Goal: Task Accomplishment & Management: Use online tool/utility

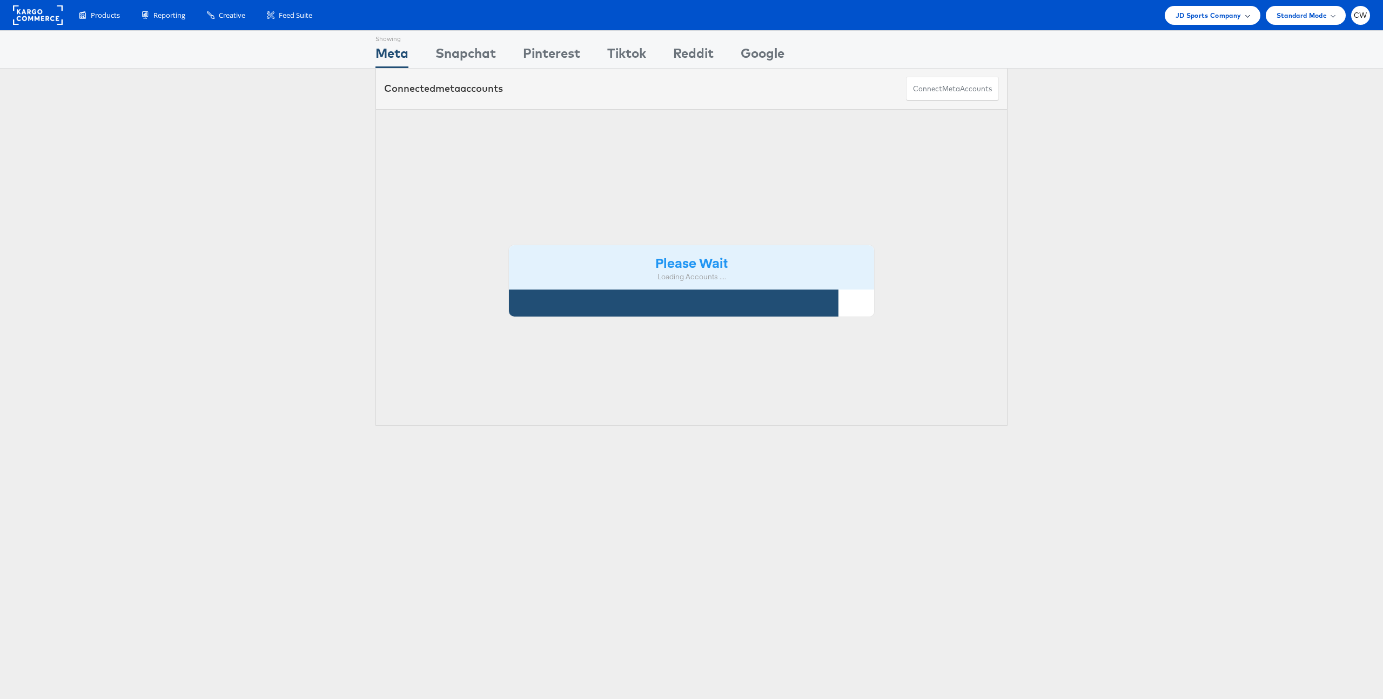
click at [1204, 17] on span "JD Sports Company" at bounding box center [1209, 15] width 66 height 11
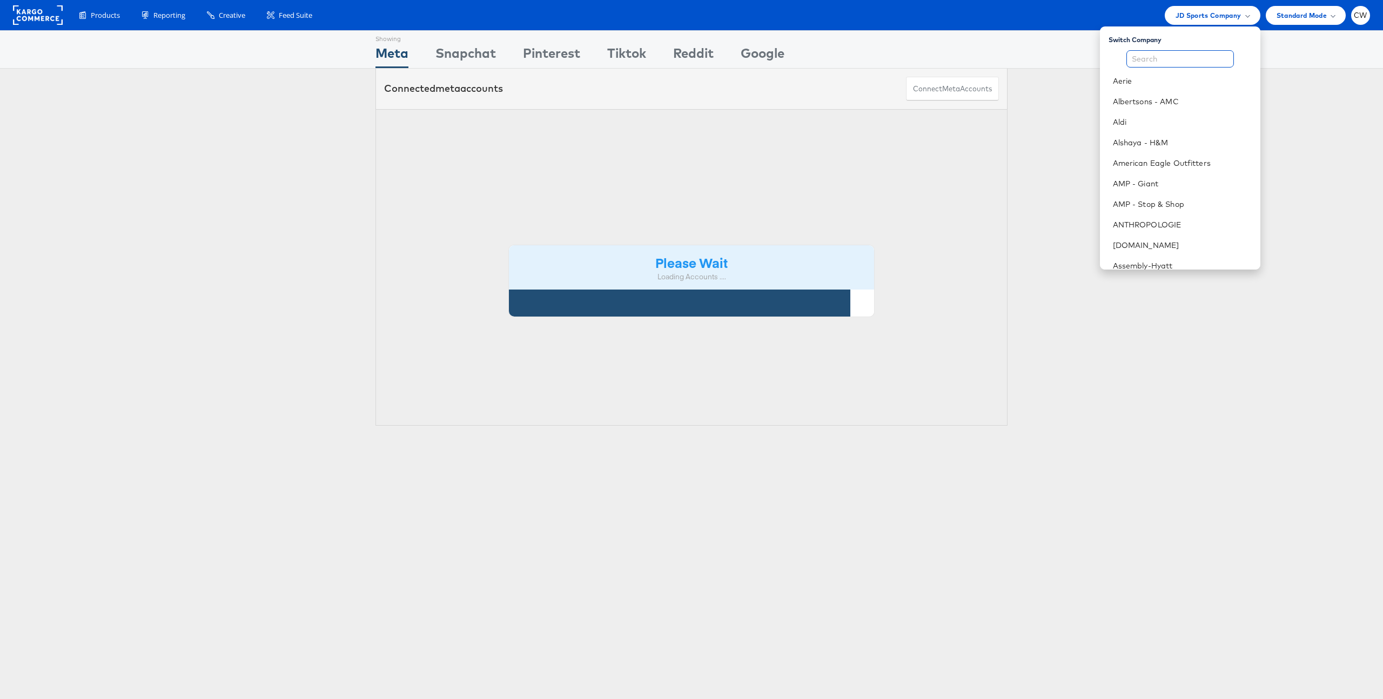
click at [1185, 56] on input "text" at bounding box center [1180, 58] width 108 height 17
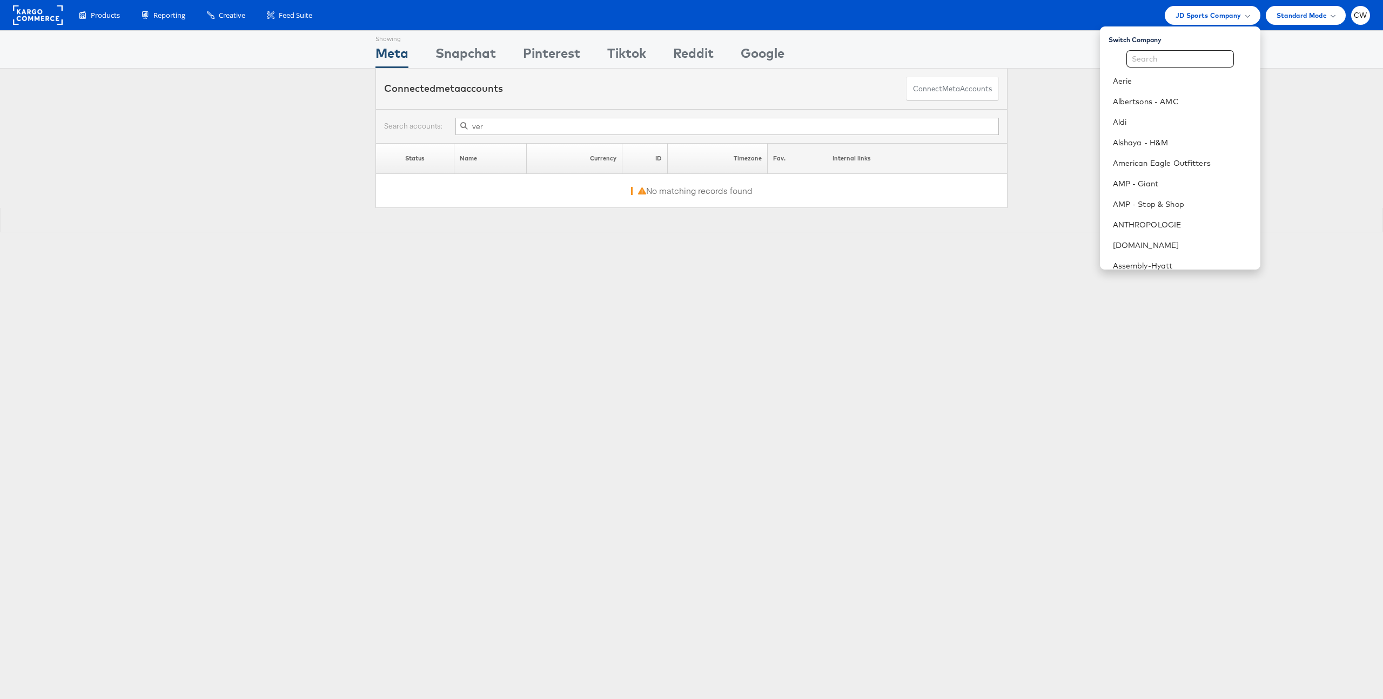
type input "ver"
click at [1185, 56] on input "text" at bounding box center [1180, 58] width 108 height 17
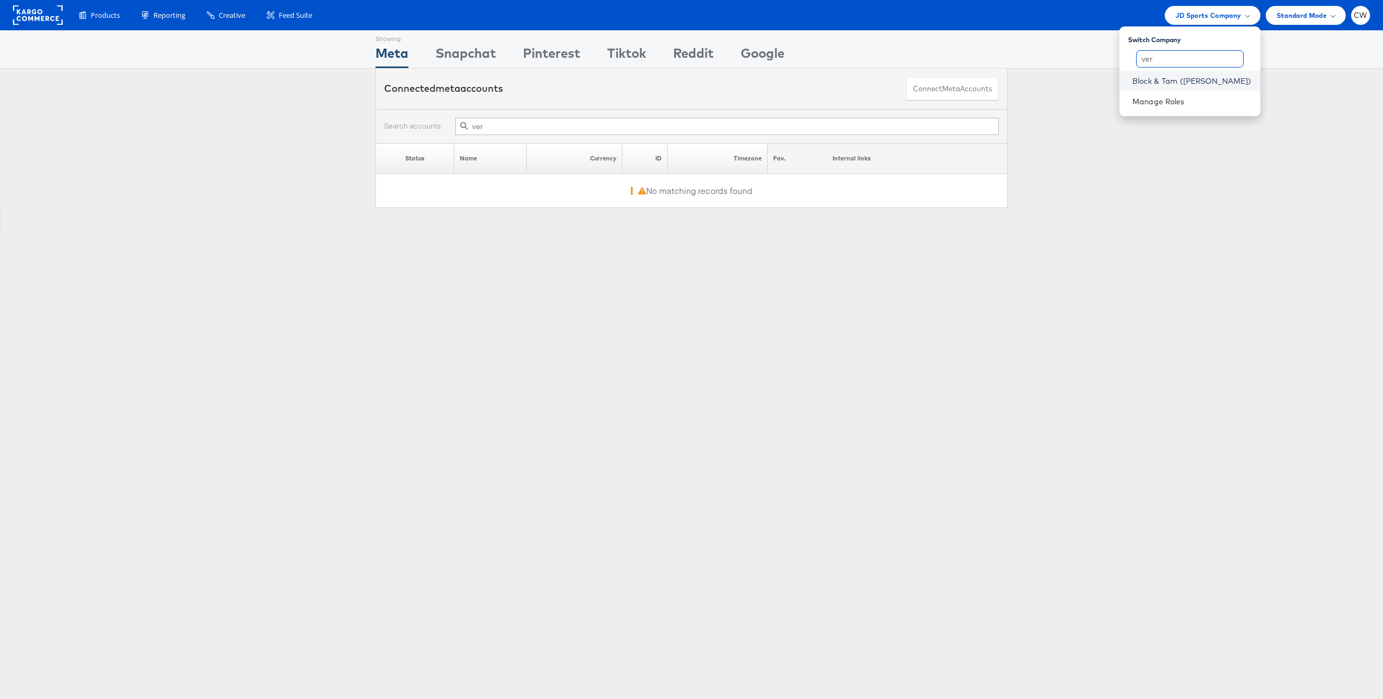
type input "ver"
click at [1210, 83] on link "Block & Tam ([PERSON_NAME])" at bounding box center [1191, 81] width 119 height 11
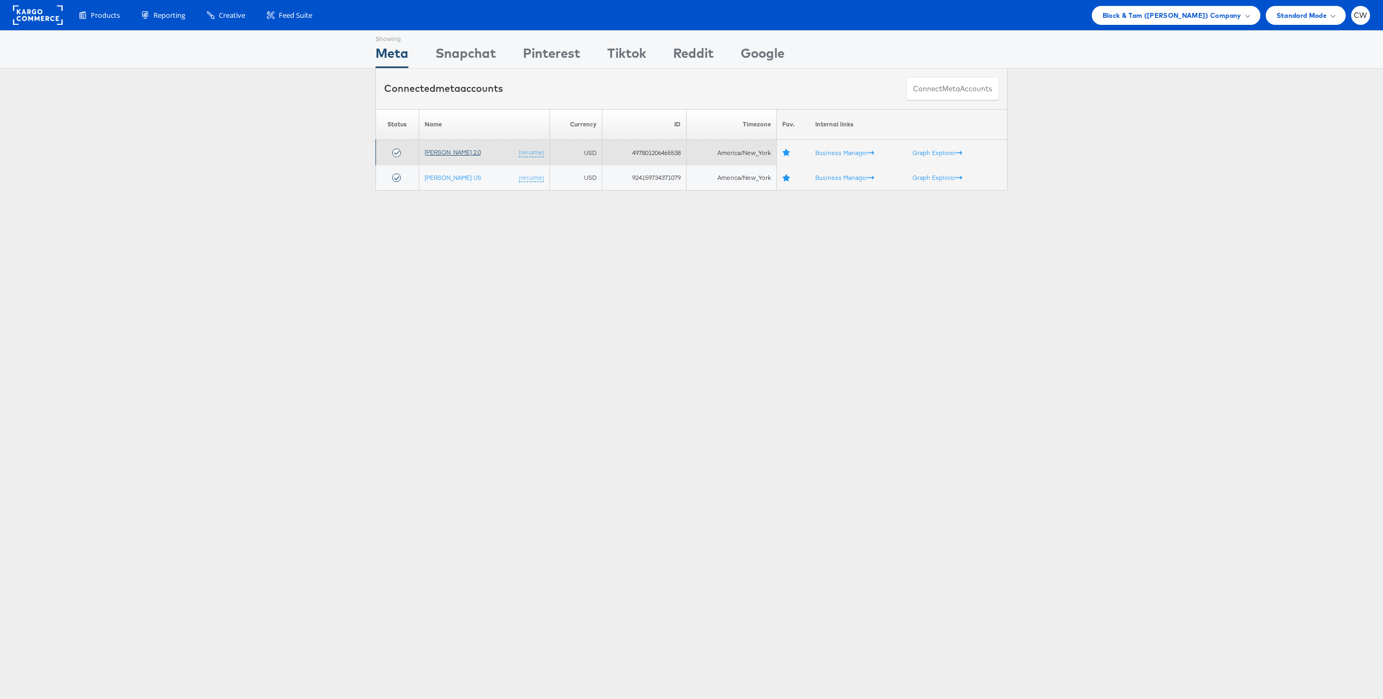
click at [454, 152] on link "[PERSON_NAME] 2.0" at bounding box center [453, 152] width 56 height 8
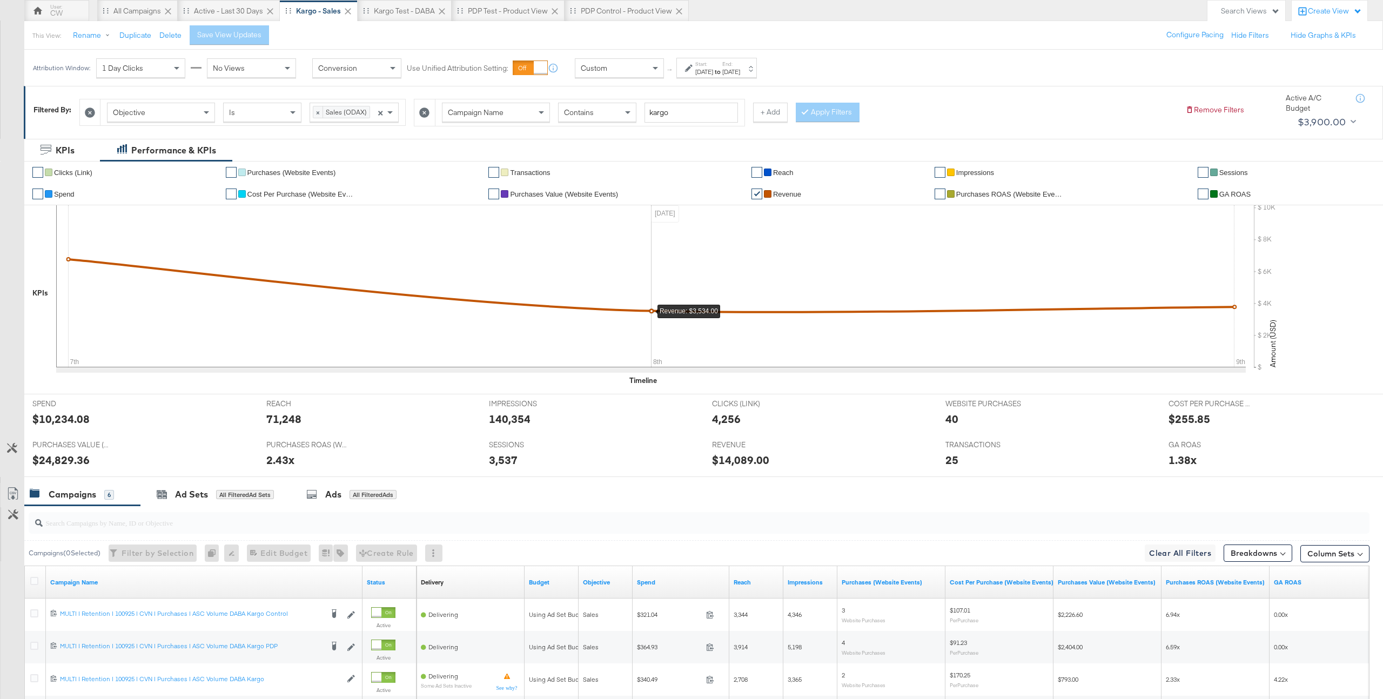
scroll to position [113, 0]
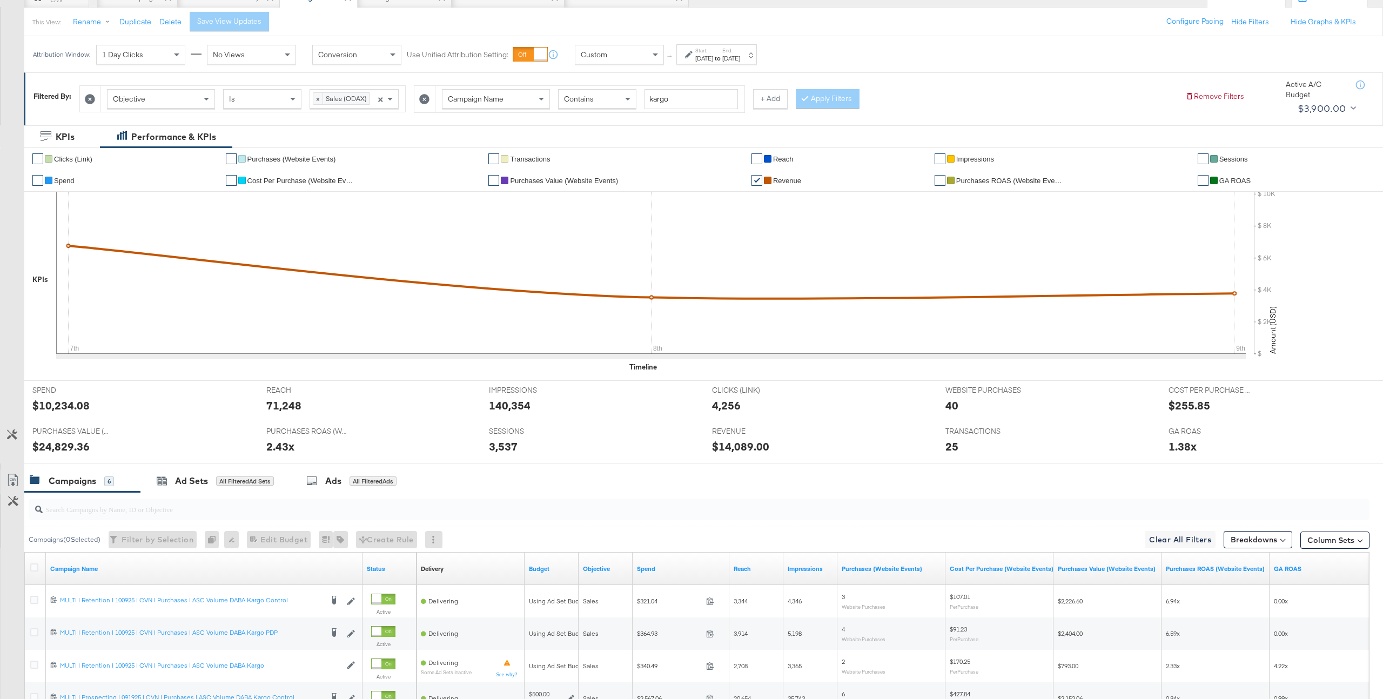
click at [735, 48] on div "Start: Oct 7th 2025 to End: Oct 9th 2025" at bounding box center [717, 55] width 45 height 16
click at [535, 194] on button "Cancel" at bounding box center [540, 199] width 39 height 19
click at [623, 55] on div "Custom" at bounding box center [619, 54] width 88 height 18
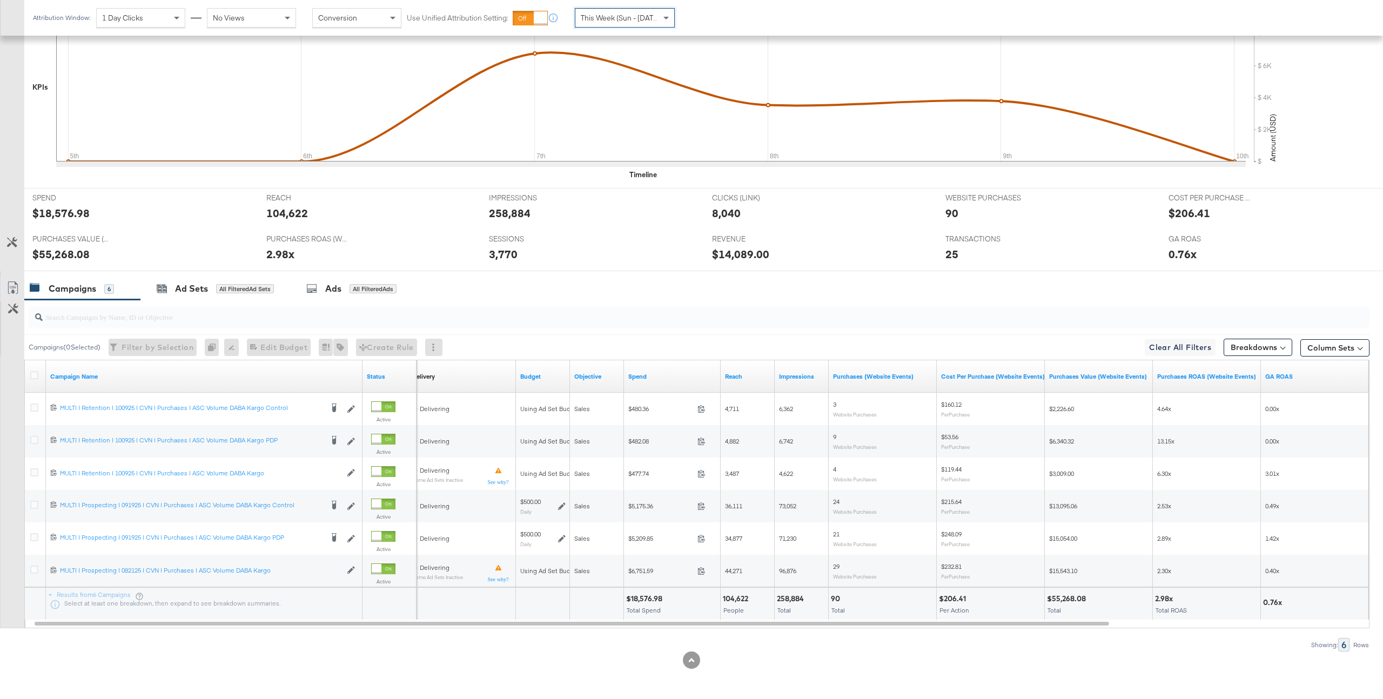
scroll to position [0, 0]
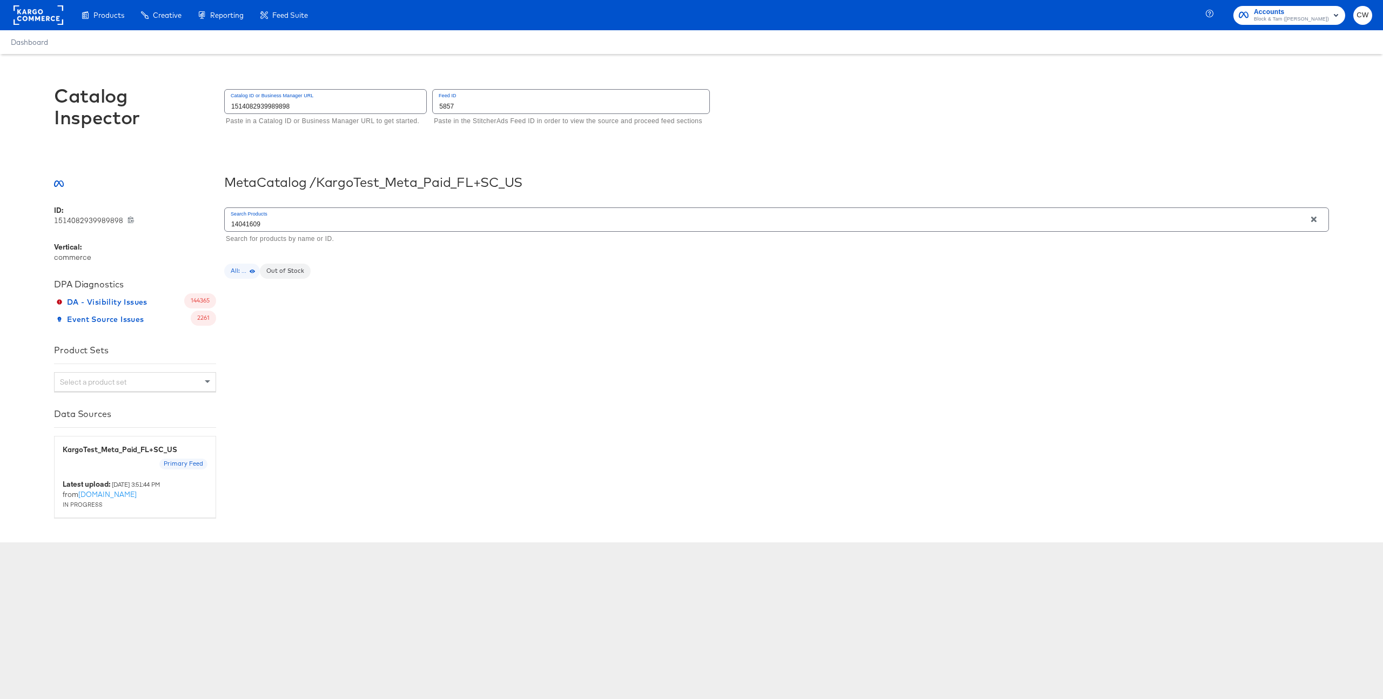
click at [477, 110] on input "5857" at bounding box center [571, 101] width 277 height 23
click at [354, 106] on input "1514082939989898" at bounding box center [326, 101] width 202 height 23
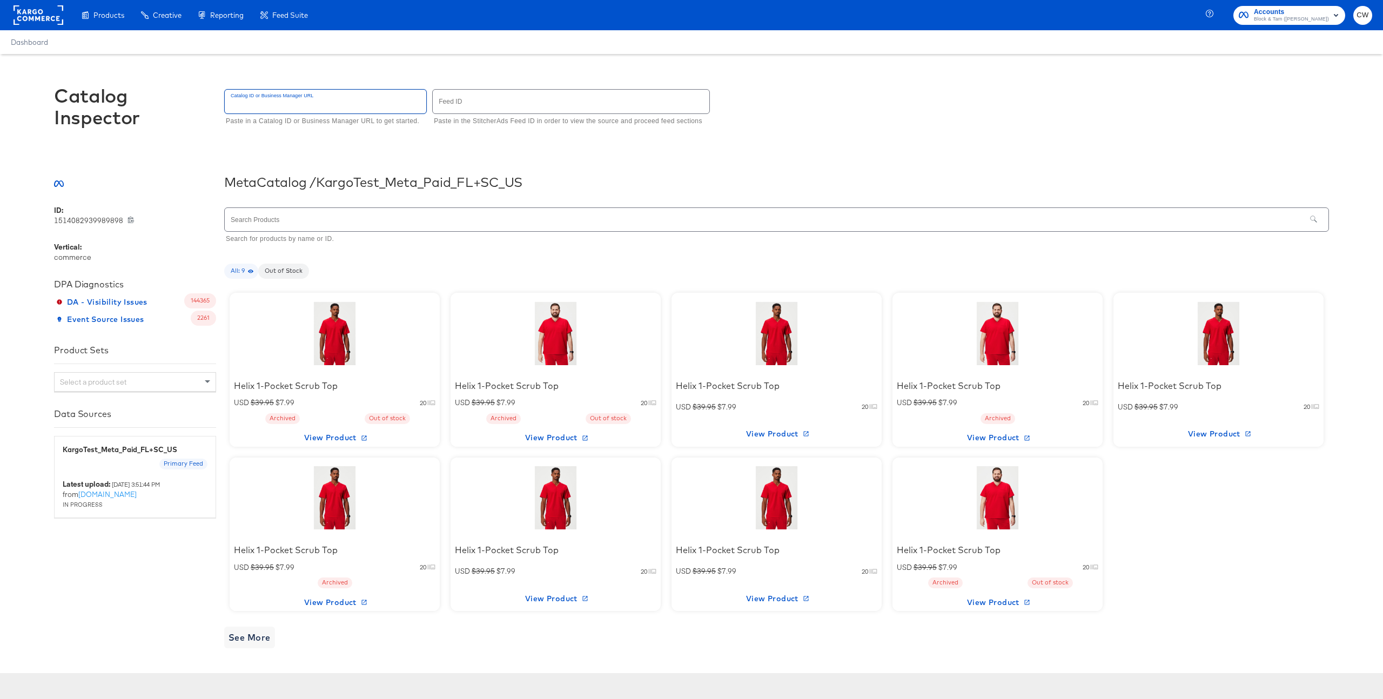
drag, startPoint x: 354, startPoint y: 106, endPoint x: 372, endPoint y: 93, distance: 21.7
click at [355, 105] on input "text" at bounding box center [326, 101] width 202 height 23
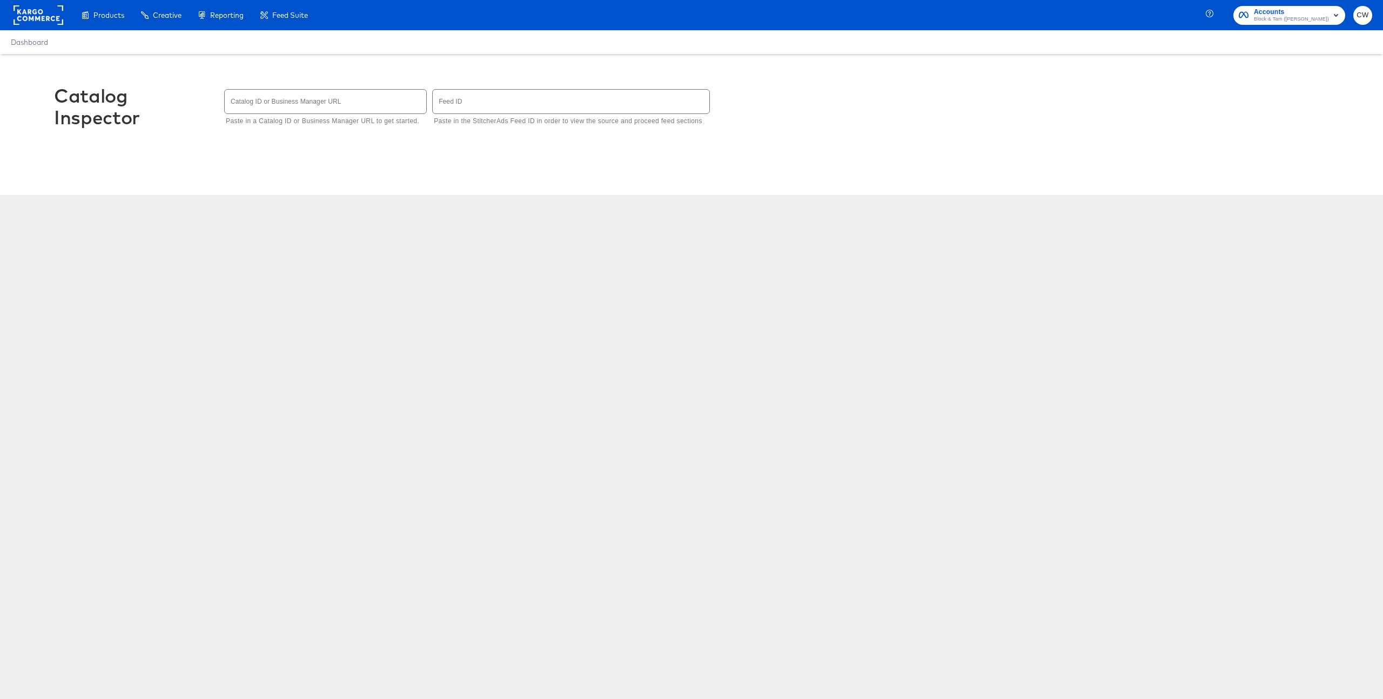
click at [388, 81] on div "Catalog Inspector Catalog ID or Business Manager URL Paste in a Catalog ID or B…" at bounding box center [691, 112] width 1275 height 116
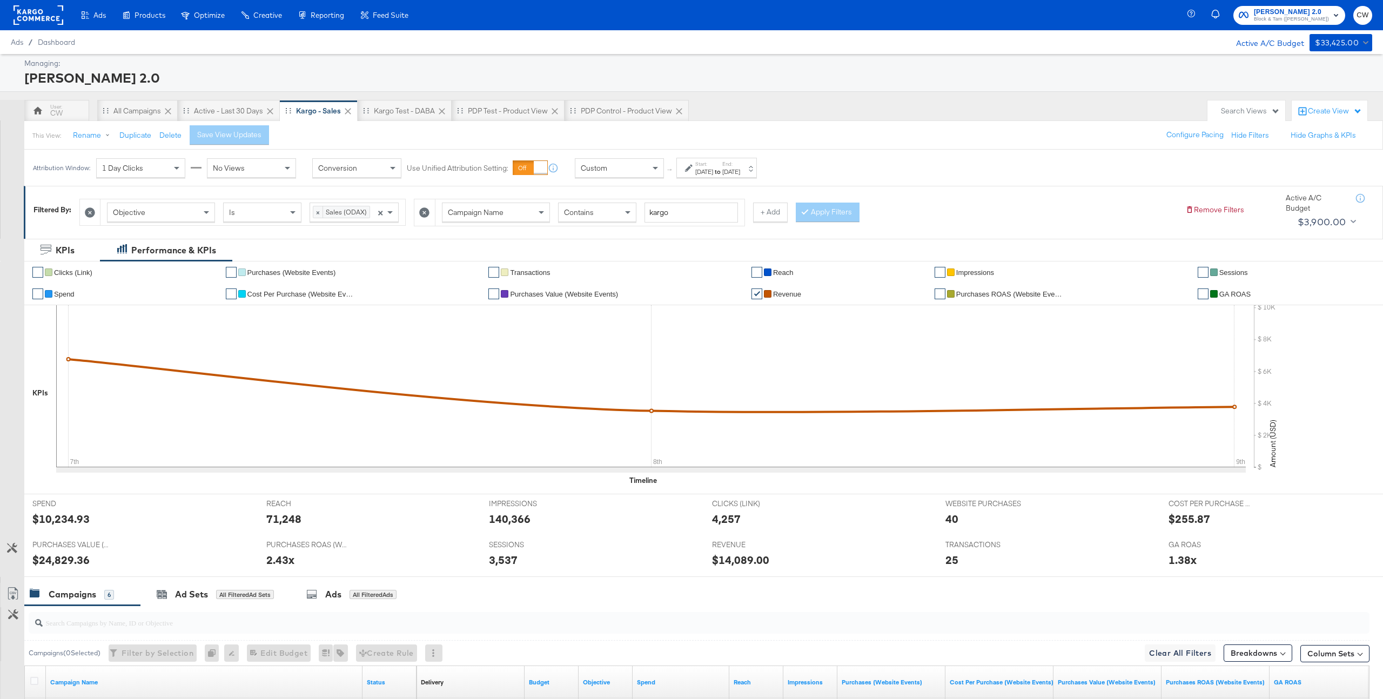
click at [734, 163] on div "Start: [DATE] to End: [DATE]" at bounding box center [717, 168] width 45 height 16
click at [550, 303] on button "Cancel" at bounding box center [540, 312] width 39 height 19
click at [619, 176] on div "Custom" at bounding box center [619, 168] width 88 height 18
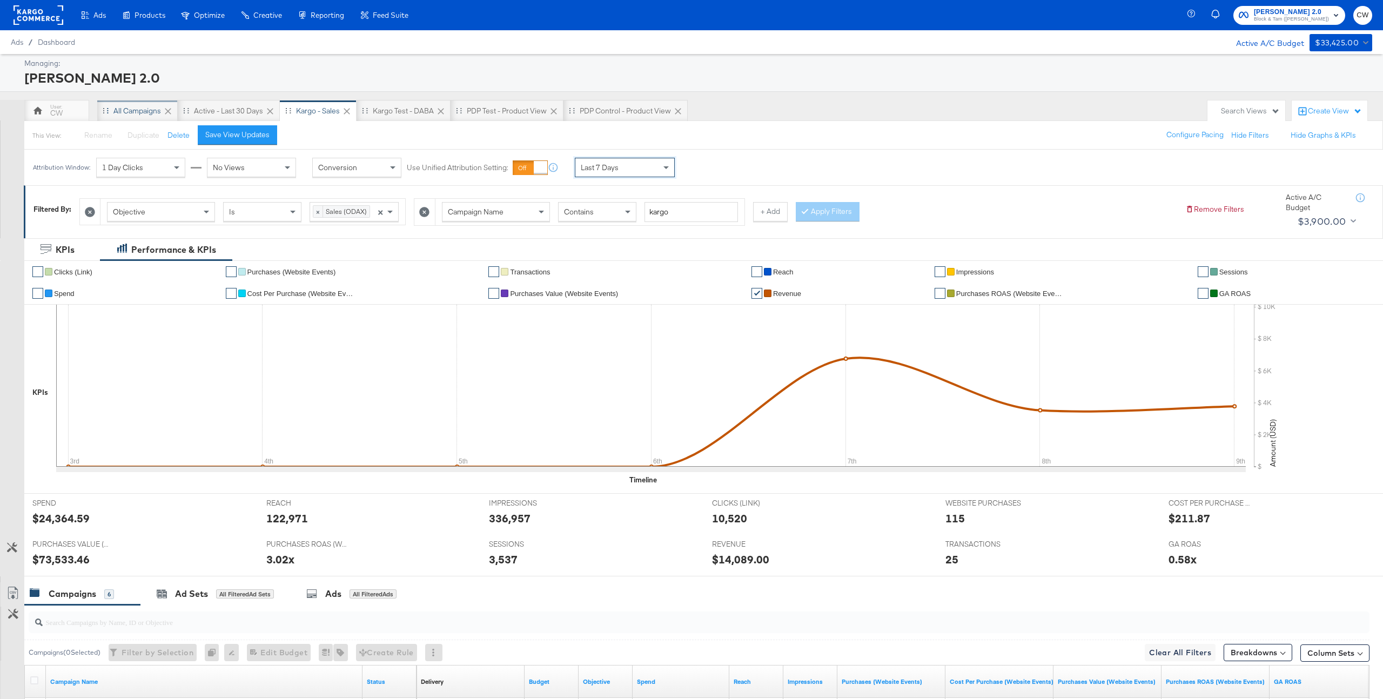
click at [134, 114] on div "All Campaigns" at bounding box center [137, 111] width 48 height 10
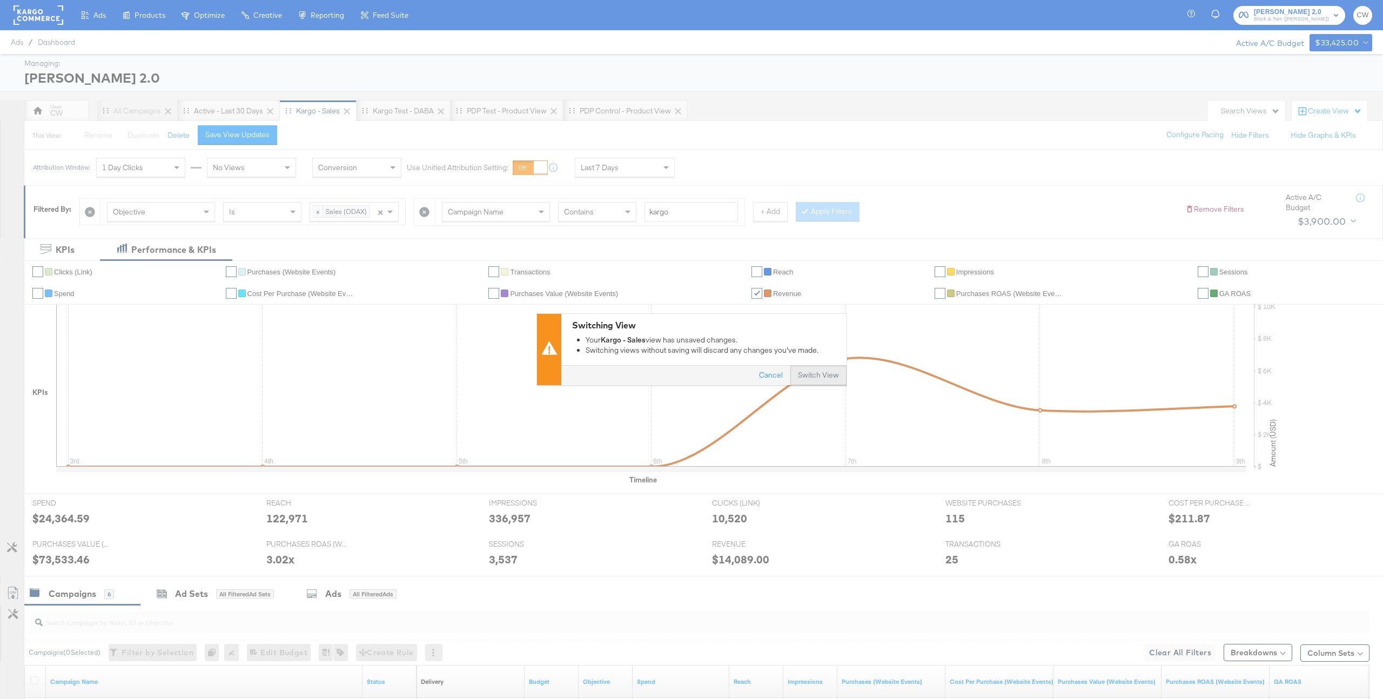
click at [817, 381] on button "Switch View" at bounding box center [818, 375] width 56 height 19
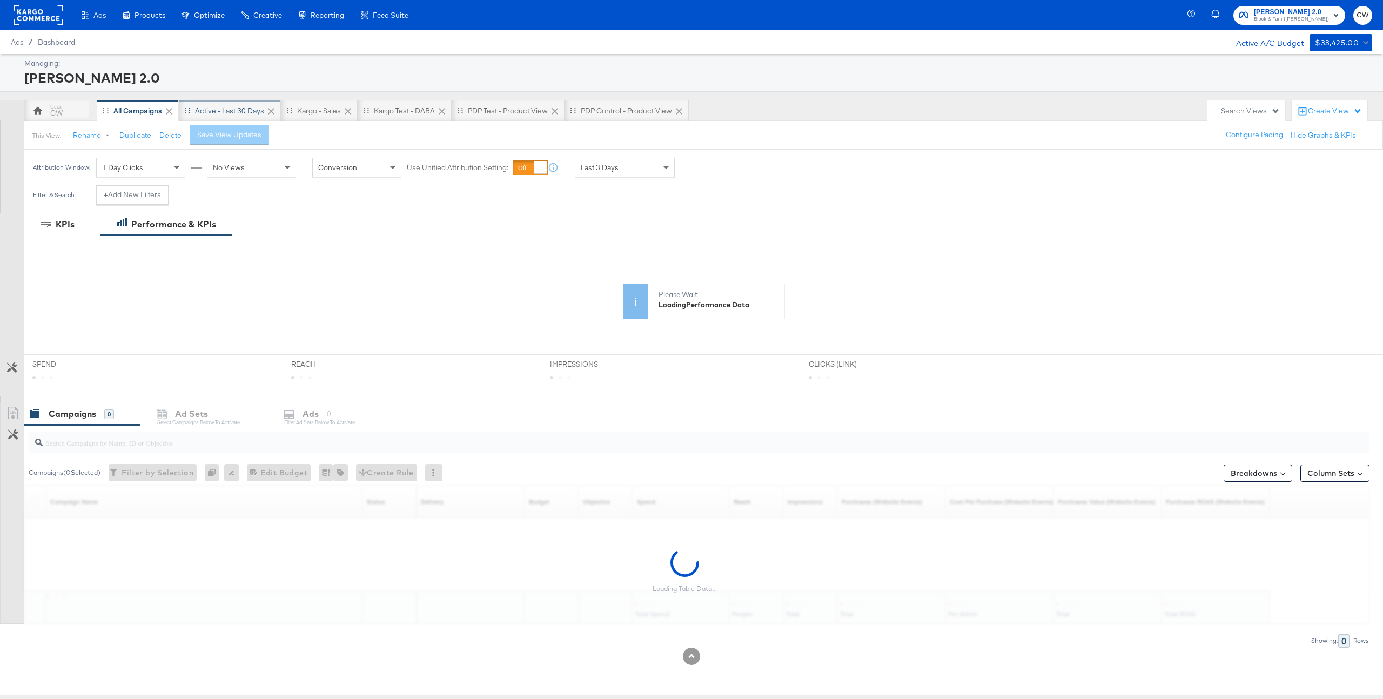
click at [227, 113] on div "Active - Last 30 Days" at bounding box center [229, 111] width 69 height 10
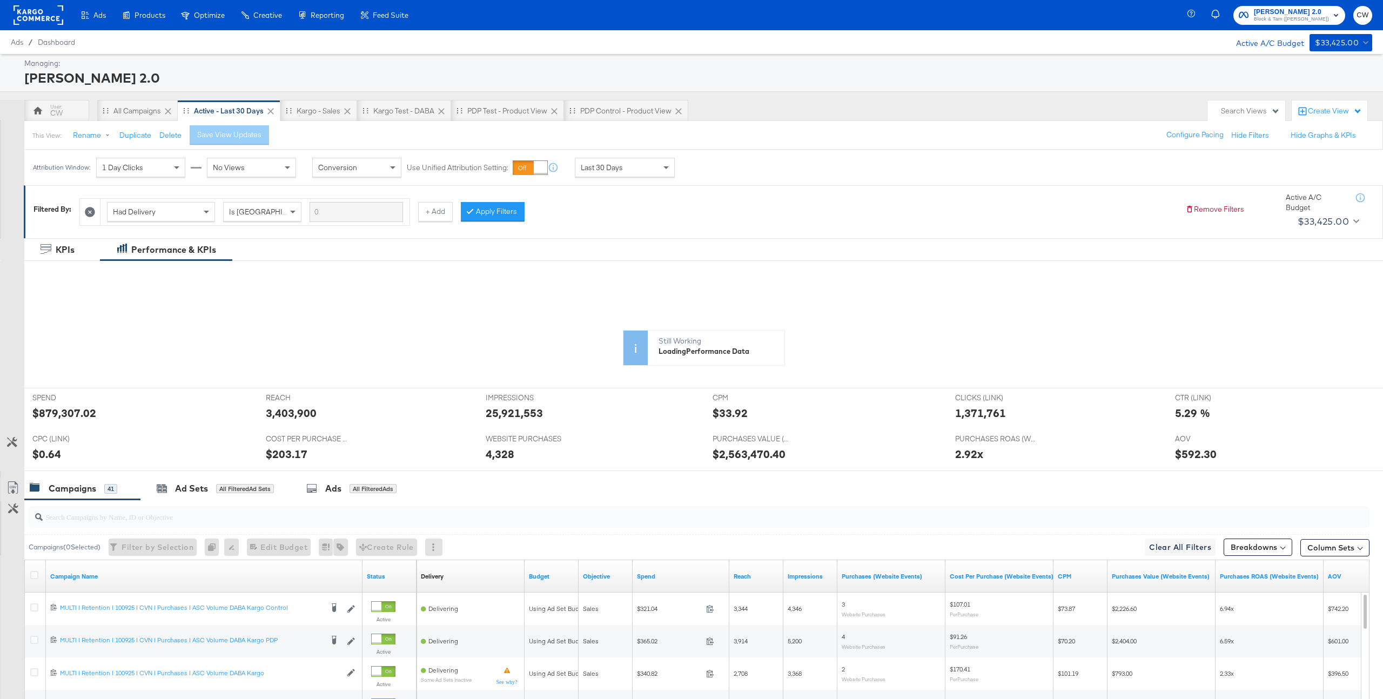
click at [18, 441] on button "Customize KPIs" at bounding box center [12, 442] width 24 height 19
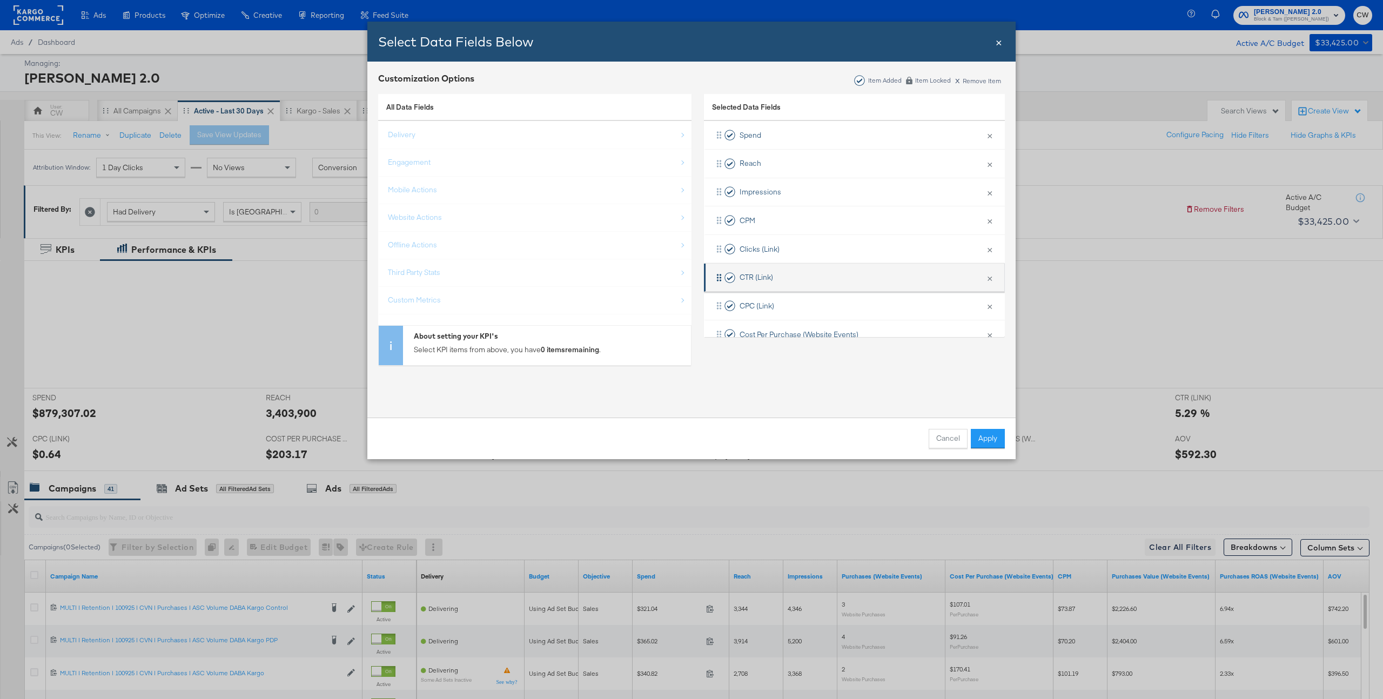
scroll to position [136, 0]
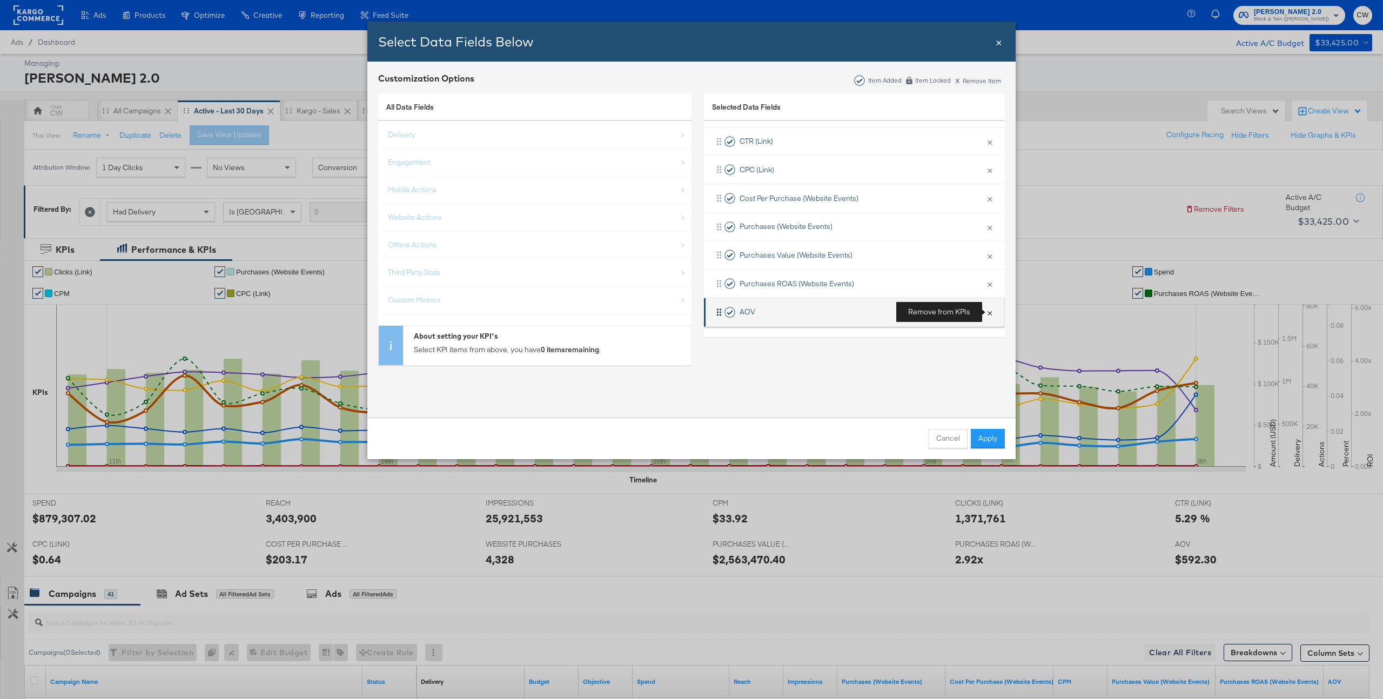
click at [996, 313] on button "×" at bounding box center [990, 312] width 14 height 23
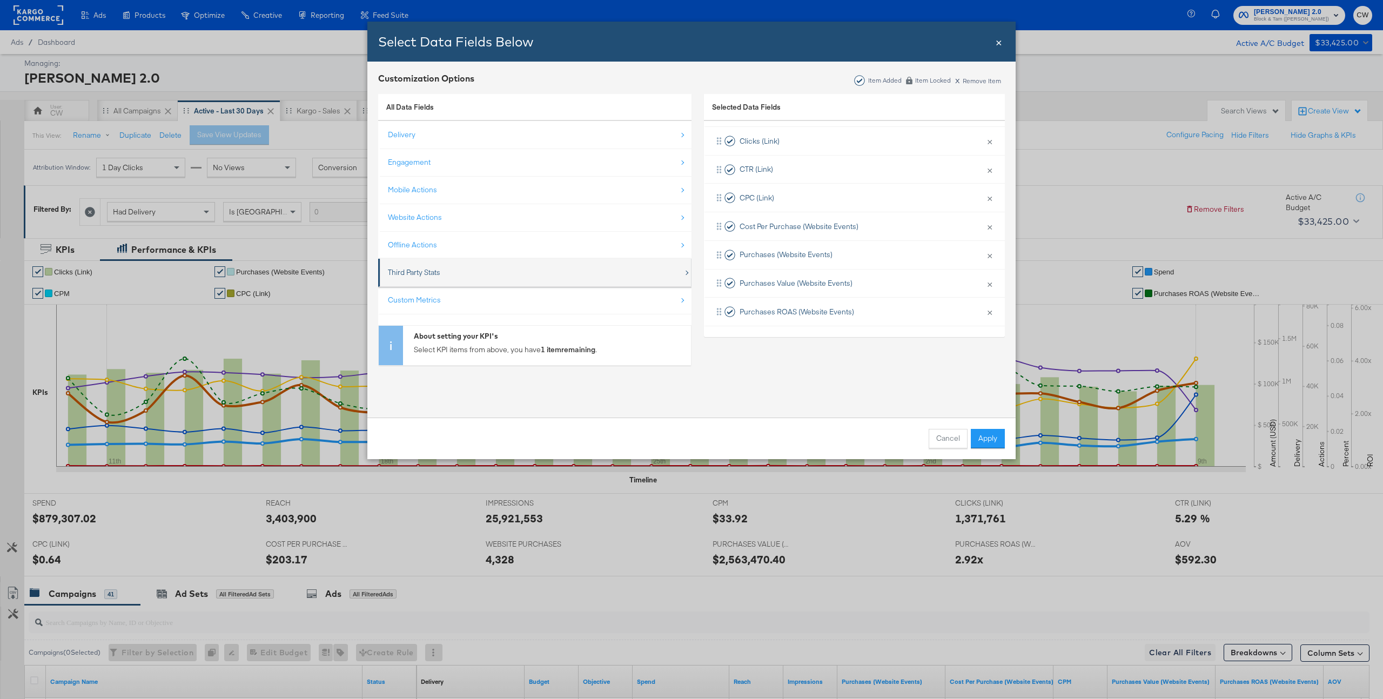
click at [428, 275] on div "Third Party Stats" at bounding box center [414, 272] width 52 height 10
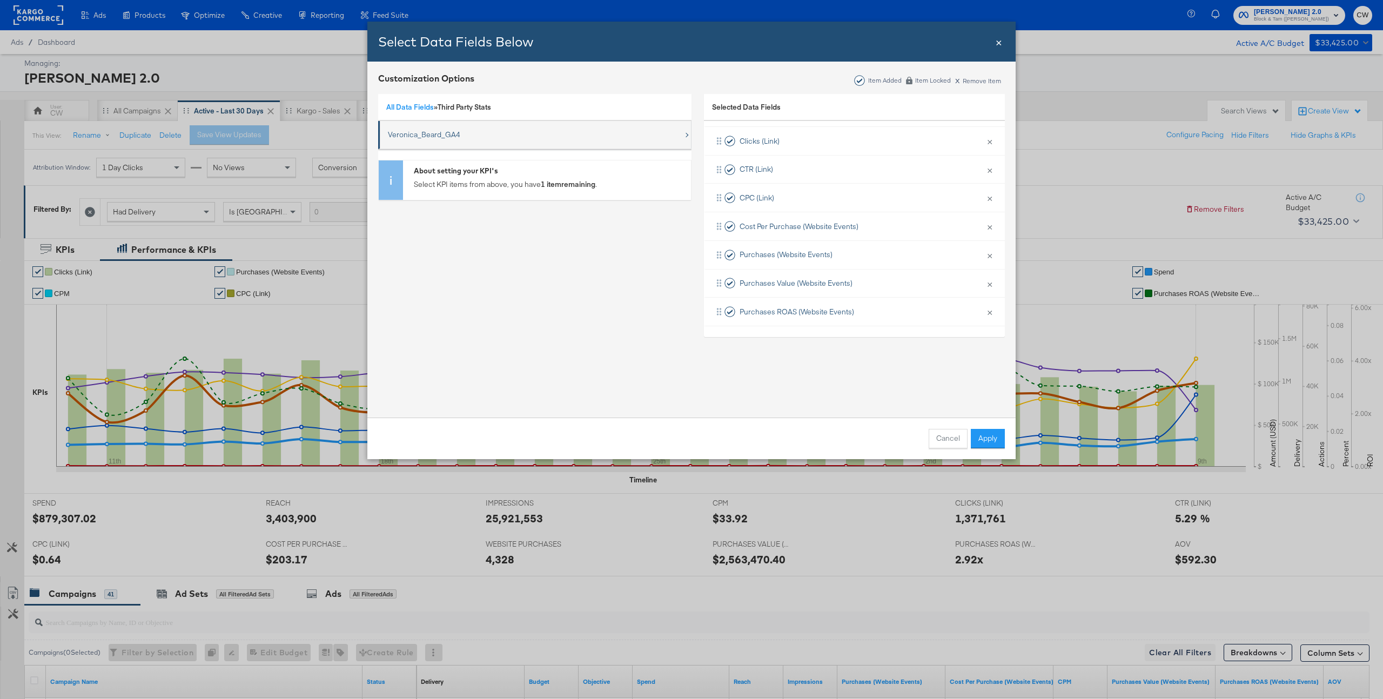
click at [427, 136] on div "Veronica_Beard_GA4" at bounding box center [424, 135] width 72 height 10
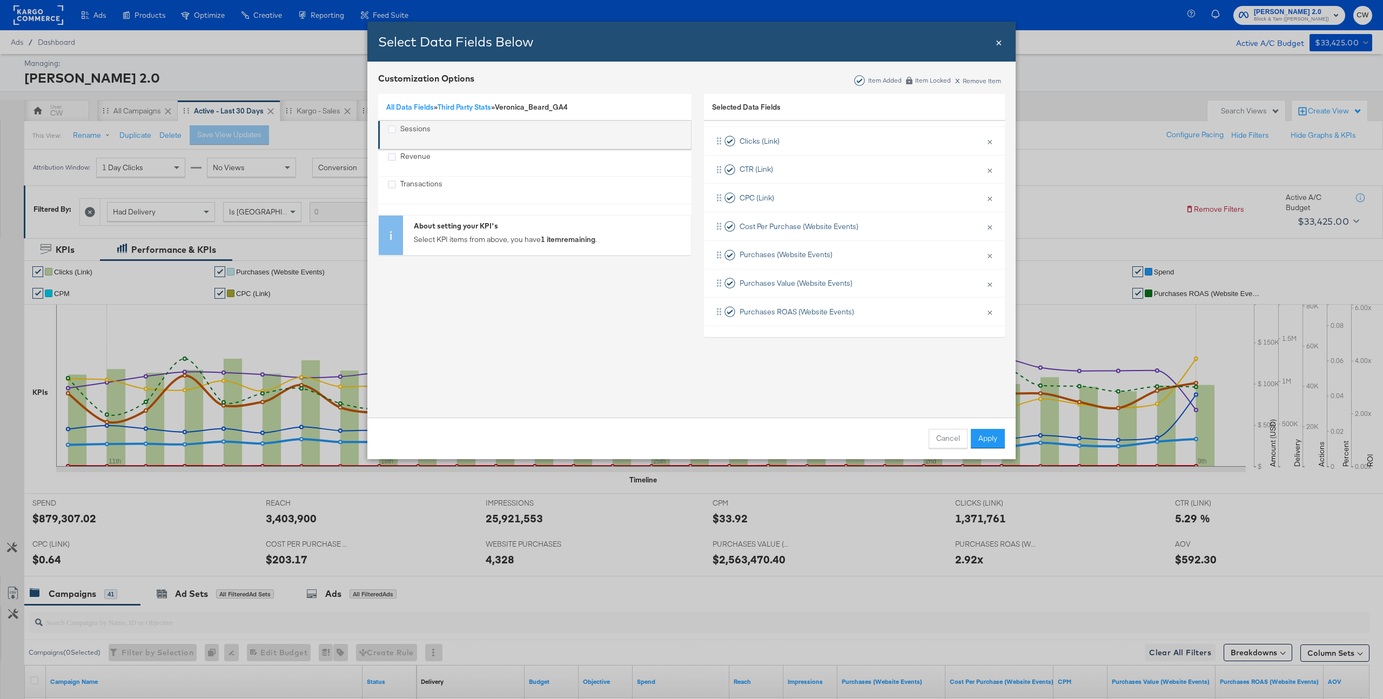
click at [411, 128] on div "Sessions" at bounding box center [415, 135] width 30 height 22
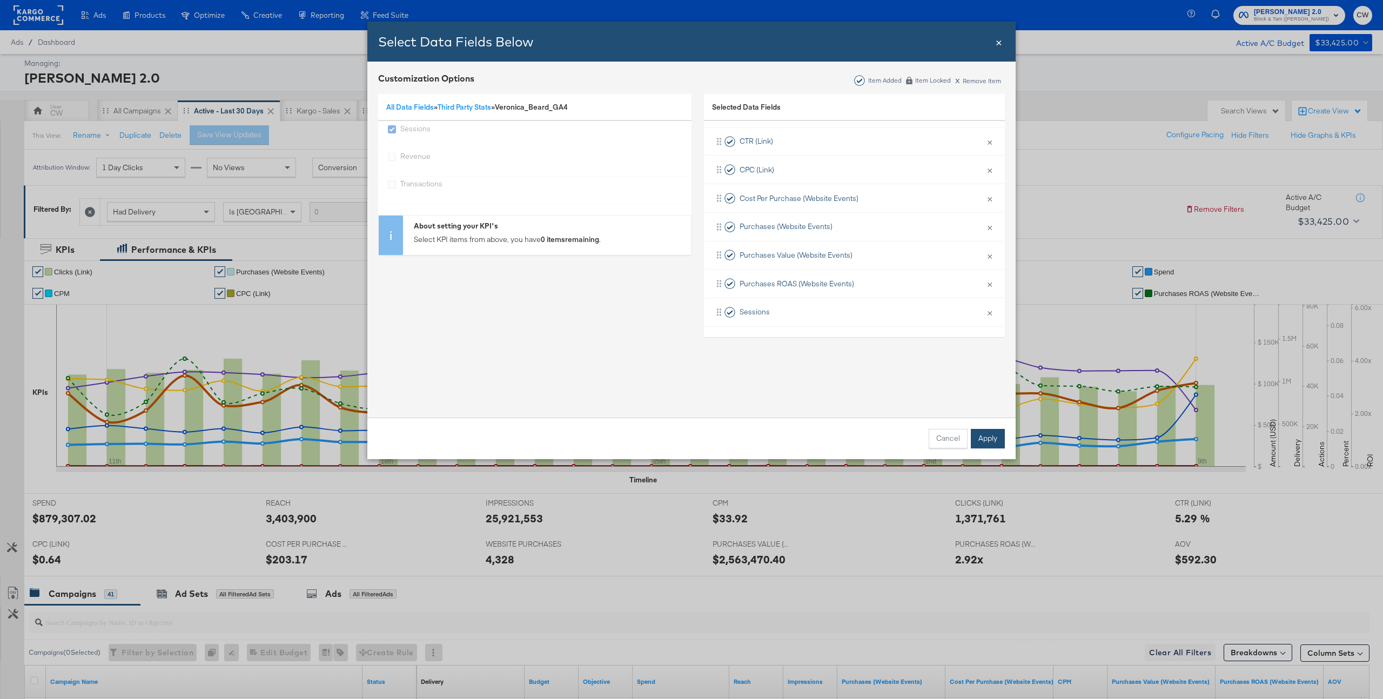
click at [999, 440] on button "Apply" at bounding box center [988, 438] width 34 height 19
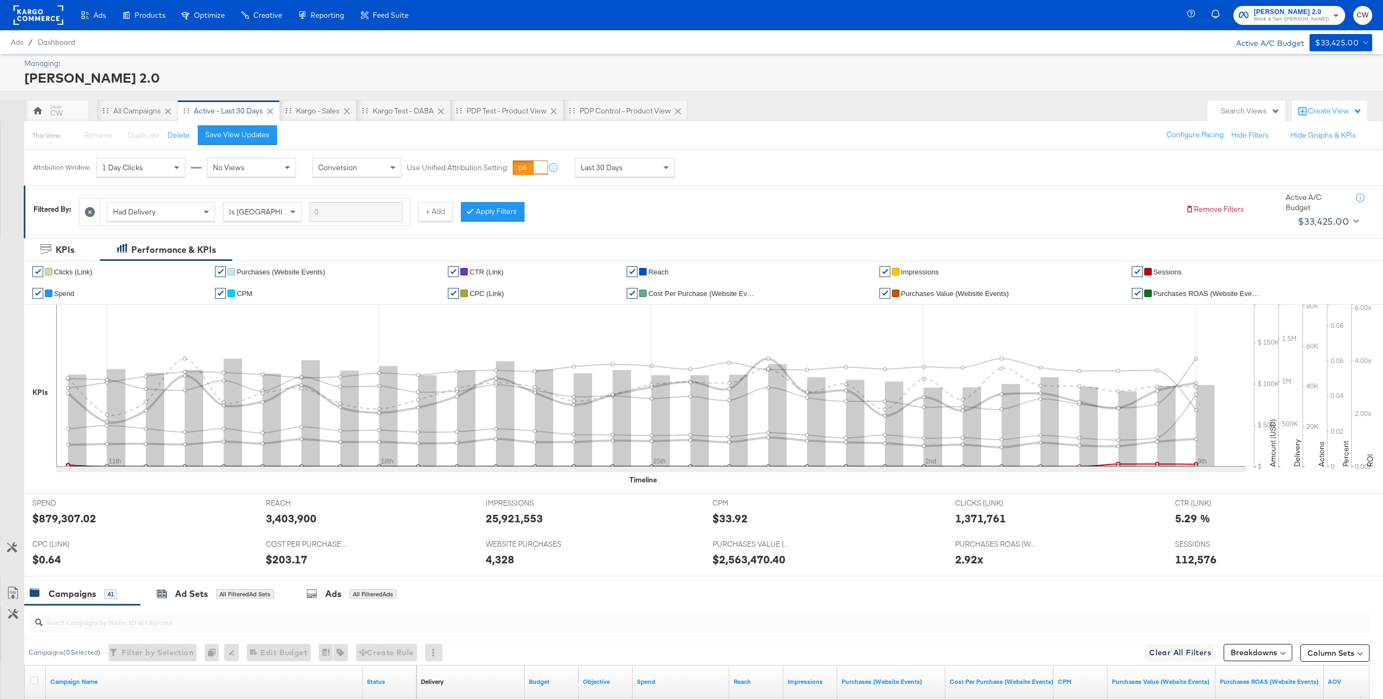
click at [1159, 274] on span "Sessions" at bounding box center [1167, 272] width 29 height 8
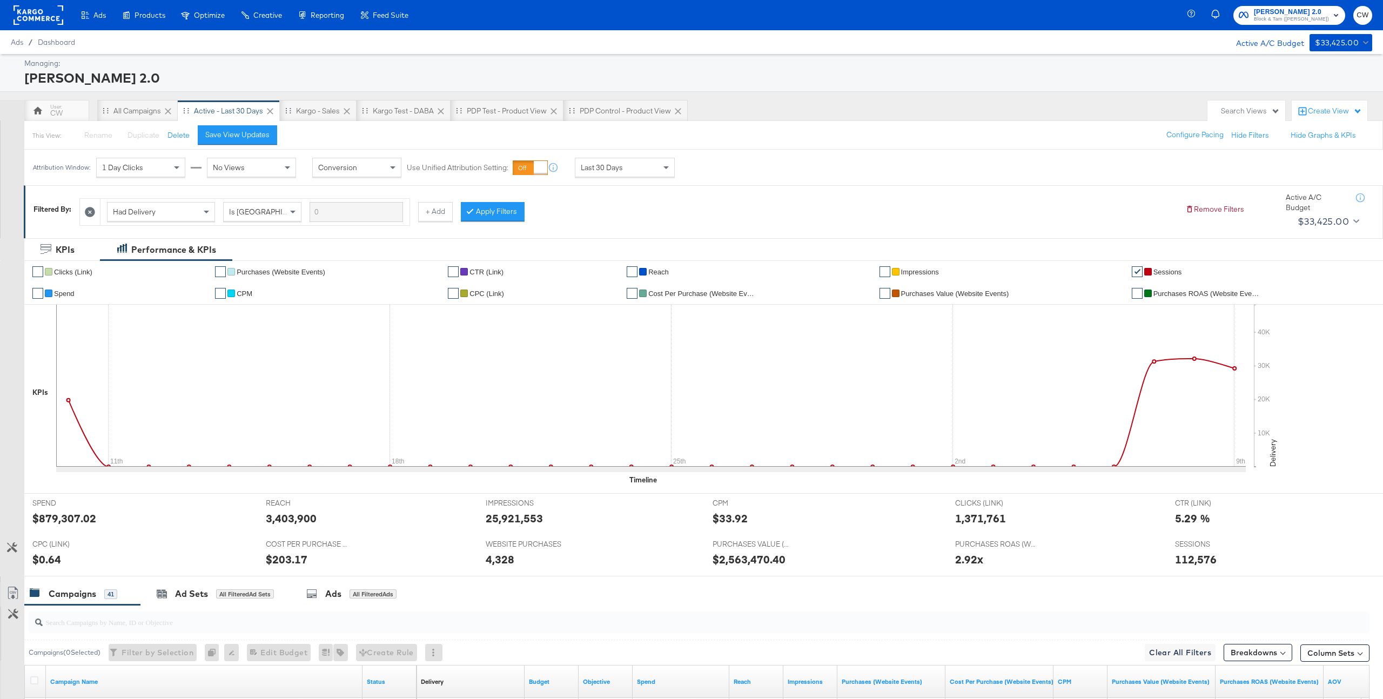
click at [634, 173] on div "Last 30 Days" at bounding box center [624, 167] width 99 height 18
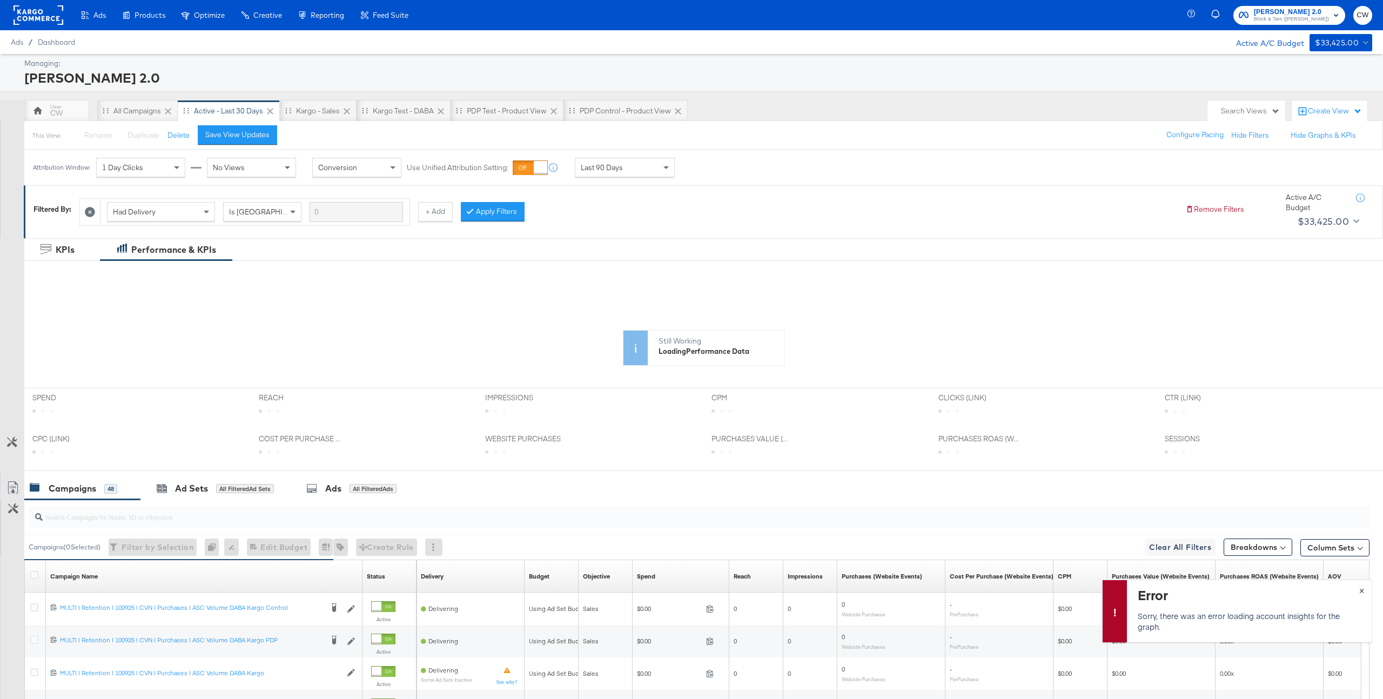
click at [1362, 586] on span "×" at bounding box center [1361, 589] width 5 height 12
click at [592, 175] on div "Last 90 Days" at bounding box center [624, 167] width 99 height 18
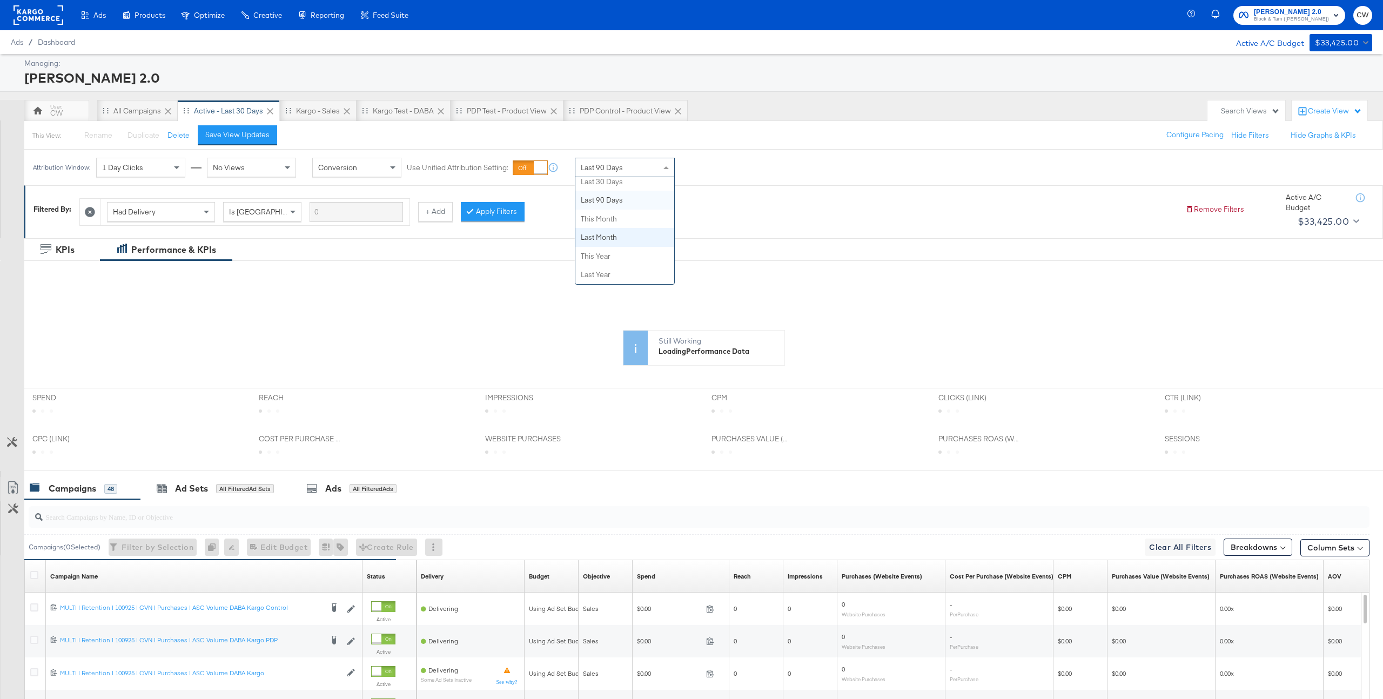
scroll to position [0, 0]
click at [713, 167] on label "Start:" at bounding box center [704, 163] width 18 height 7
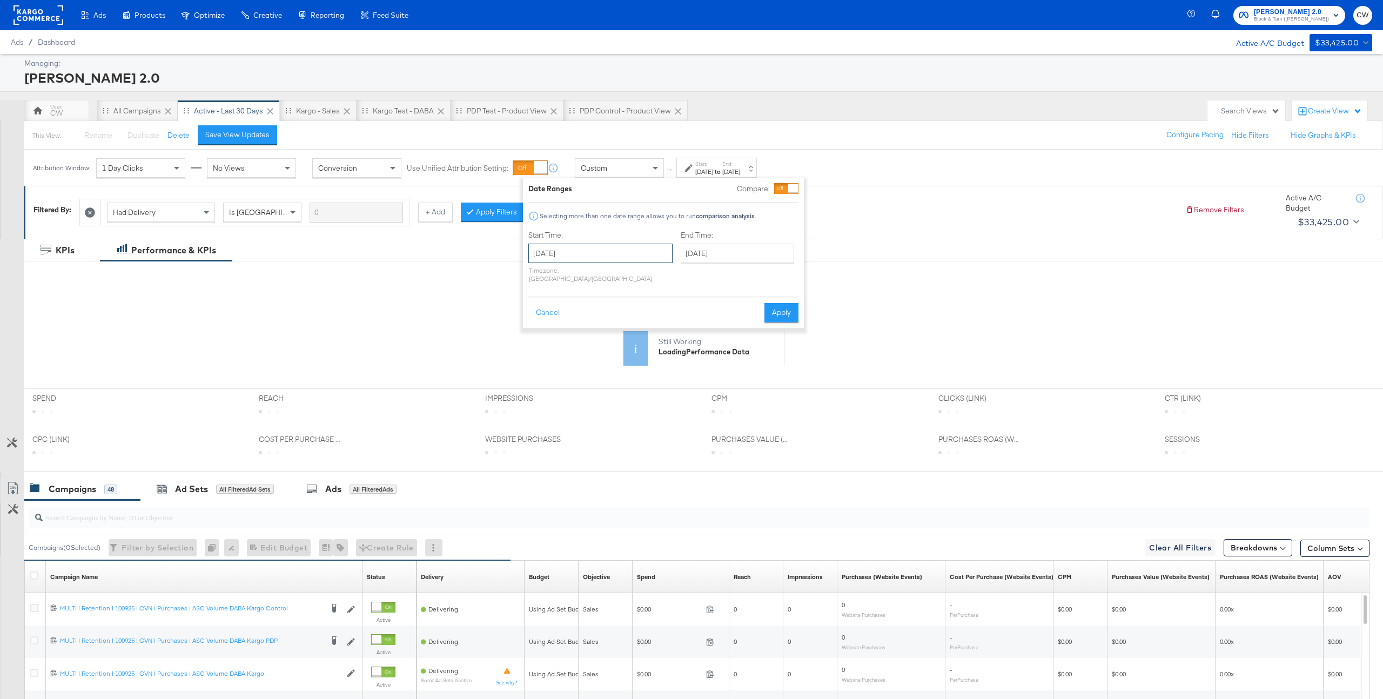
click at [592, 252] on input "October 10th 2025" at bounding box center [600, 253] width 144 height 19
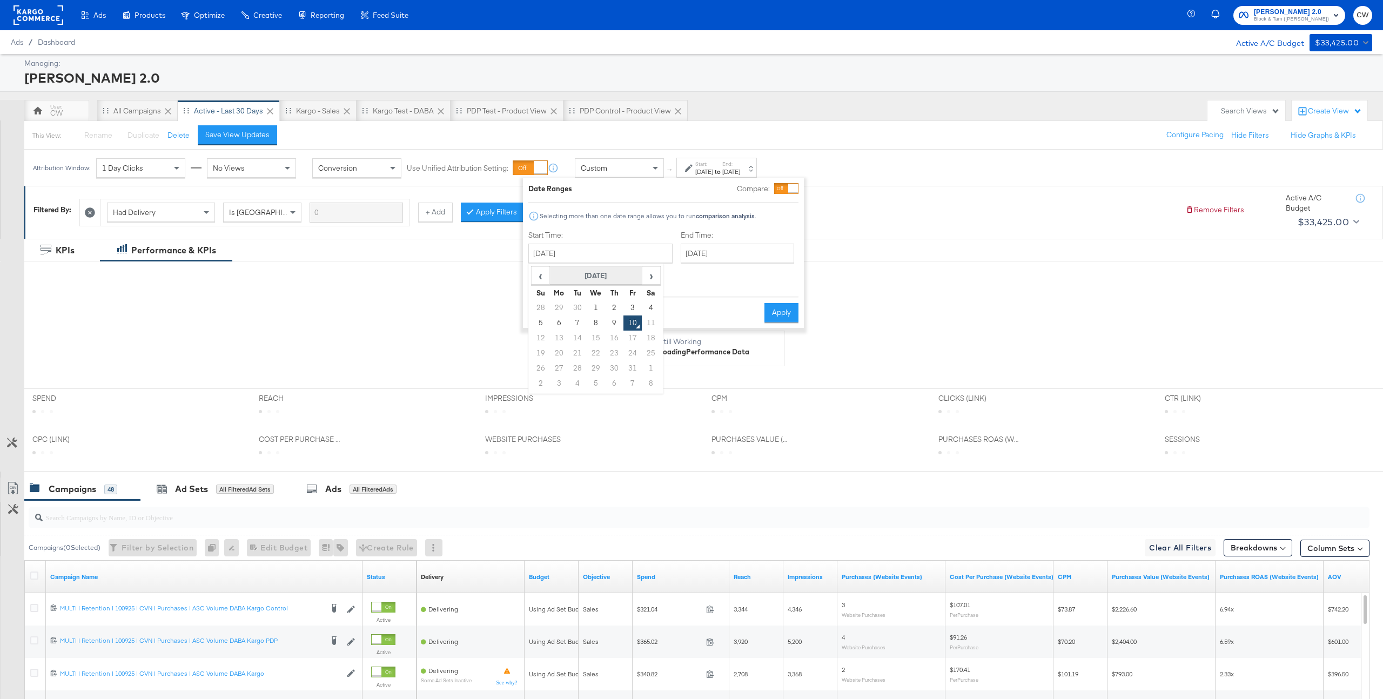
click at [550, 272] on th "October 2025" at bounding box center [596, 276] width 92 height 18
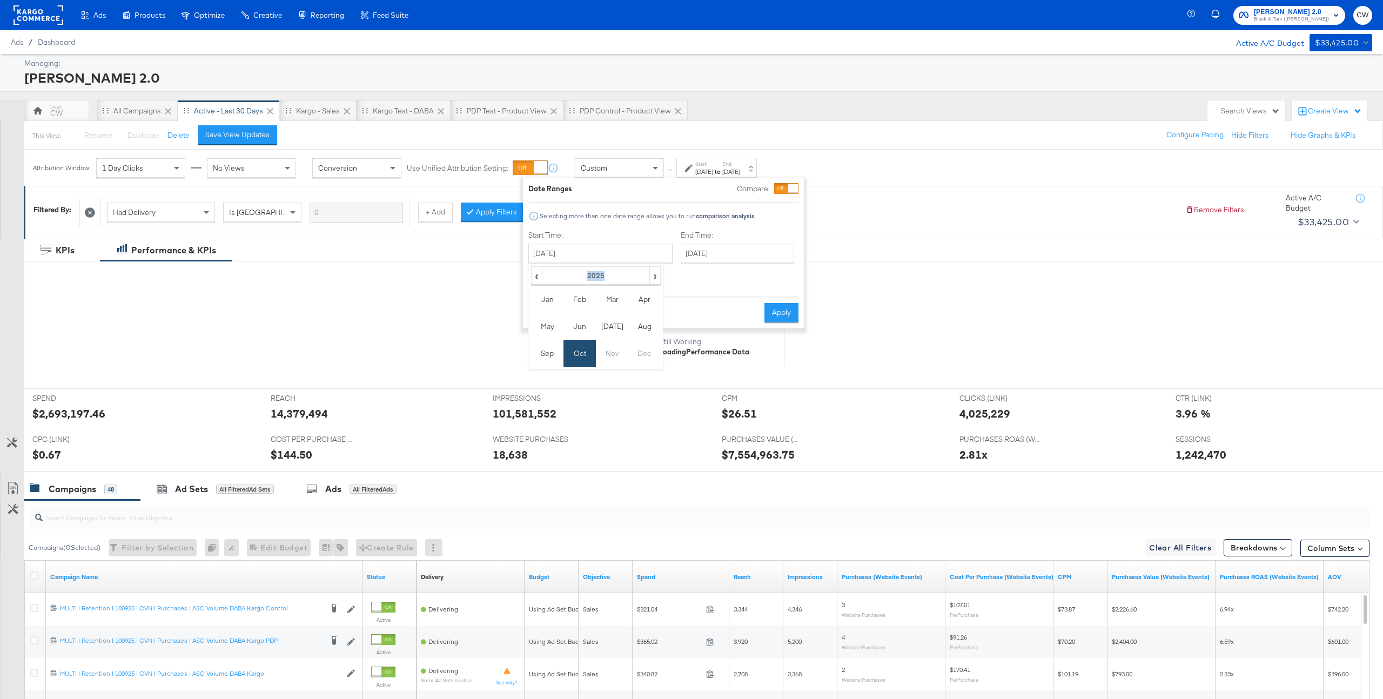
click at [549, 272] on th "2025" at bounding box center [596, 276] width 108 height 18
click at [549, 272] on span "‹" at bounding box center [550, 275] width 36 height 16
click at [637, 267] on span "›" at bounding box center [642, 275] width 36 height 16
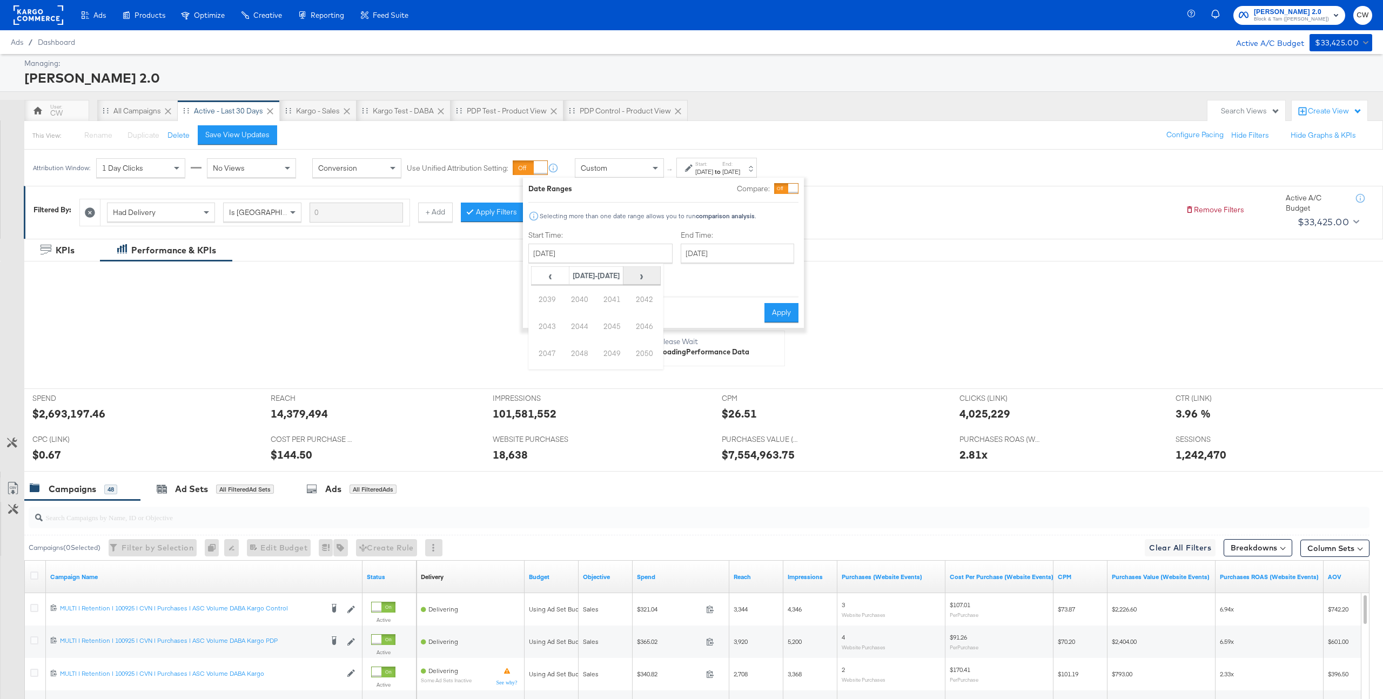
click at [637, 267] on span "›" at bounding box center [642, 275] width 36 height 16
click at [850, 117] on div "CW All Campaigns Active - Last 30 Days Kargo - Sales Kargo test - DABA PDP Test…" at bounding box center [613, 111] width 1178 height 22
click at [542, 306] on button "Cancel" at bounding box center [547, 312] width 39 height 19
click at [616, 173] on div "Custom" at bounding box center [619, 168] width 88 height 18
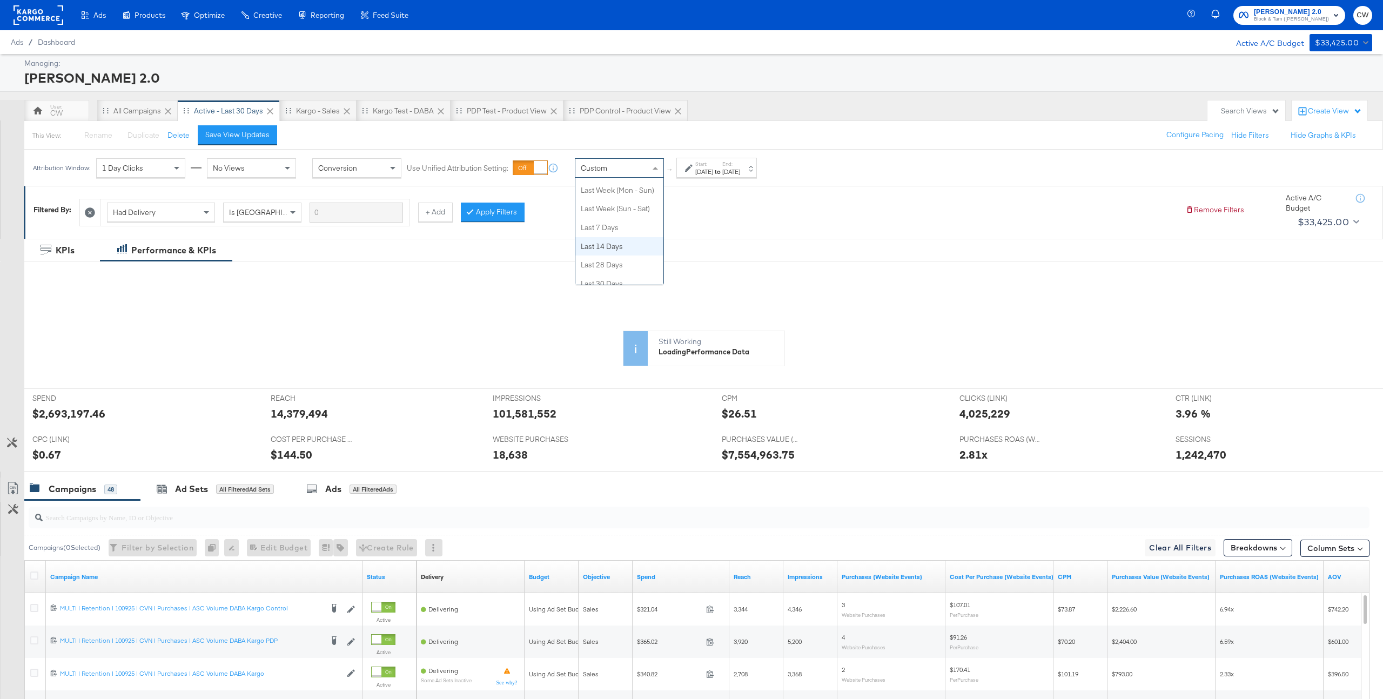
scroll to position [177, 0]
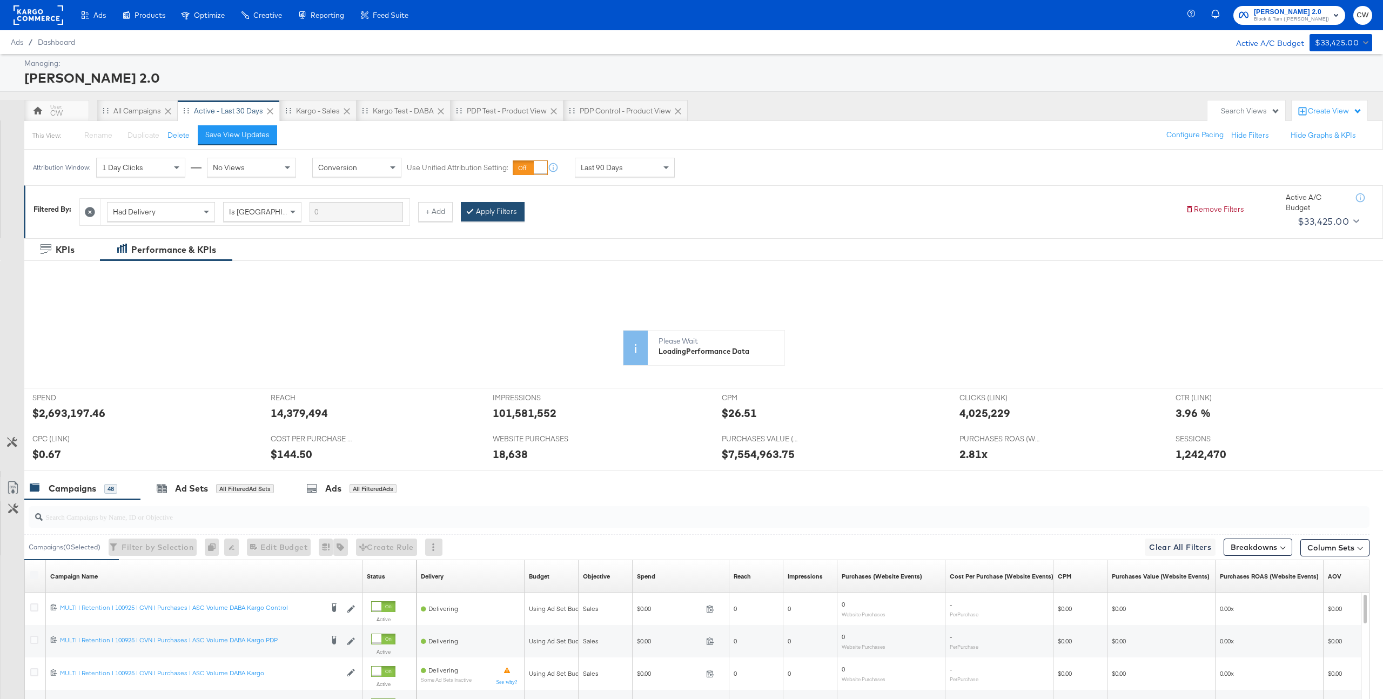
click at [508, 212] on button "Apply Filters" at bounding box center [493, 211] width 64 height 19
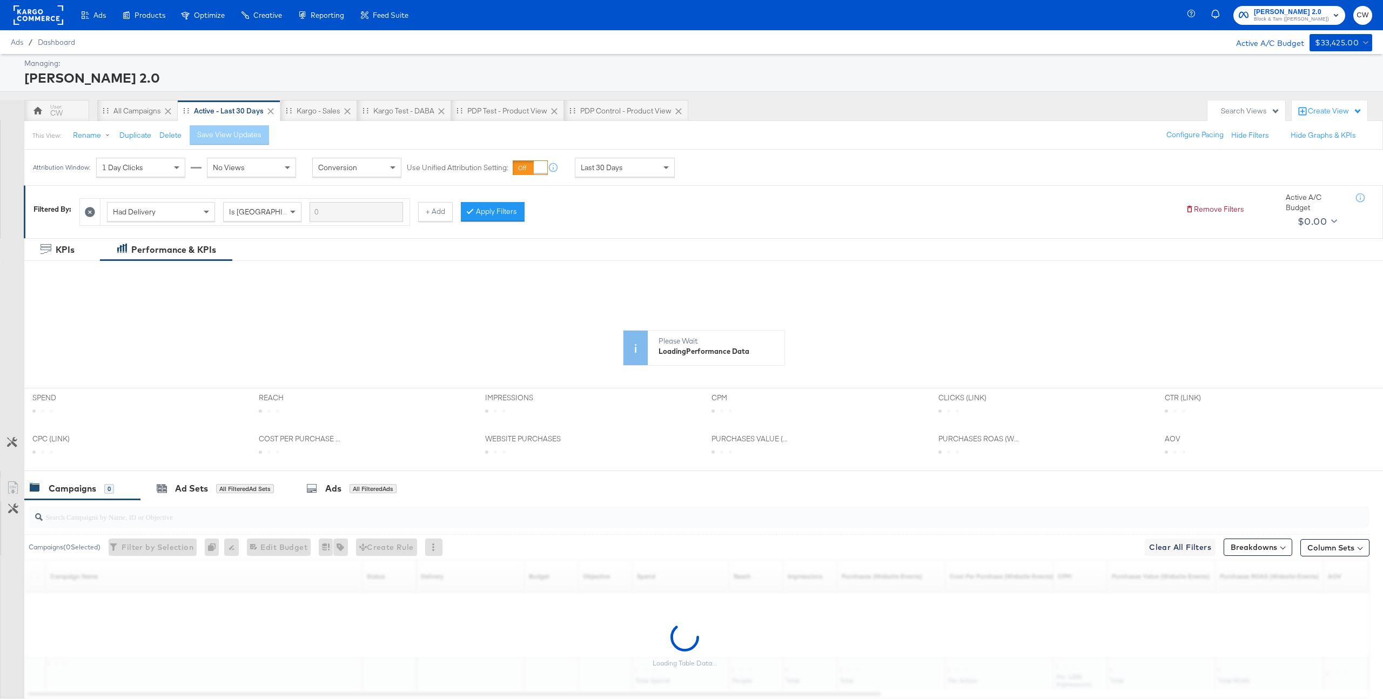
click at [654, 170] on div "Last 30 Days" at bounding box center [624, 167] width 99 height 18
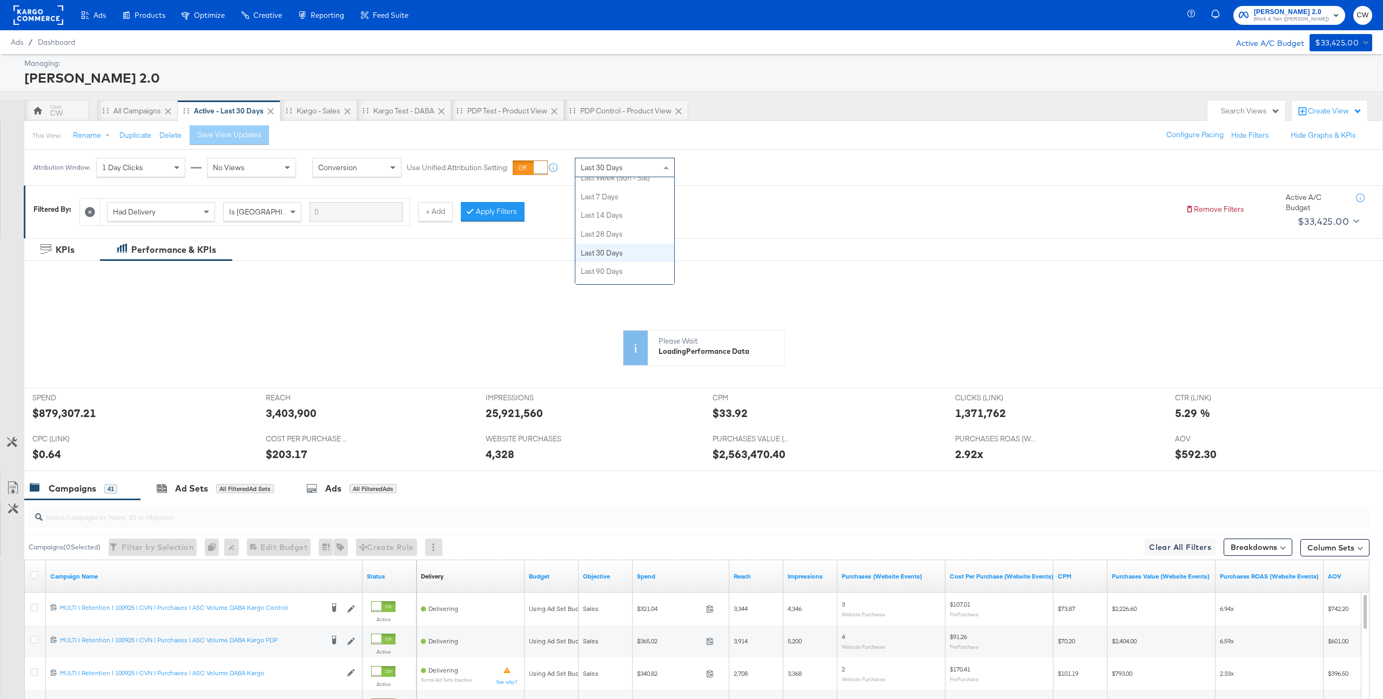
scroll to position [140, 0]
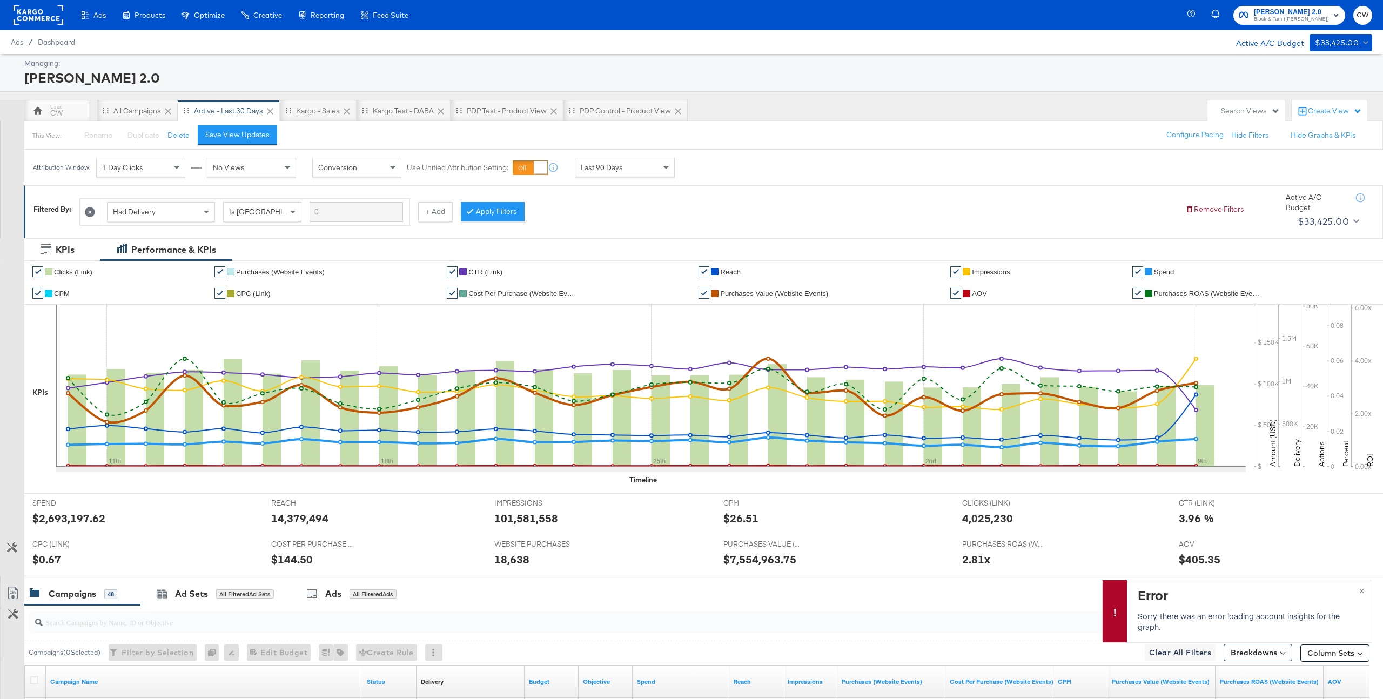
click at [12, 557] on button "Customize KPIs" at bounding box center [12, 548] width 24 height 19
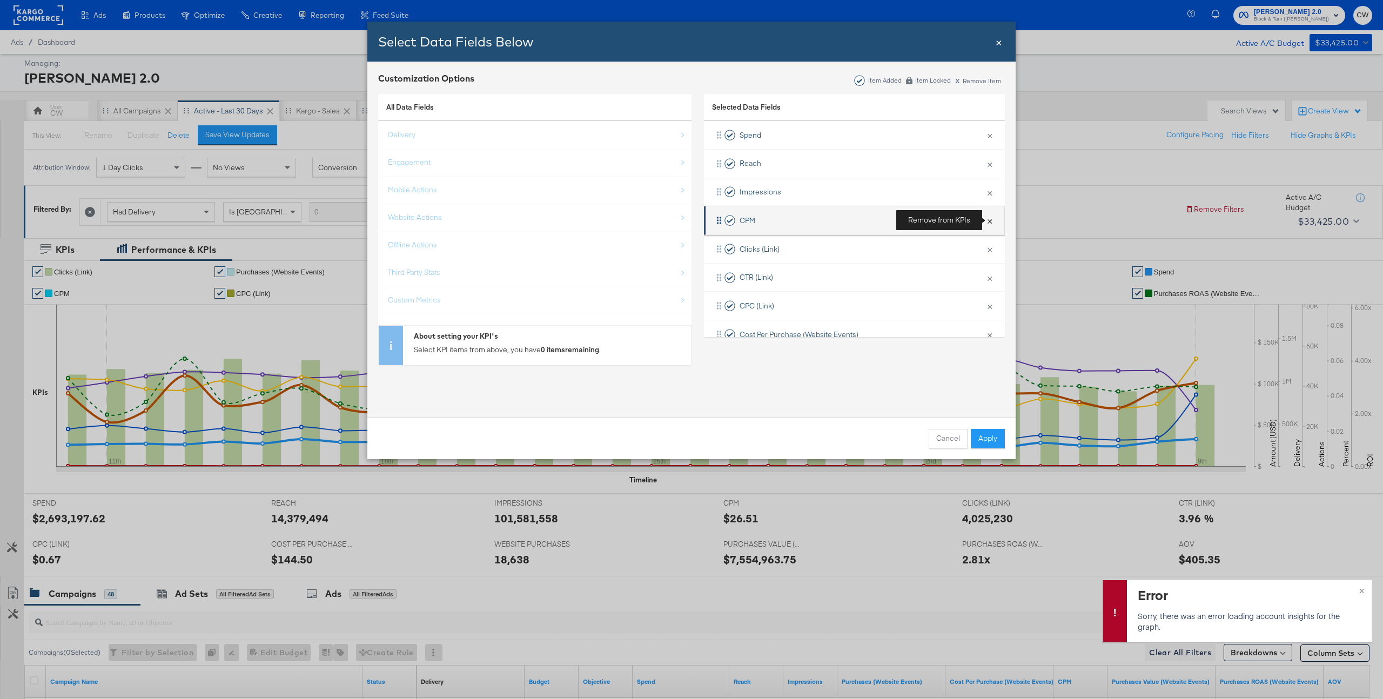
click at [991, 222] on button "×" at bounding box center [990, 220] width 14 height 23
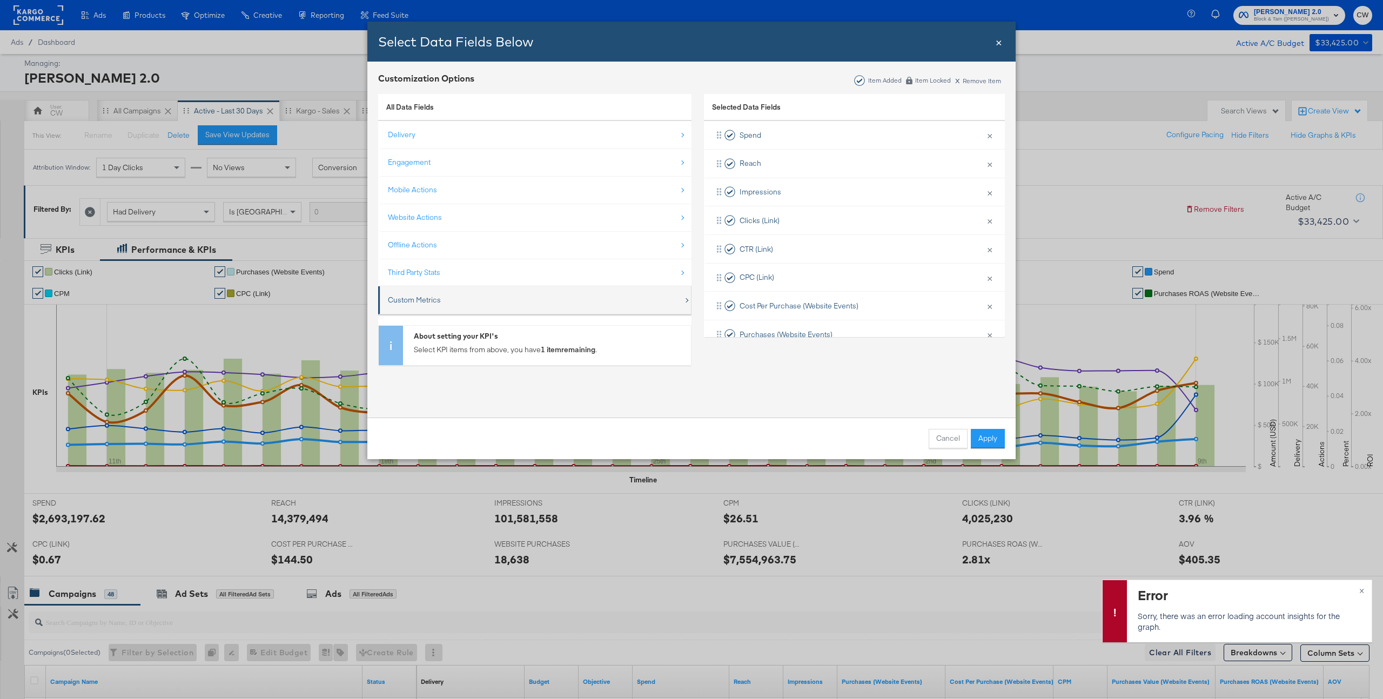
click at [420, 304] on div "Custom Metrics" at bounding box center [414, 300] width 53 height 10
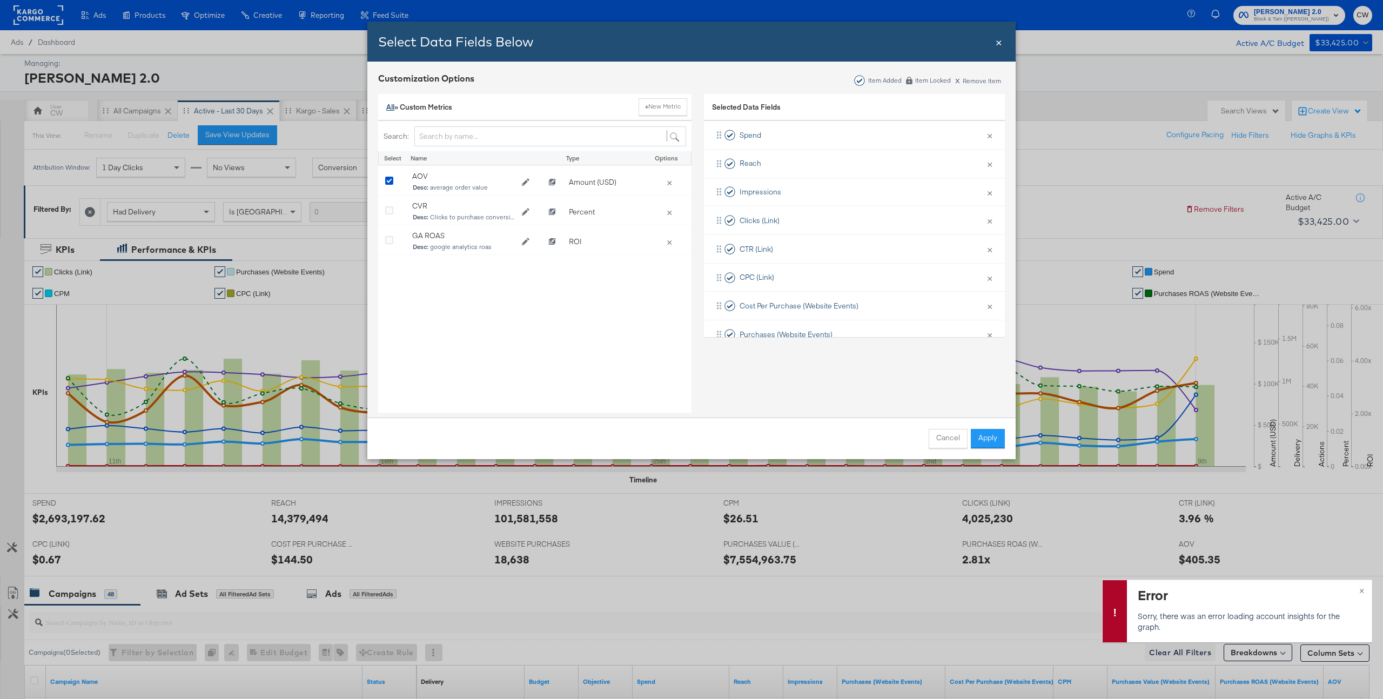
click at [393, 108] on link "All" at bounding box center [390, 107] width 8 height 10
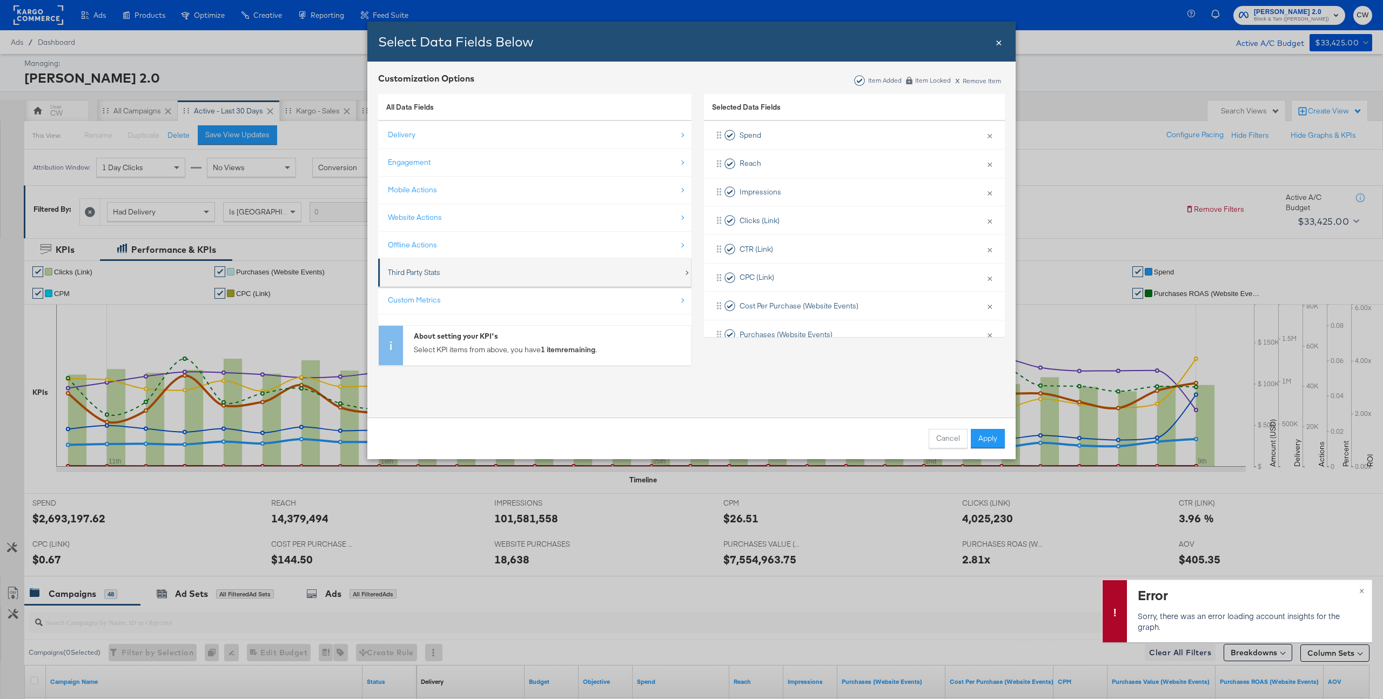
click at [424, 274] on div "Third Party Stats" at bounding box center [414, 272] width 52 height 10
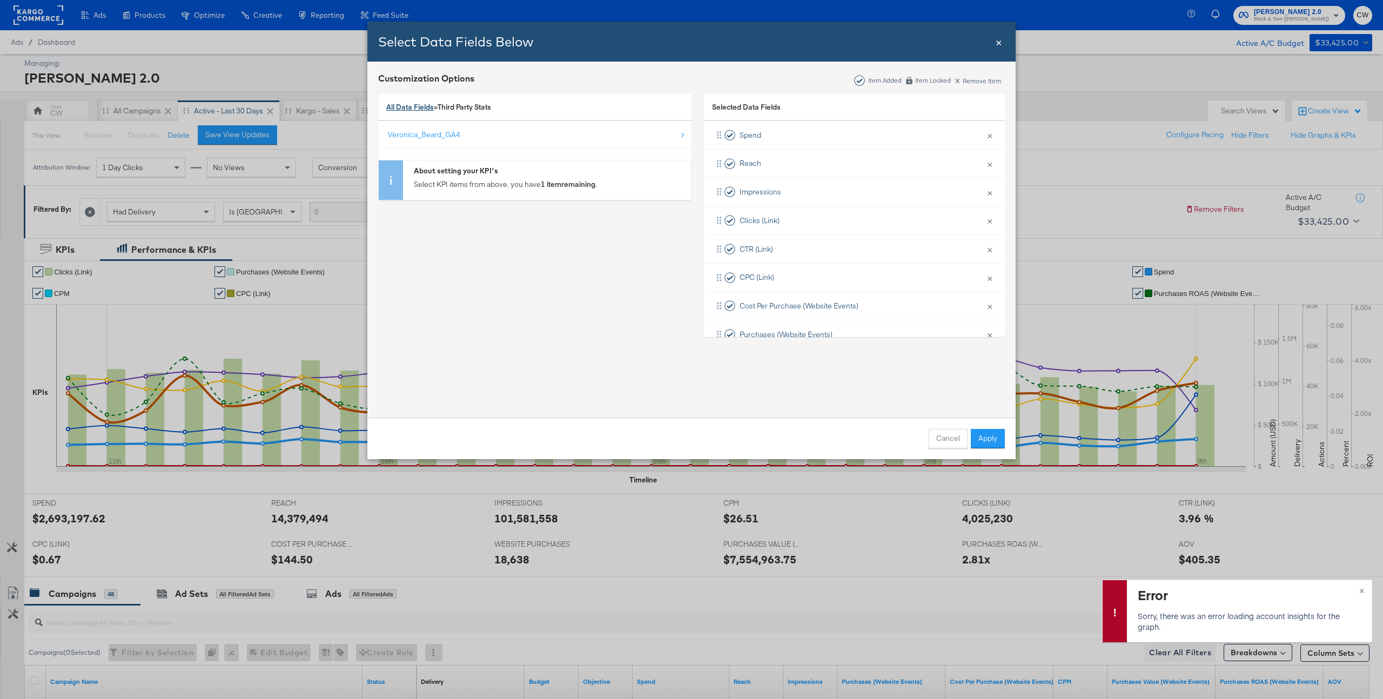
click at [405, 106] on link "All Data Fields" at bounding box center [410, 107] width 48 height 10
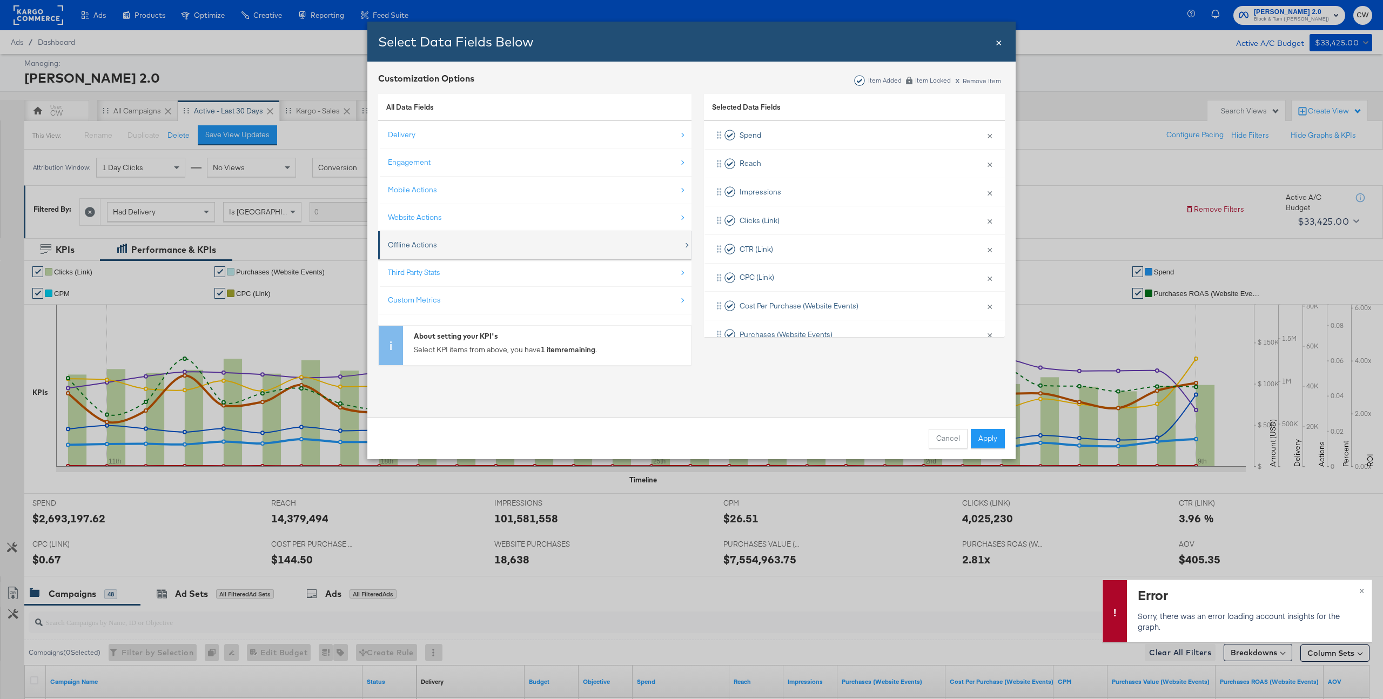
click at [422, 246] on div "Offline Actions" at bounding box center [412, 245] width 49 height 10
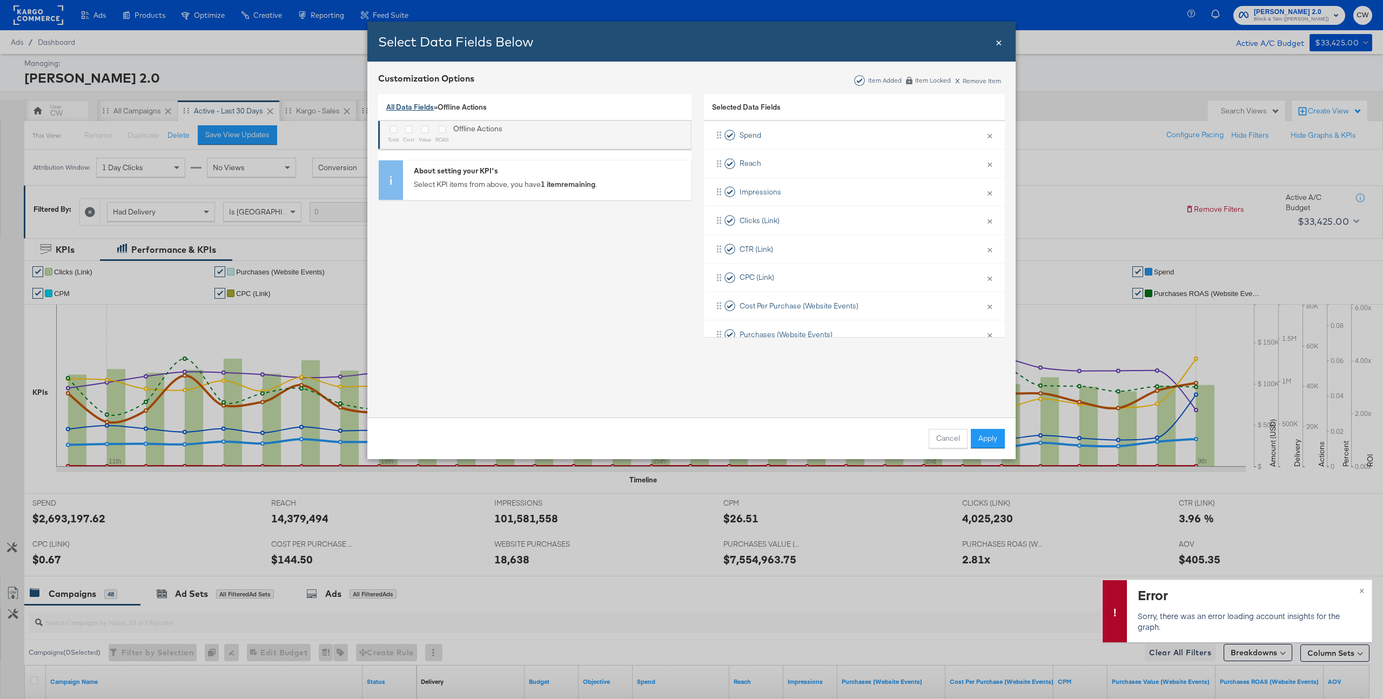
click at [397, 106] on link "All Data Fields" at bounding box center [410, 107] width 48 height 10
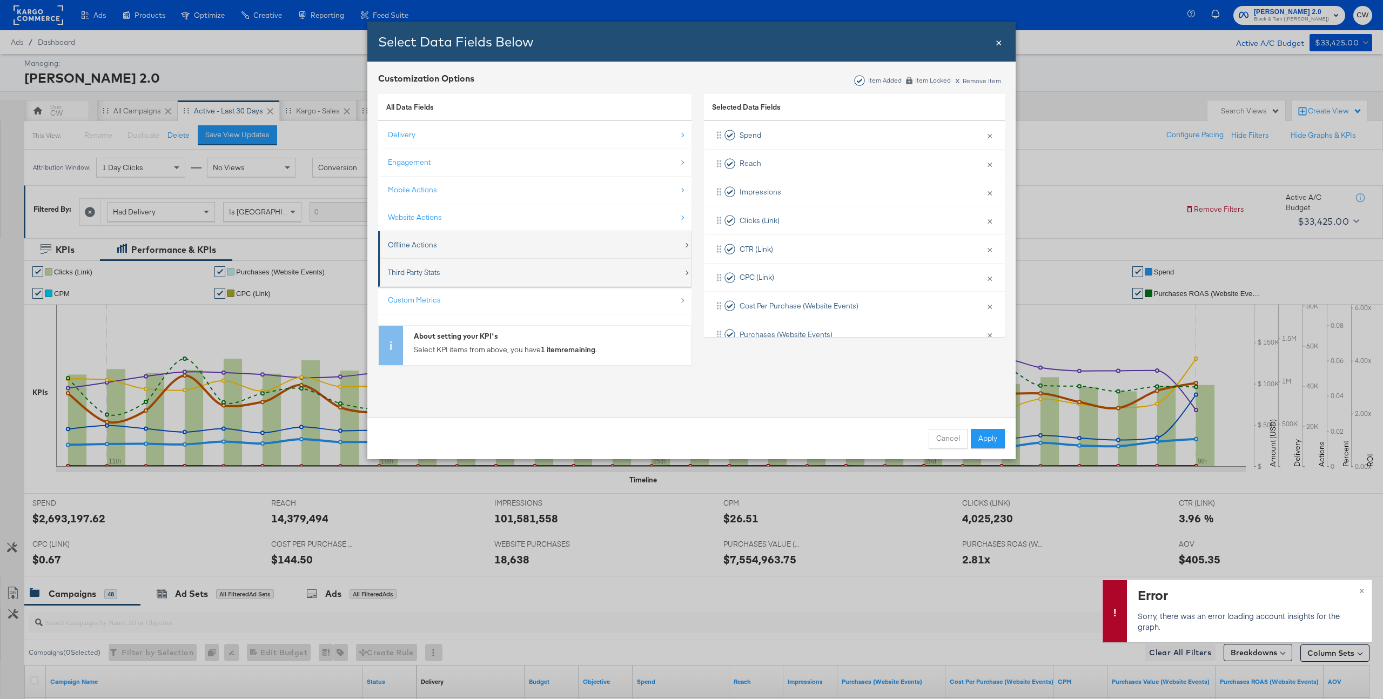
click at [422, 279] on div "Third Party Stats" at bounding box center [536, 272] width 296 height 22
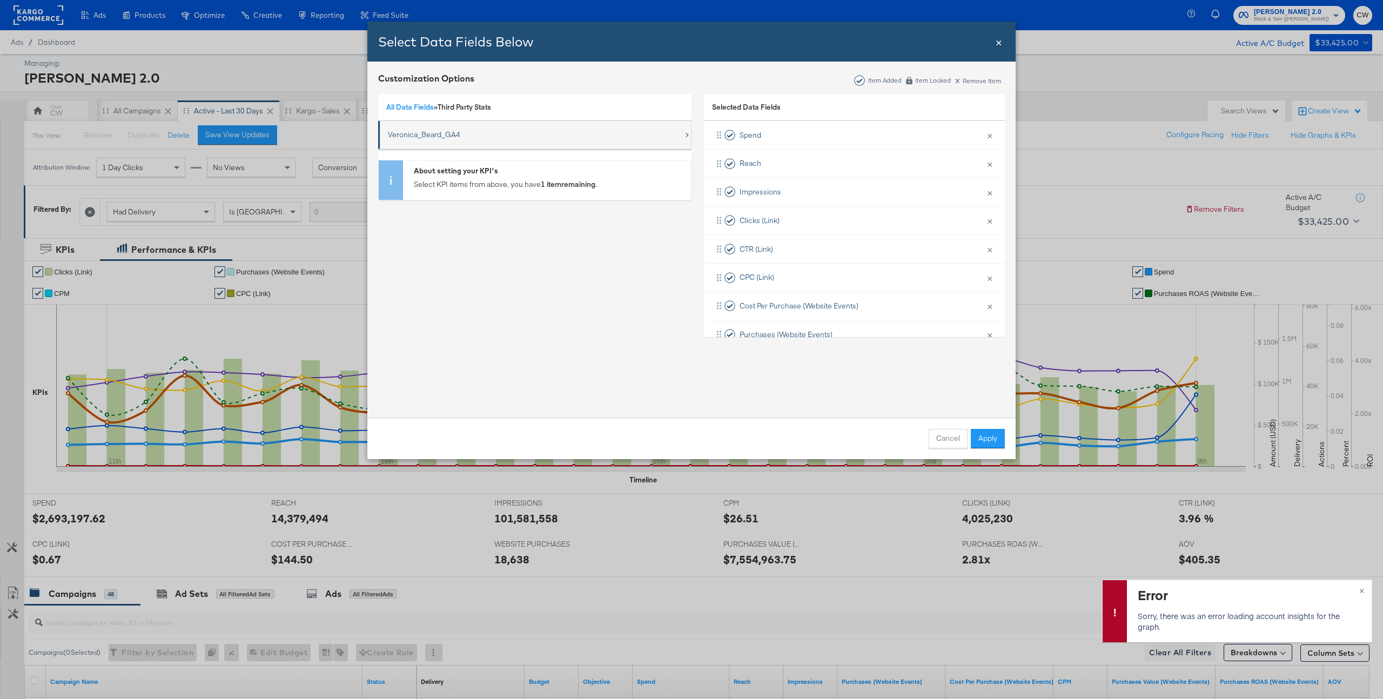
click at [420, 138] on div "Veronica_Beard_GA4" at bounding box center [424, 135] width 72 height 10
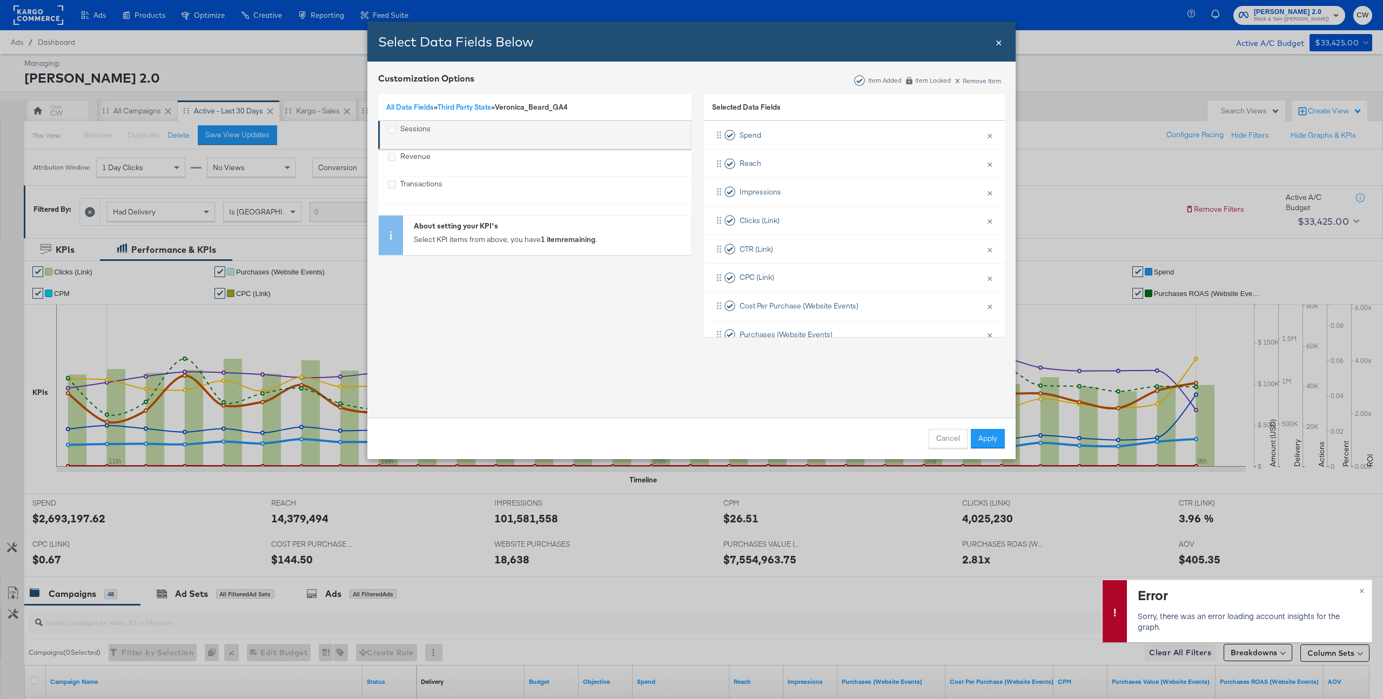
click at [391, 138] on div "Sessions" at bounding box center [392, 135] width 8 height 22
click at [991, 435] on button "Apply" at bounding box center [988, 438] width 34 height 19
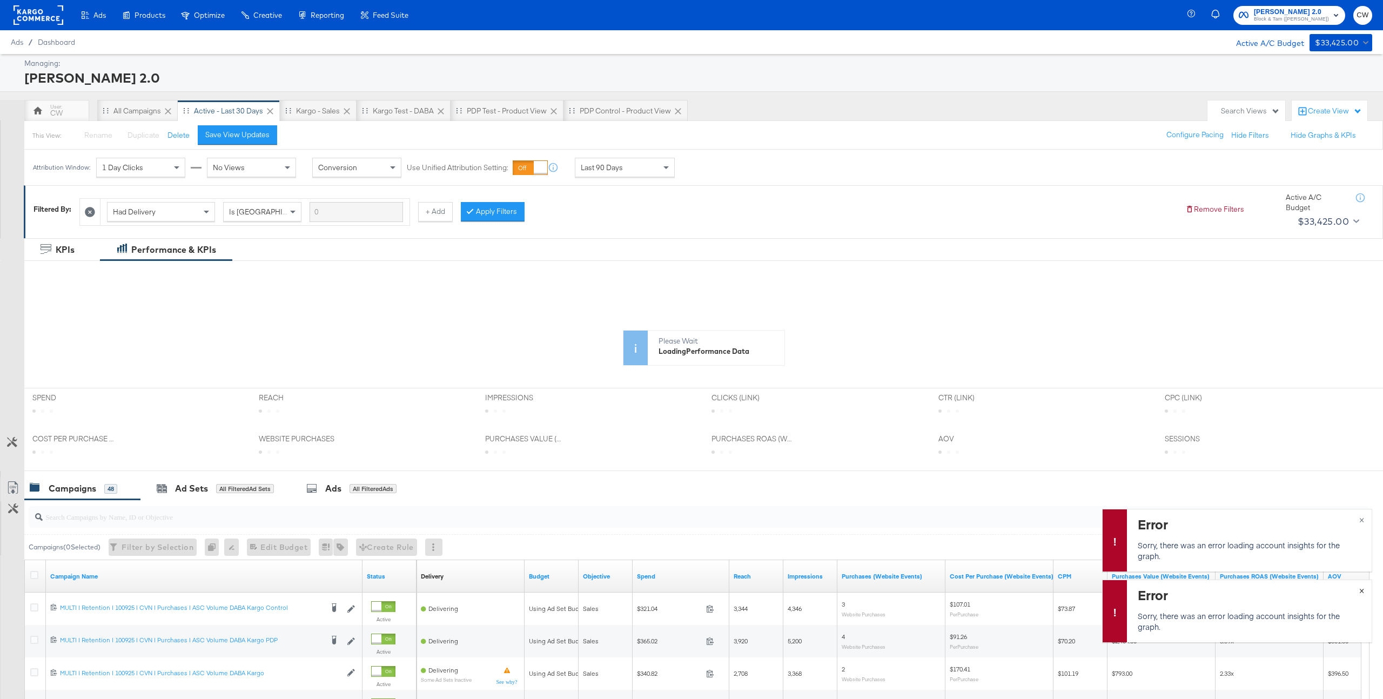
click at [1363, 592] on span "×" at bounding box center [1361, 589] width 5 height 12
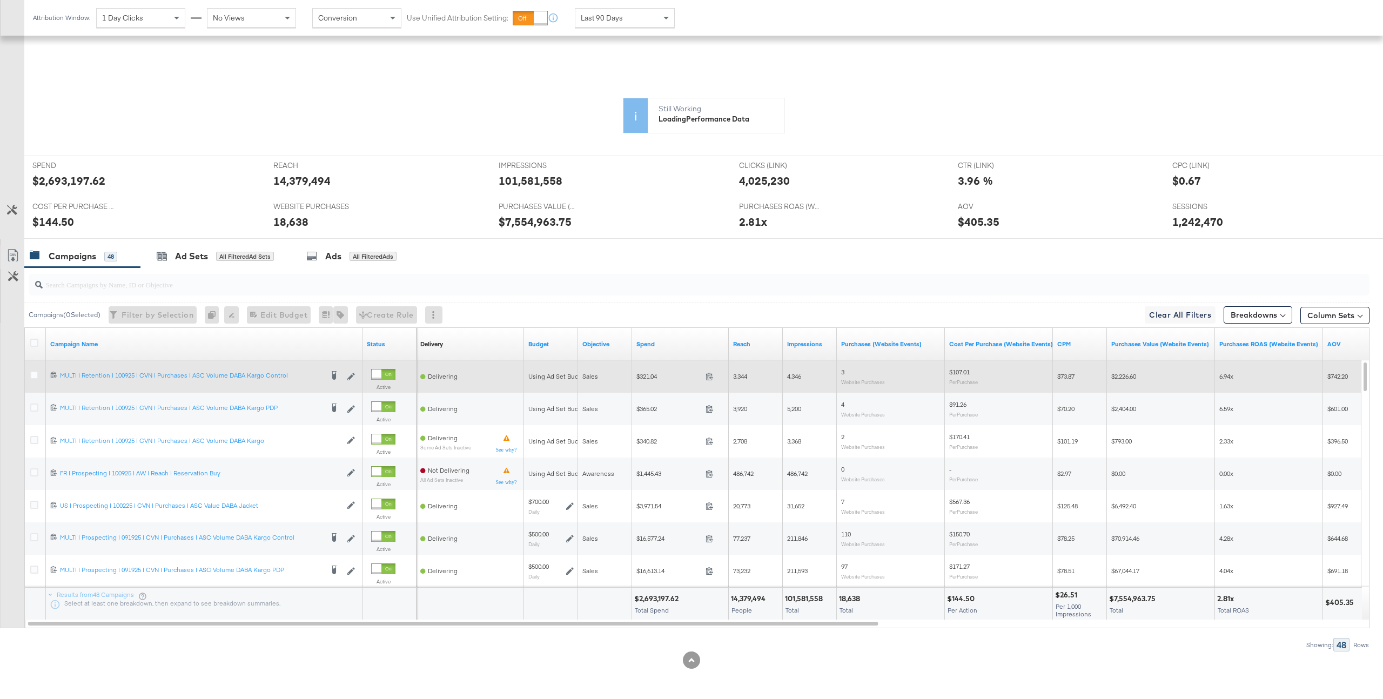
scroll to position [0, 0]
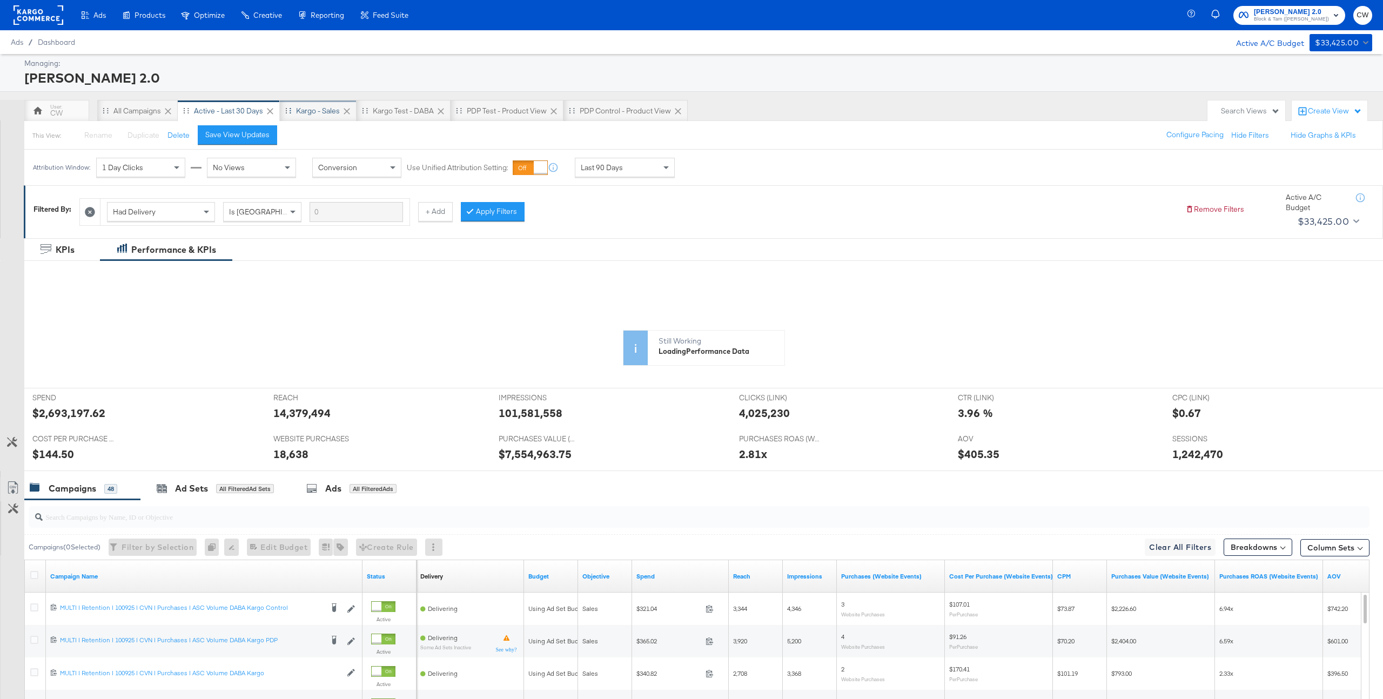
click at [329, 115] on div "Kargo - Sales" at bounding box center [318, 111] width 44 height 10
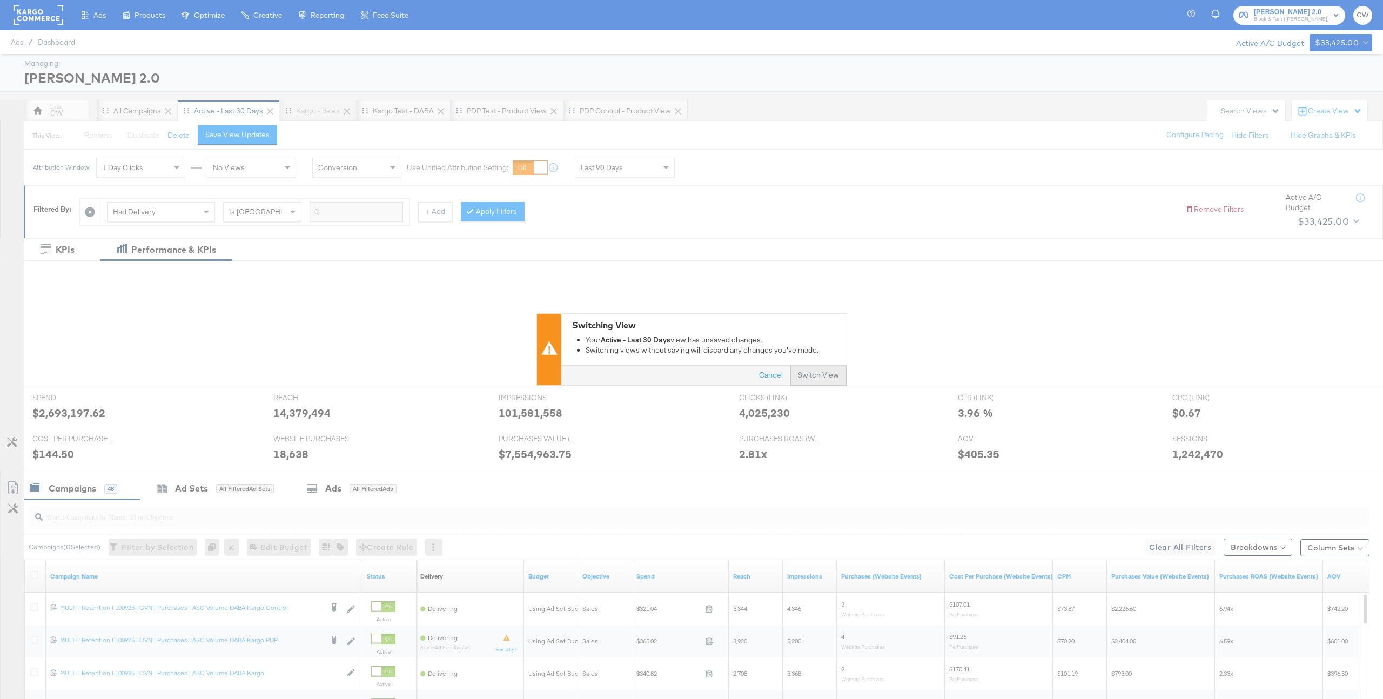
click at [816, 377] on button "Switch View" at bounding box center [818, 375] width 56 height 19
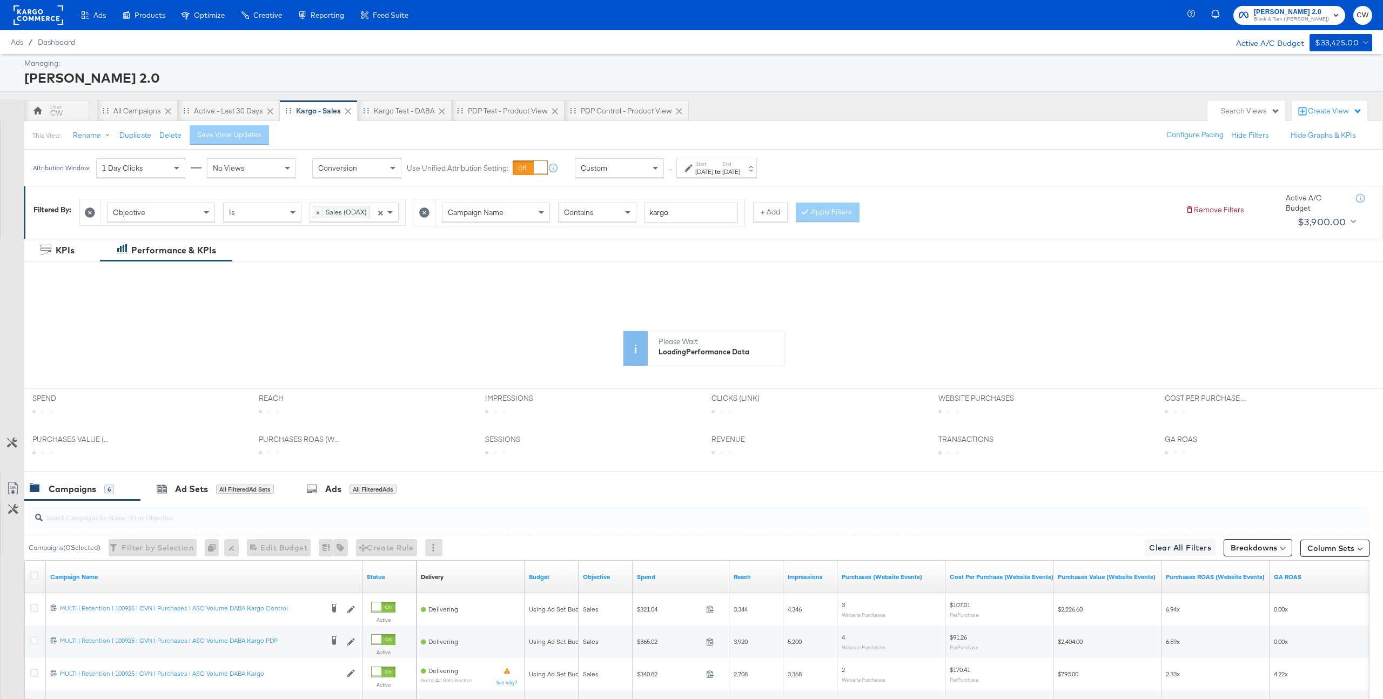
click at [633, 174] on div "Custom" at bounding box center [619, 168] width 88 height 18
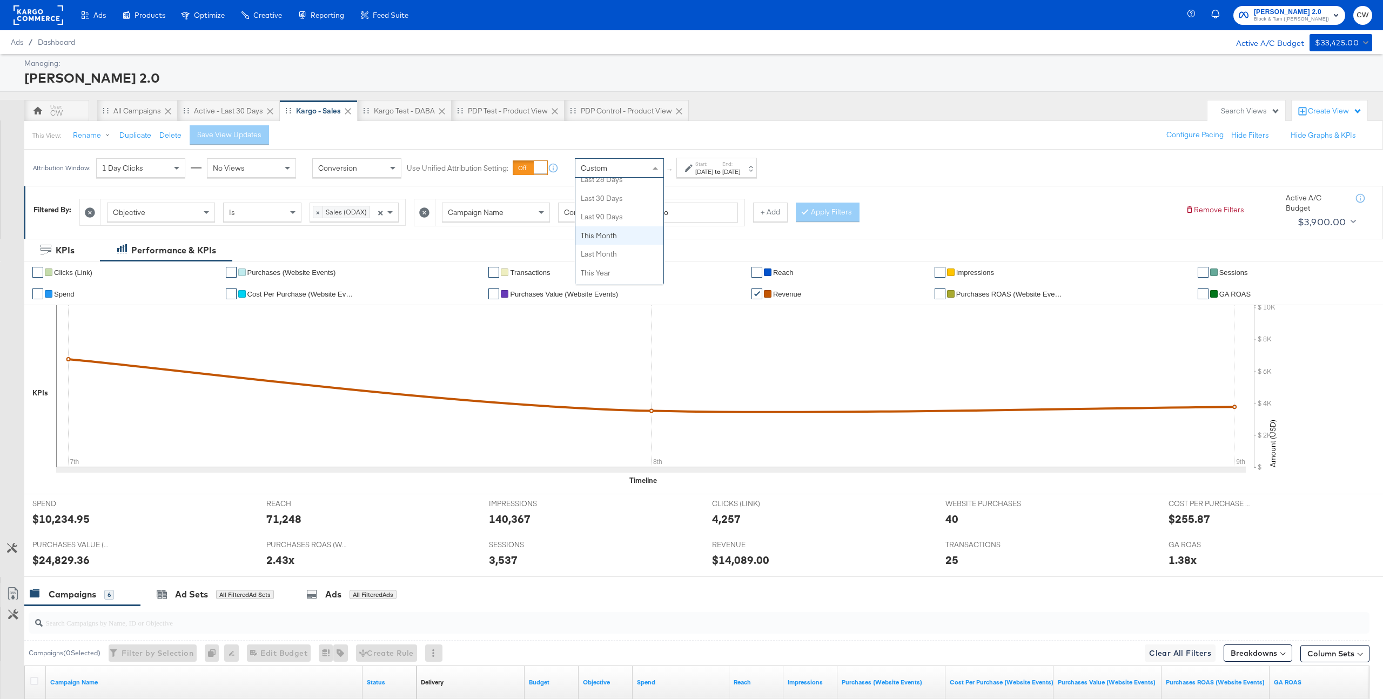
scroll to position [240, 0]
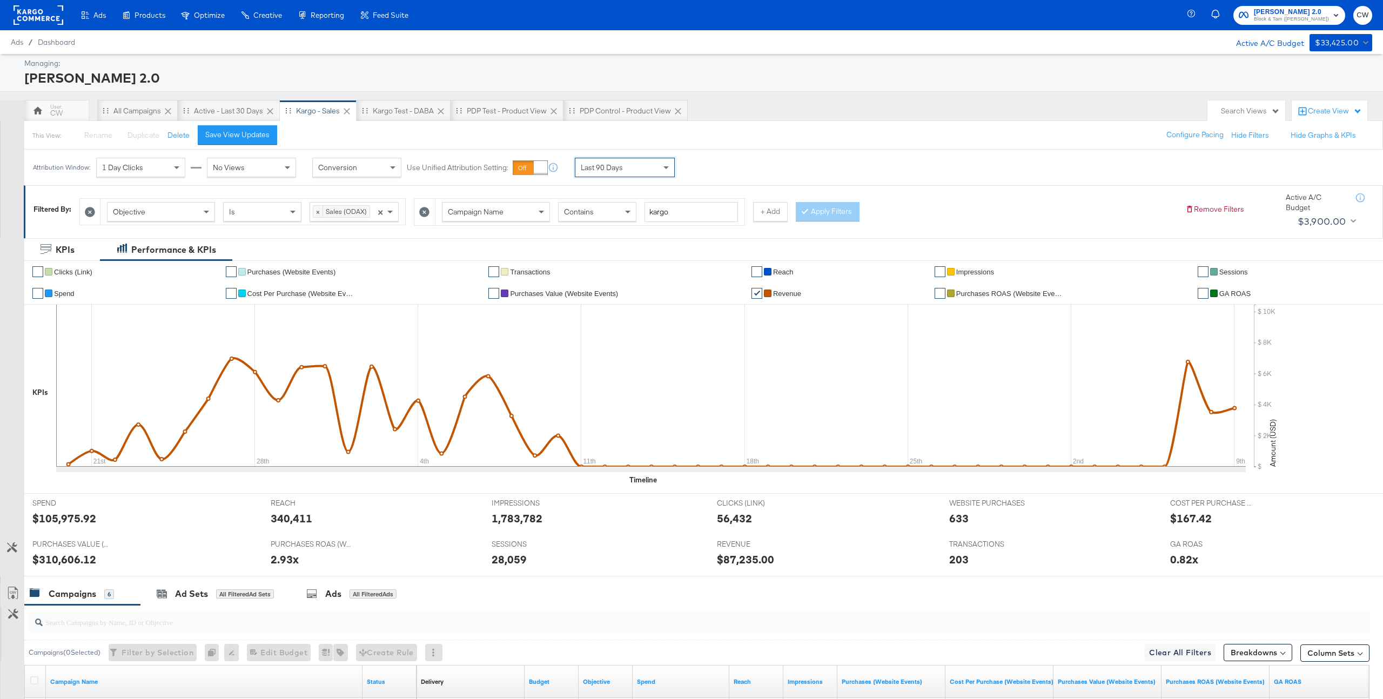
click at [616, 172] on span "Last 90 Days" at bounding box center [602, 168] width 42 height 10
click at [713, 165] on label "Start:" at bounding box center [704, 163] width 18 height 7
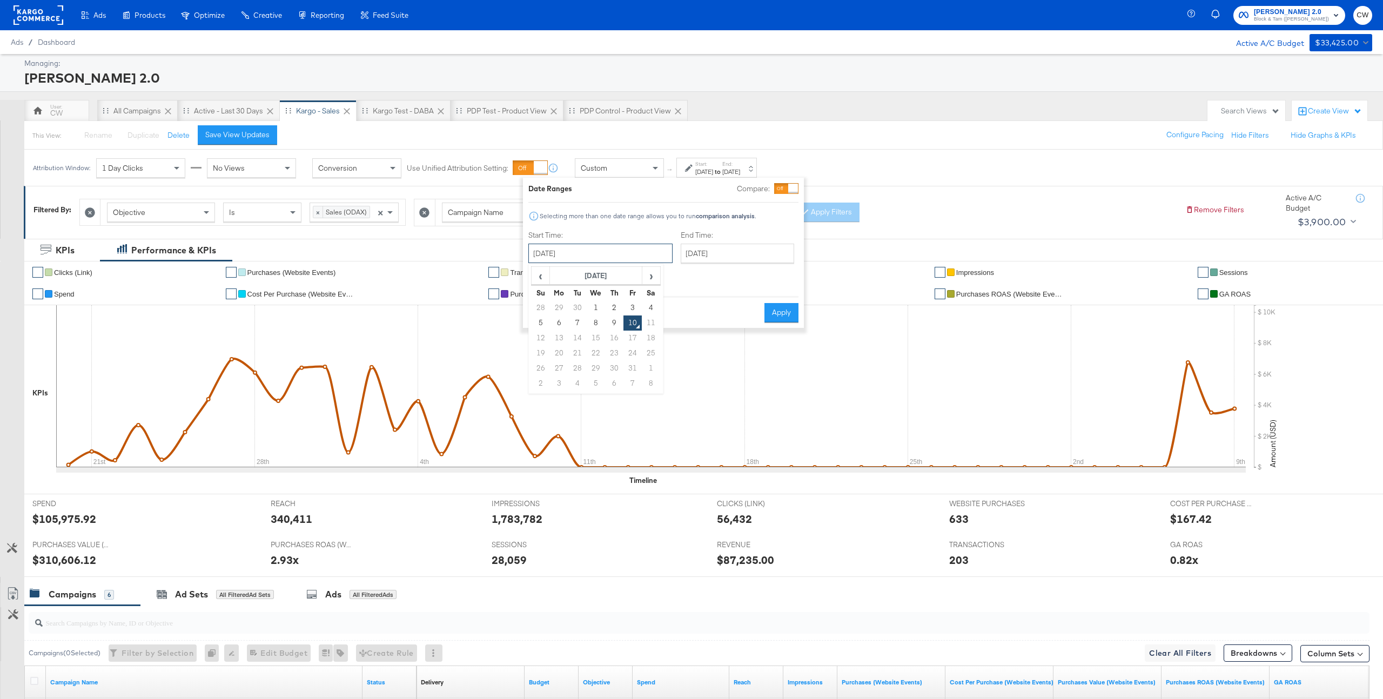
click at [568, 254] on input "October 10th 2025" at bounding box center [600, 253] width 144 height 19
click at [542, 272] on span "‹" at bounding box center [540, 275] width 17 height 16
click at [631, 308] on td "1" at bounding box center [632, 307] width 18 height 15
type input "August 1st 2025"
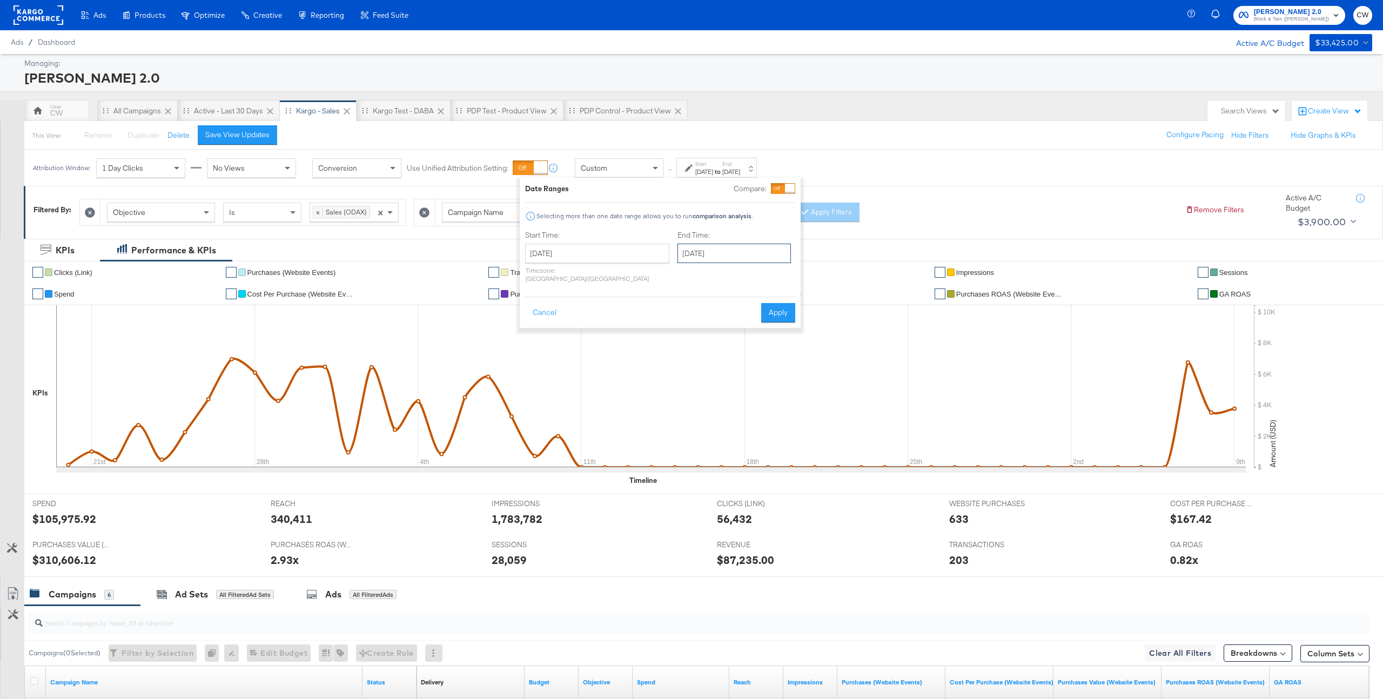
click at [680, 256] on input "October 10th 2025" at bounding box center [733, 253] width 113 height 19
click at [681, 277] on span "‹" at bounding box center [689, 275] width 17 height 16
click at [736, 324] on td "10" at bounding box center [745, 323] width 18 height 15
type input "September 10th 2025"
click at [782, 303] on button "Apply" at bounding box center [779, 312] width 34 height 19
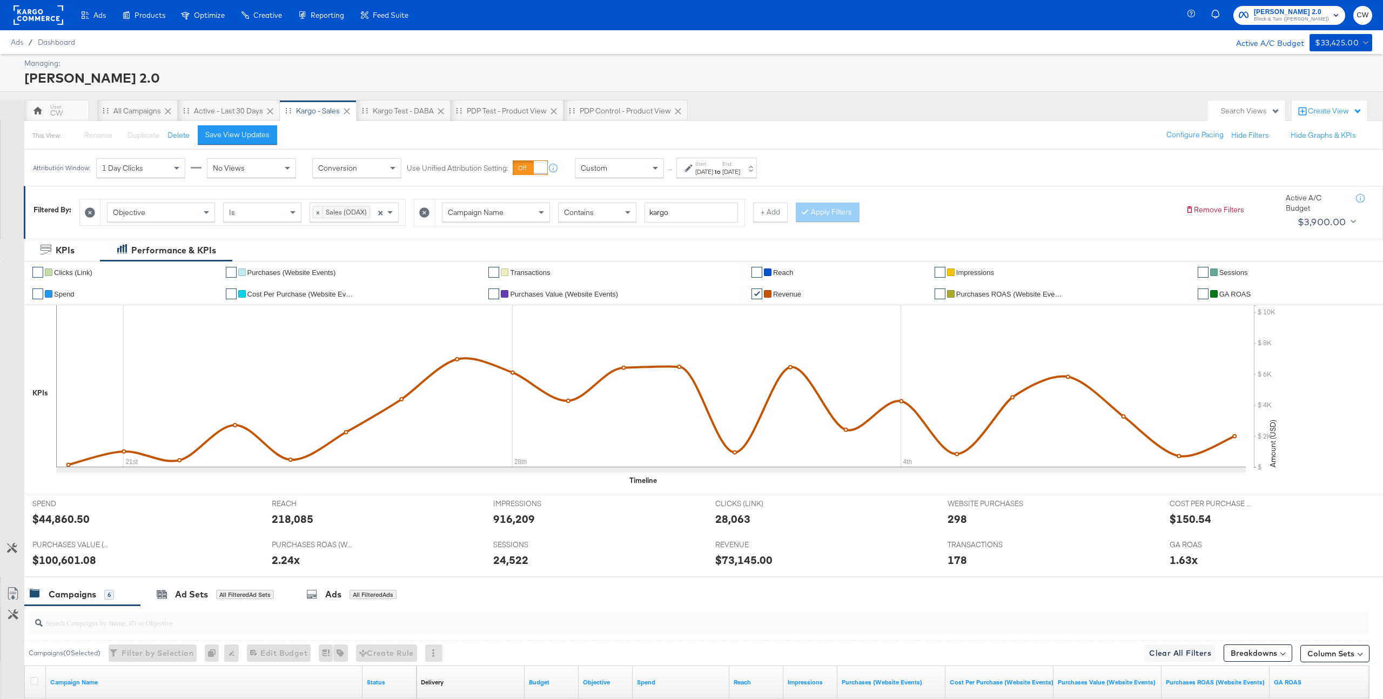
click at [757, 177] on div "Start: Aug 1st 2025 to End: Sep 10th 2025" at bounding box center [716, 168] width 80 height 20
click at [585, 252] on input "August 1st 2025" at bounding box center [598, 253] width 144 height 19
click at [648, 307] on td "2" at bounding box center [649, 307] width 18 height 15
type input "August 2nd 2025"
click at [783, 303] on button "Apply" at bounding box center [781, 312] width 34 height 19
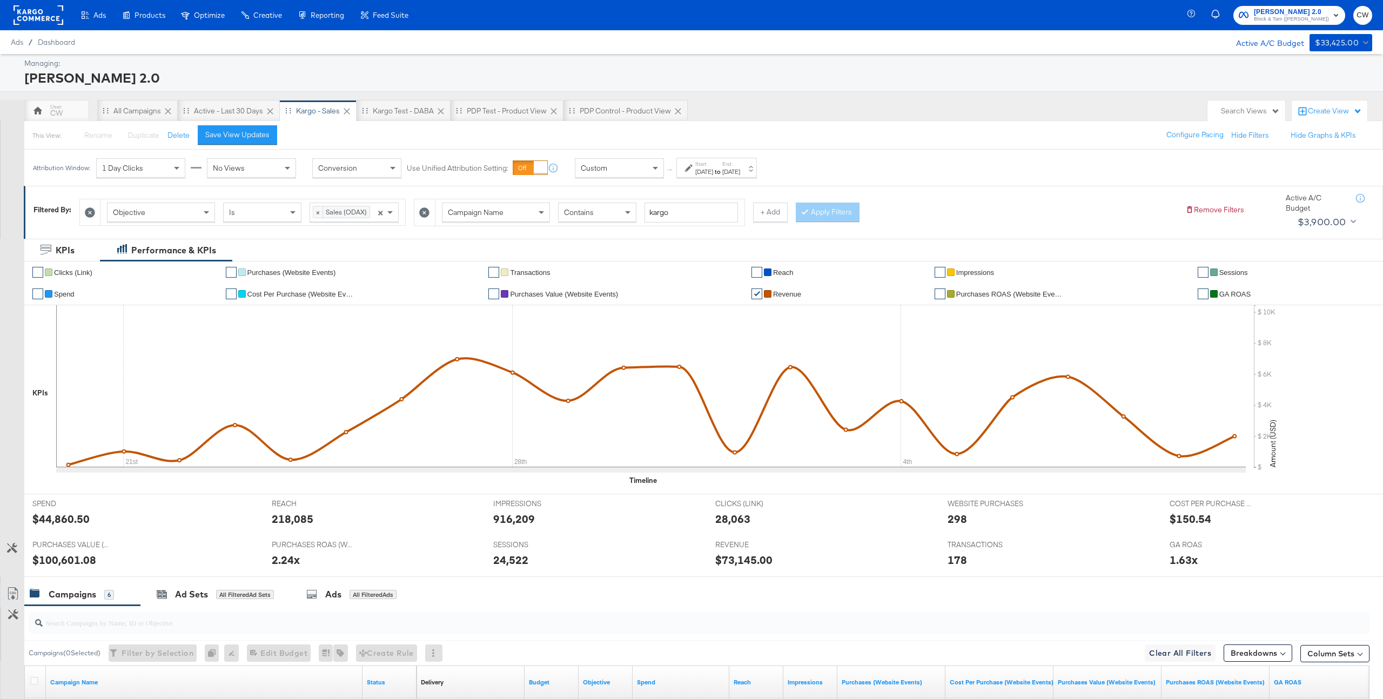
click at [579, 540] on div "SESSIONS SESSIONS 24,522" at bounding box center [596, 555] width 222 height 41
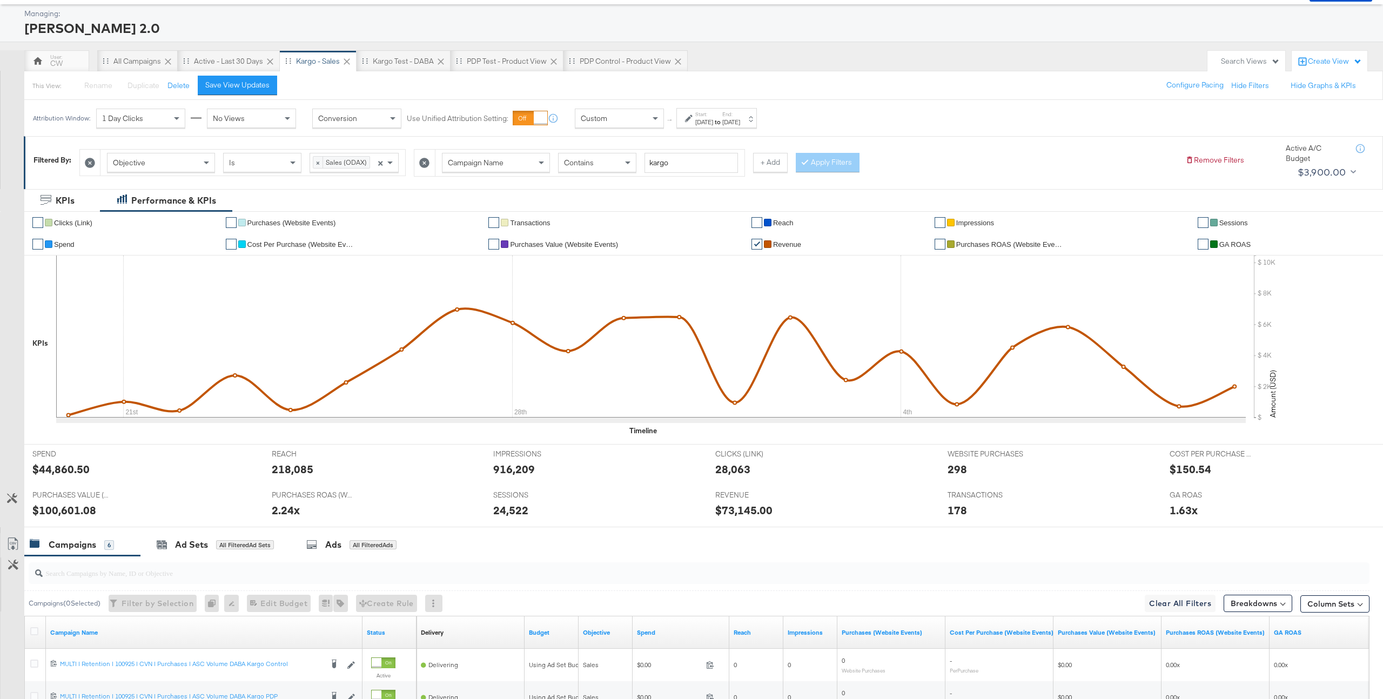
scroll to position [57, 0]
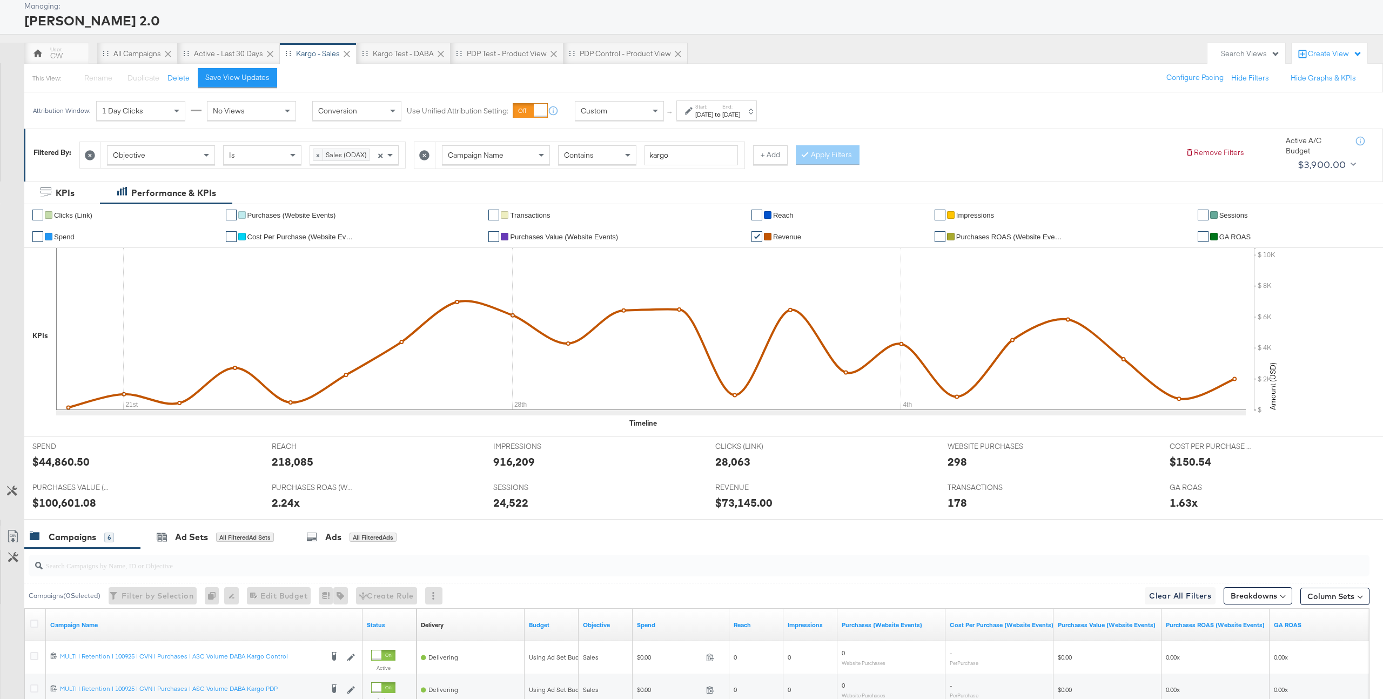
click at [713, 118] on div "Aug 2nd 2025" at bounding box center [704, 114] width 18 height 9
click at [701, 187] on input "September 10th 2025" at bounding box center [737, 195] width 113 height 19
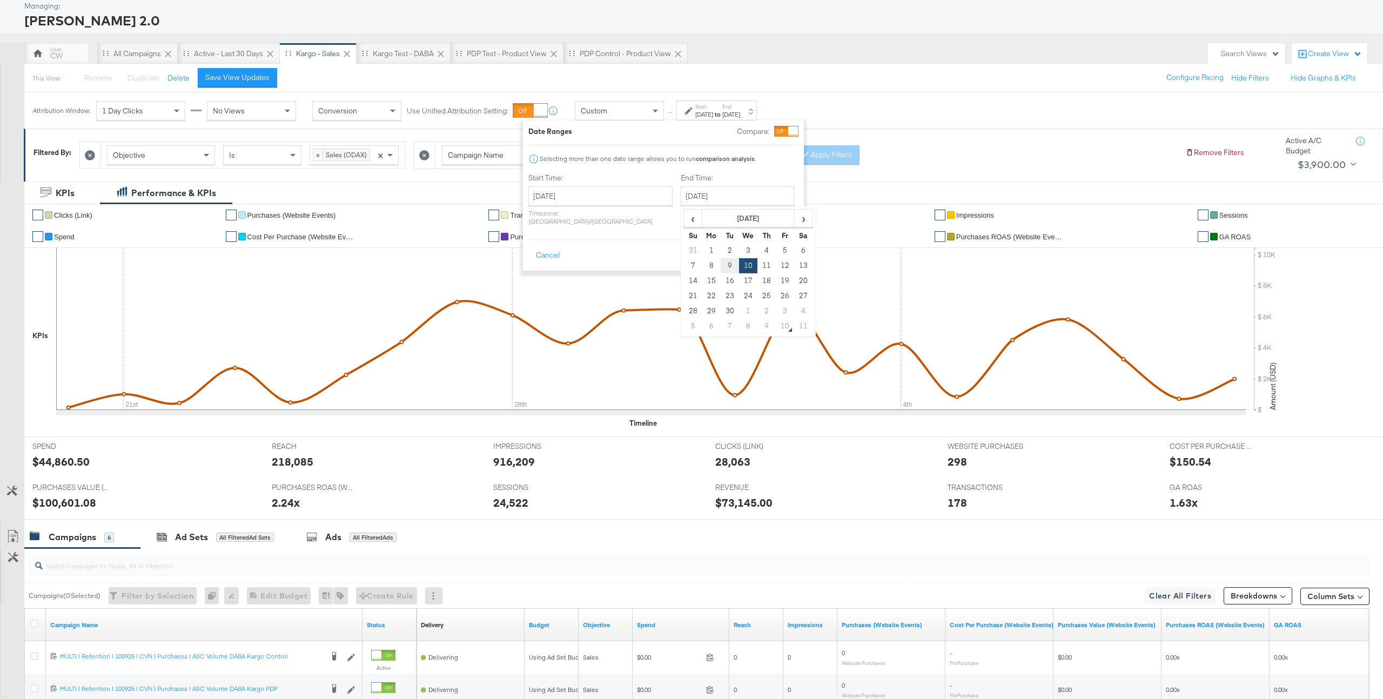
click at [721, 258] on td "9" at bounding box center [730, 265] width 18 height 15
type input "September 9th 2025"
click at [777, 246] on button "Apply" at bounding box center [778, 255] width 34 height 19
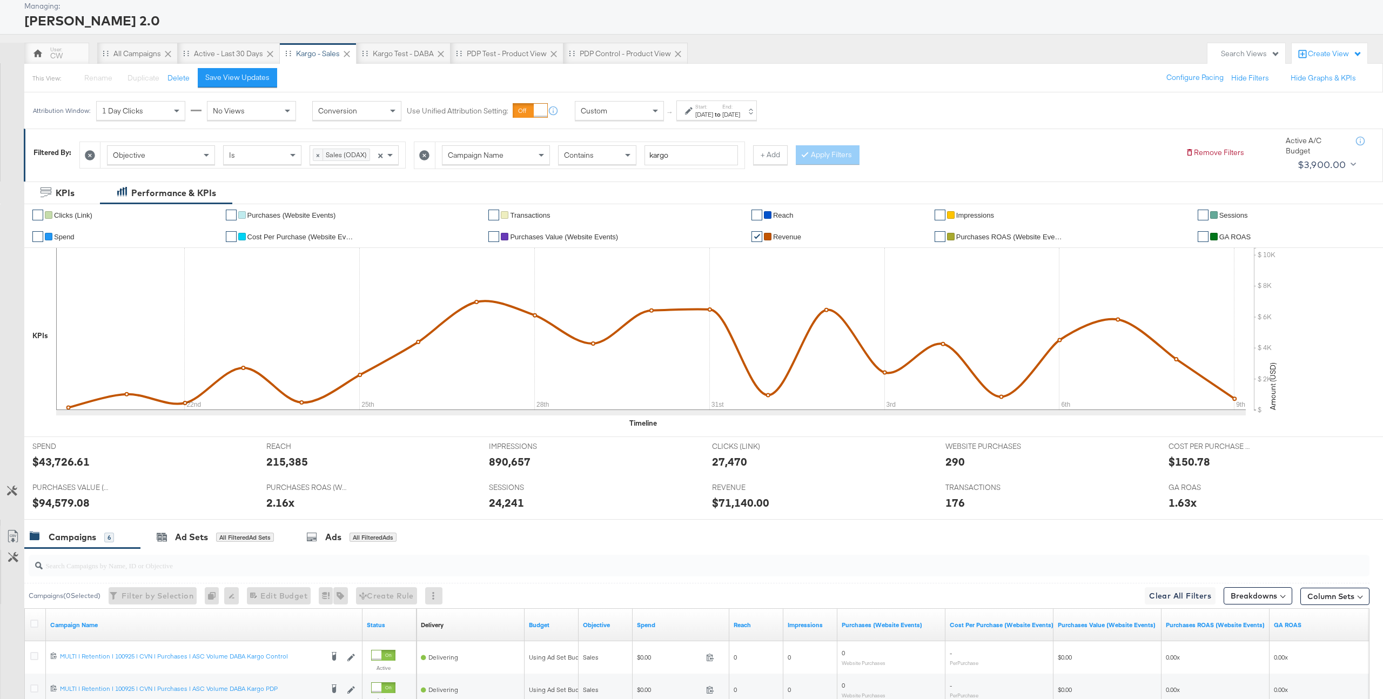
click at [743, 119] on div "Start: Aug 2nd 2025 to End: Sep 9th 2025" at bounding box center [716, 110] width 80 height 20
click at [595, 196] on input "August 2nd 2025" at bounding box center [597, 195] width 144 height 19
click at [540, 213] on span "‹" at bounding box center [537, 218] width 17 height 16
click at [589, 263] on td "4" at bounding box center [592, 265] width 18 height 15
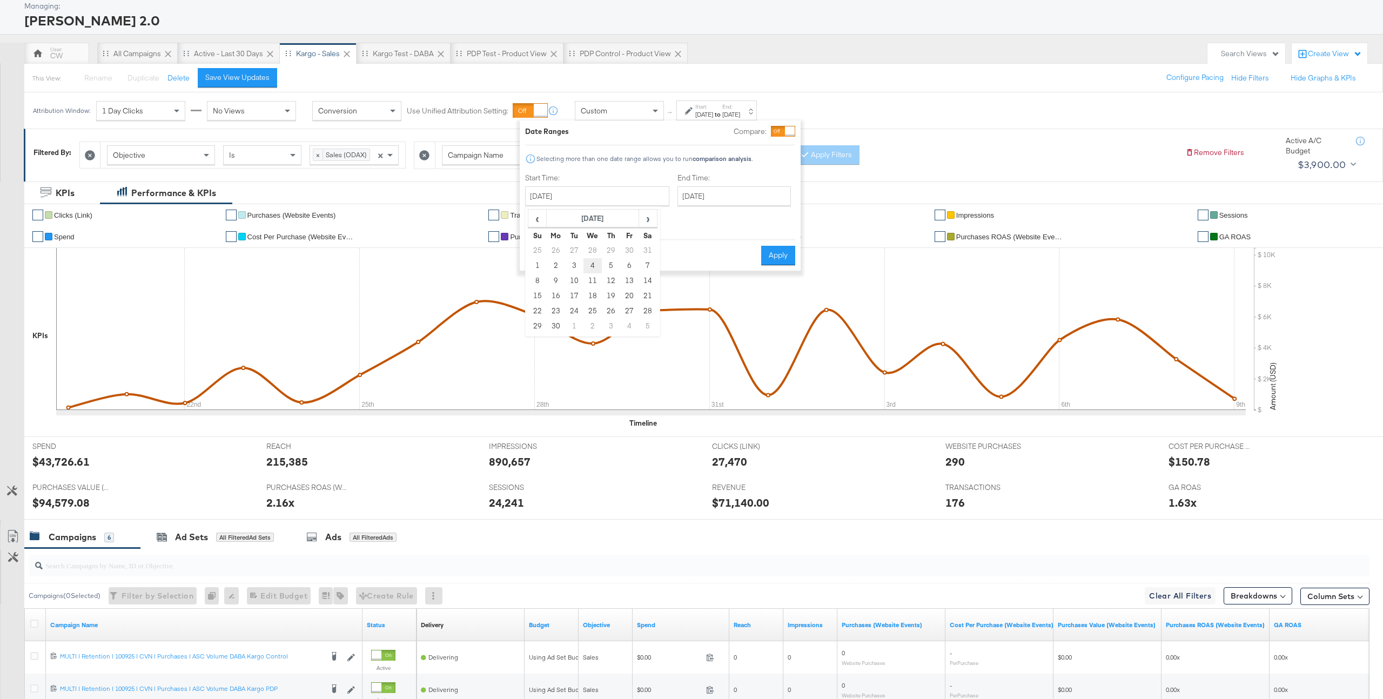
type input "June 4th 2025"
click at [780, 253] on button "Apply" at bounding box center [776, 255] width 34 height 19
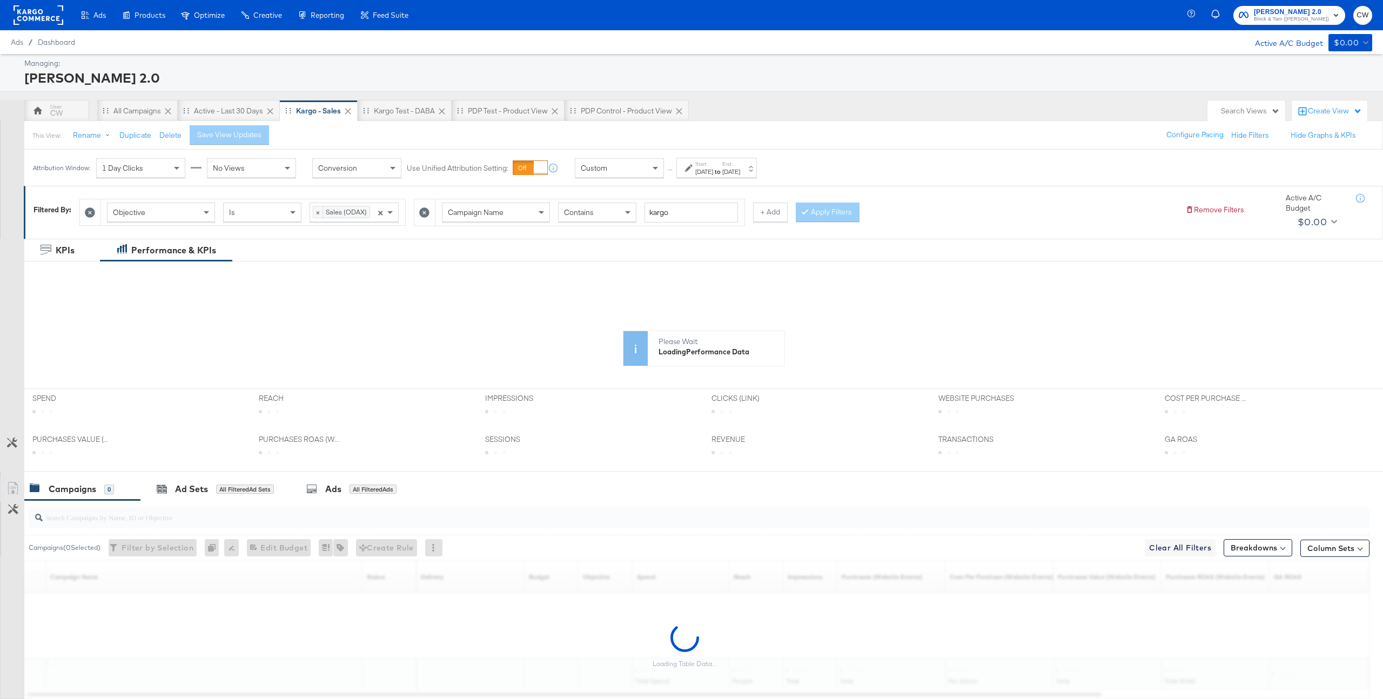
click at [713, 167] on div "[DATE]" at bounding box center [704, 171] width 18 height 9
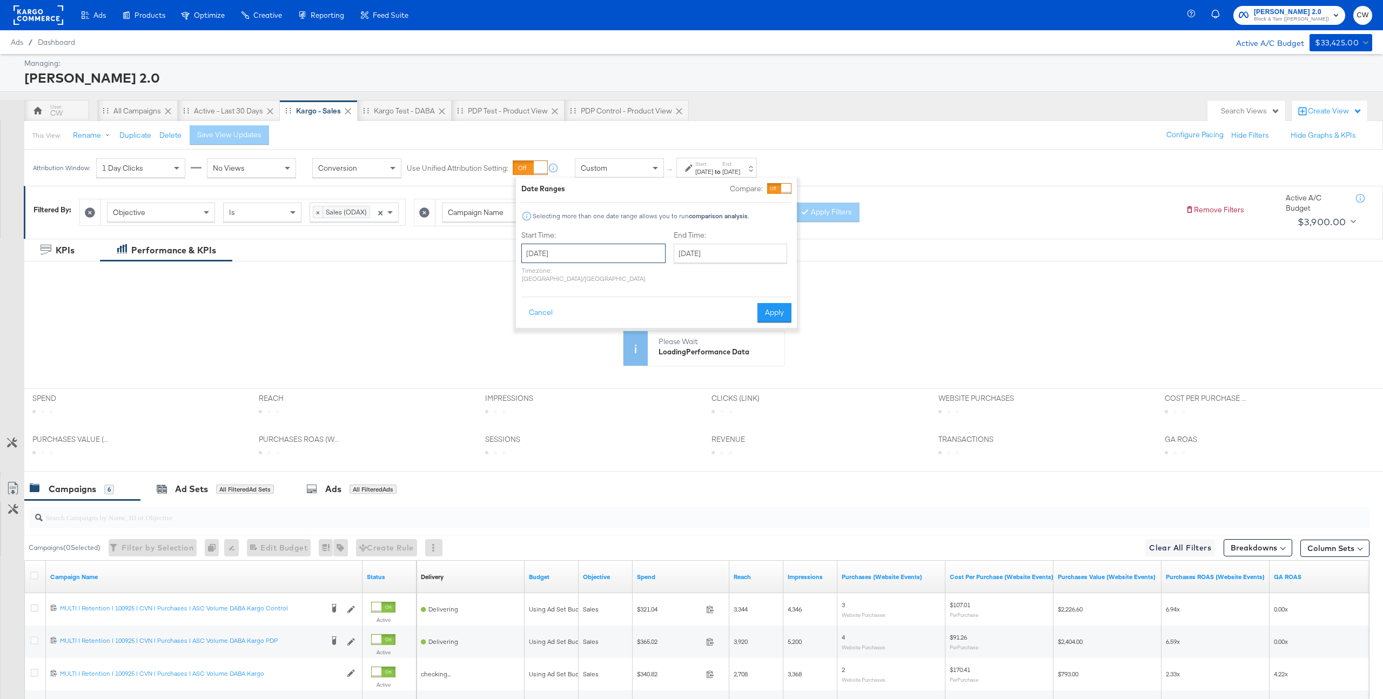
click at [584, 260] on input "[DATE]" at bounding box center [593, 253] width 144 height 19
click at [531, 280] on span "‹" at bounding box center [533, 275] width 17 height 16
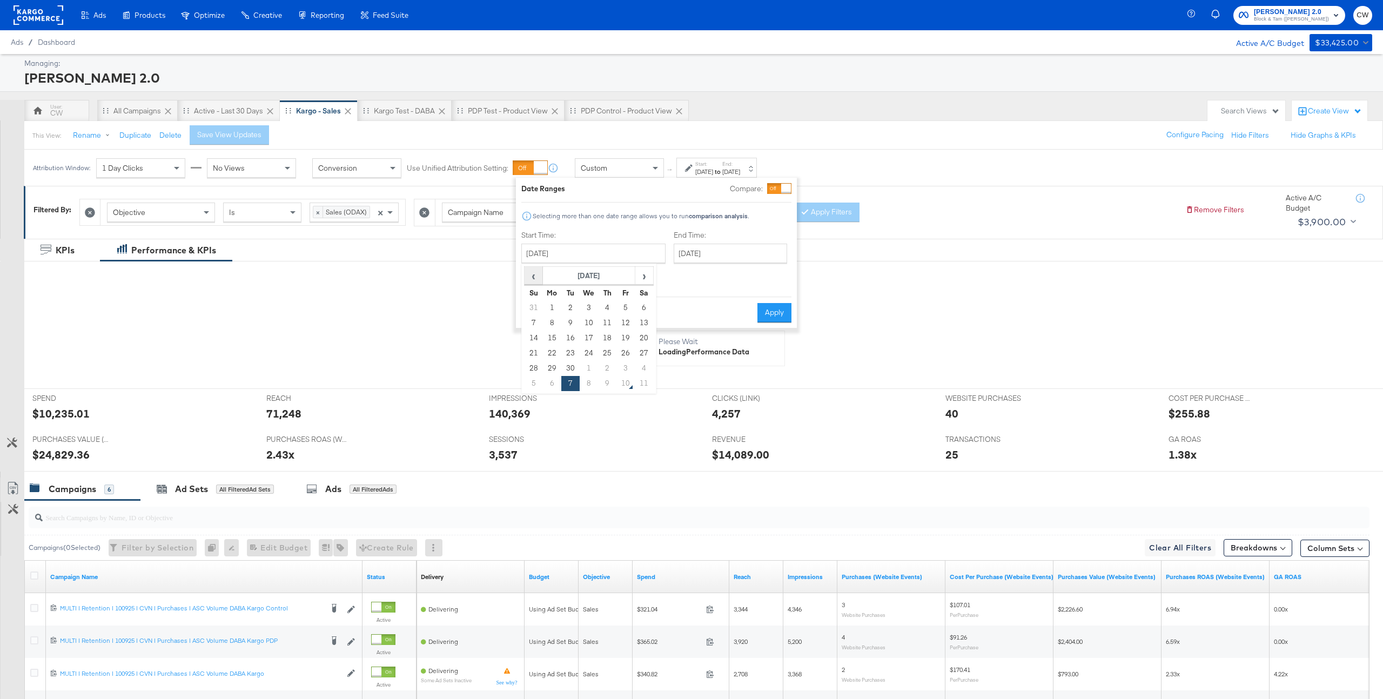
click at [531, 280] on span "‹" at bounding box center [533, 275] width 17 height 16
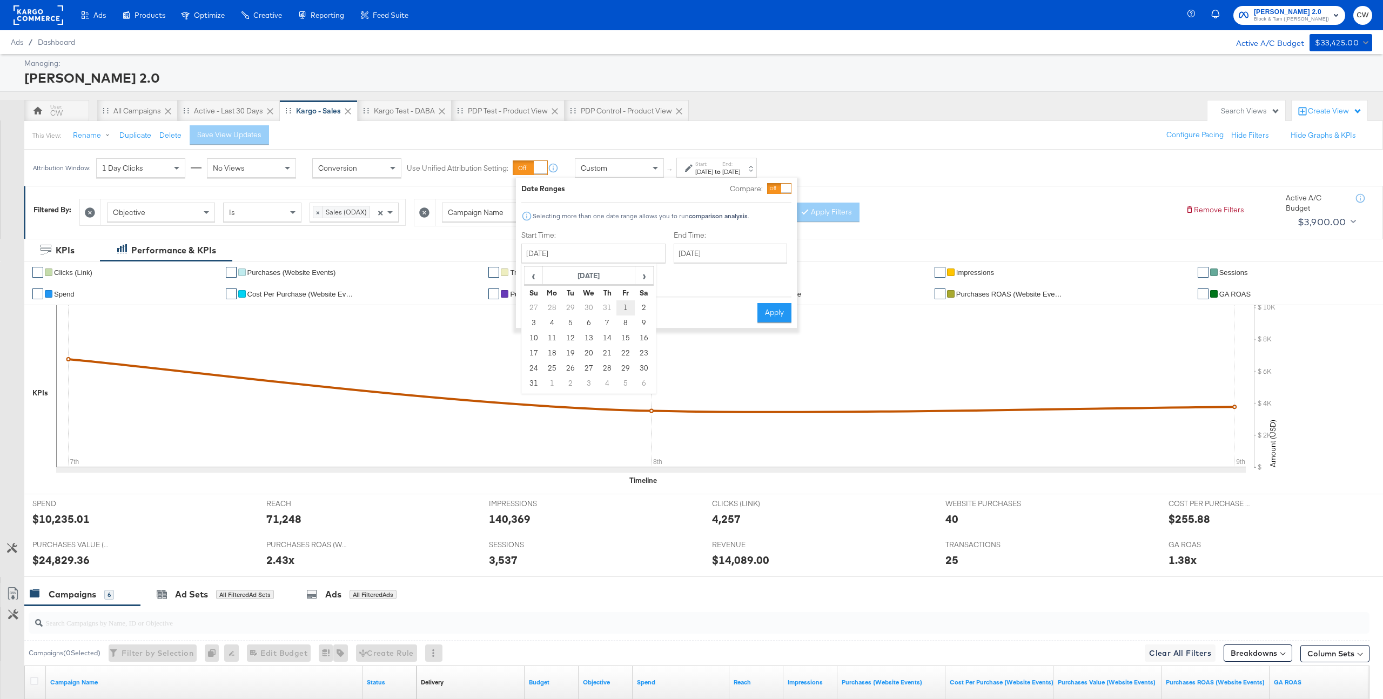
click at [627, 310] on td "1" at bounding box center [625, 307] width 18 height 15
type input "[DATE]"
click at [679, 259] on input "[DATE]" at bounding box center [730, 253] width 113 height 19
click at [678, 277] on span "‹" at bounding box center [686, 275] width 17 height 16
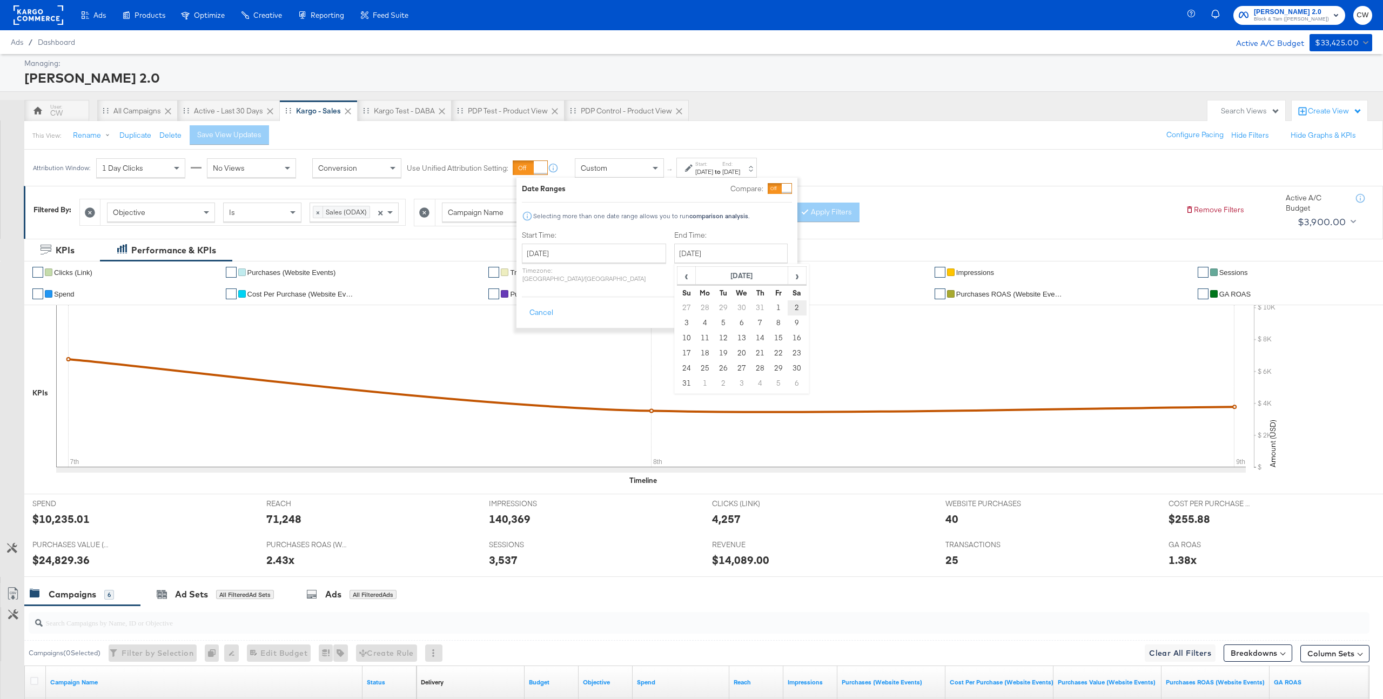
click at [788, 303] on td "2" at bounding box center [797, 307] width 18 height 15
type input "[DATE]"
click at [781, 303] on button "Apply" at bounding box center [778, 312] width 34 height 19
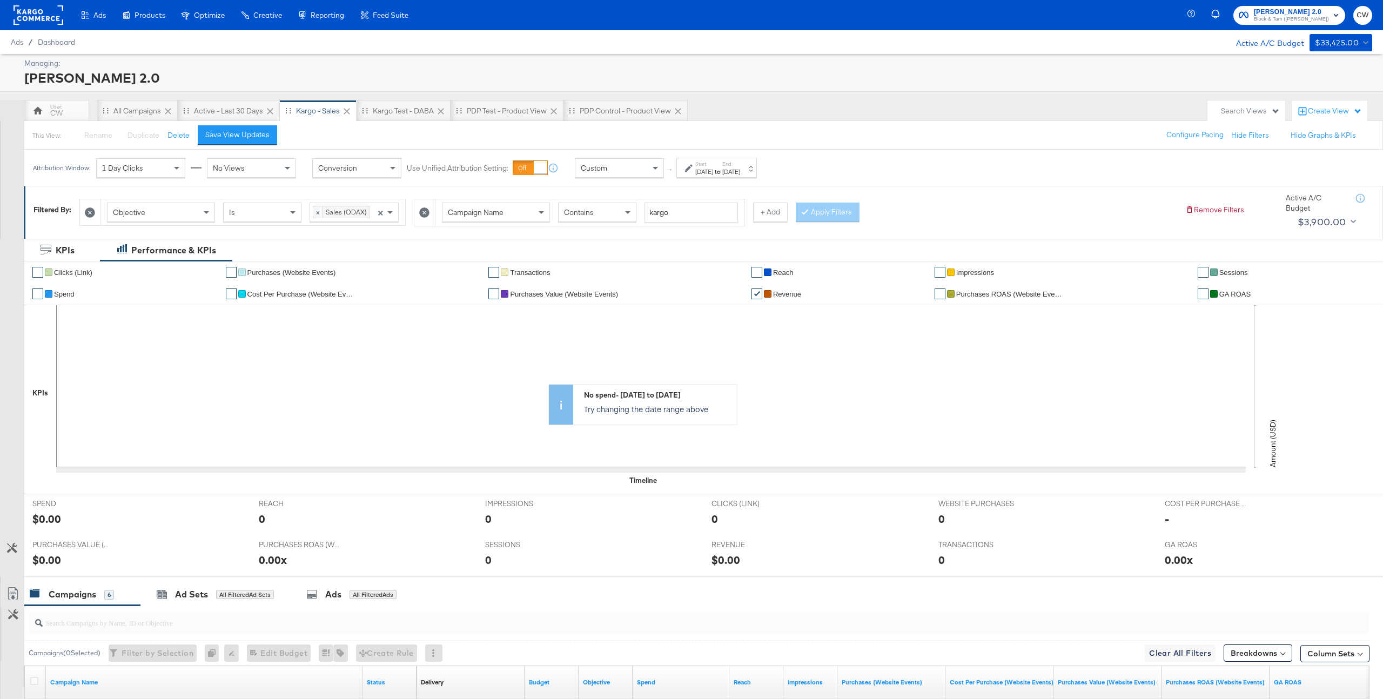
click at [713, 173] on div "Aug 1st 2025" at bounding box center [704, 171] width 18 height 9
click at [677, 250] on input "August 2nd 2025" at bounding box center [733, 253] width 113 height 19
click at [735, 319] on td "6" at bounding box center [744, 323] width 18 height 15
type input "August 6th 2025"
click at [771, 306] on button "Apply" at bounding box center [776, 312] width 34 height 19
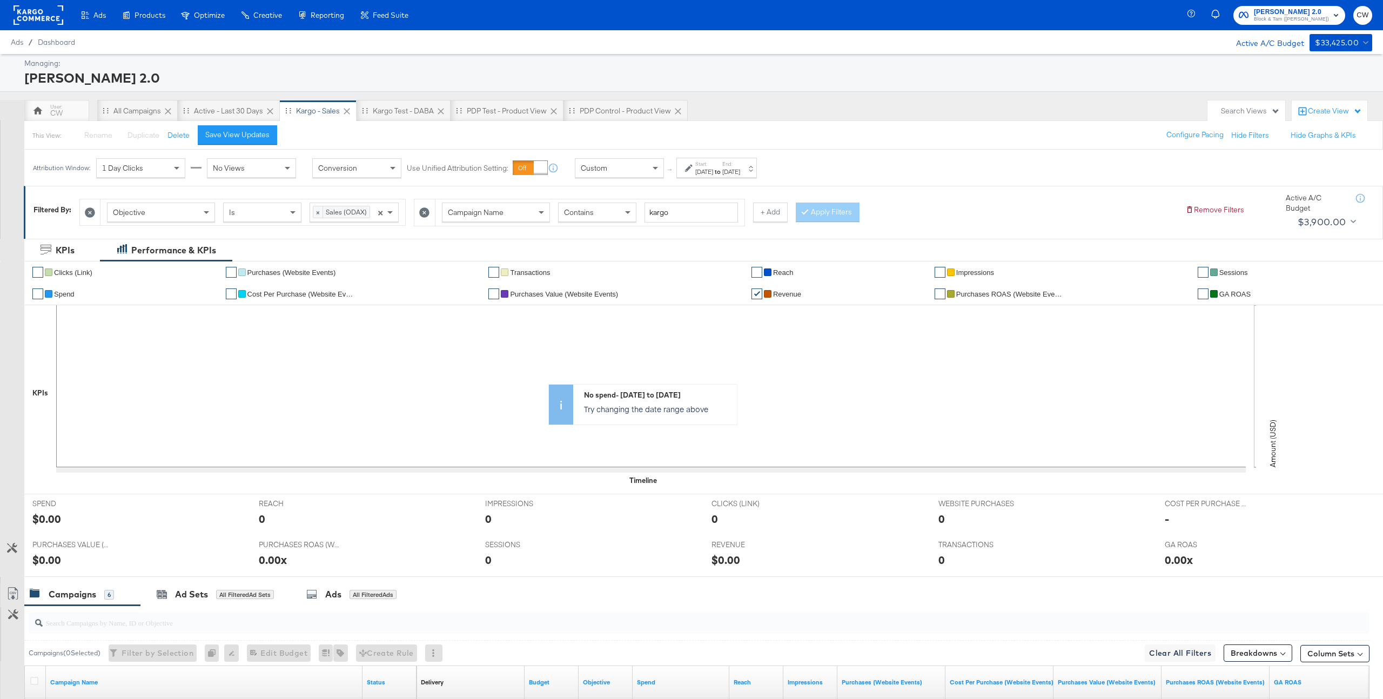
click at [740, 169] on div "Aug 6th 2025" at bounding box center [731, 171] width 18 height 9
click at [729, 251] on input "August 6th 2025" at bounding box center [731, 253] width 113 height 19
click at [752, 336] on td "14" at bounding box center [761, 338] width 18 height 15
type input "August 14th 2025"
click at [794, 308] on button "Apply" at bounding box center [779, 312] width 34 height 19
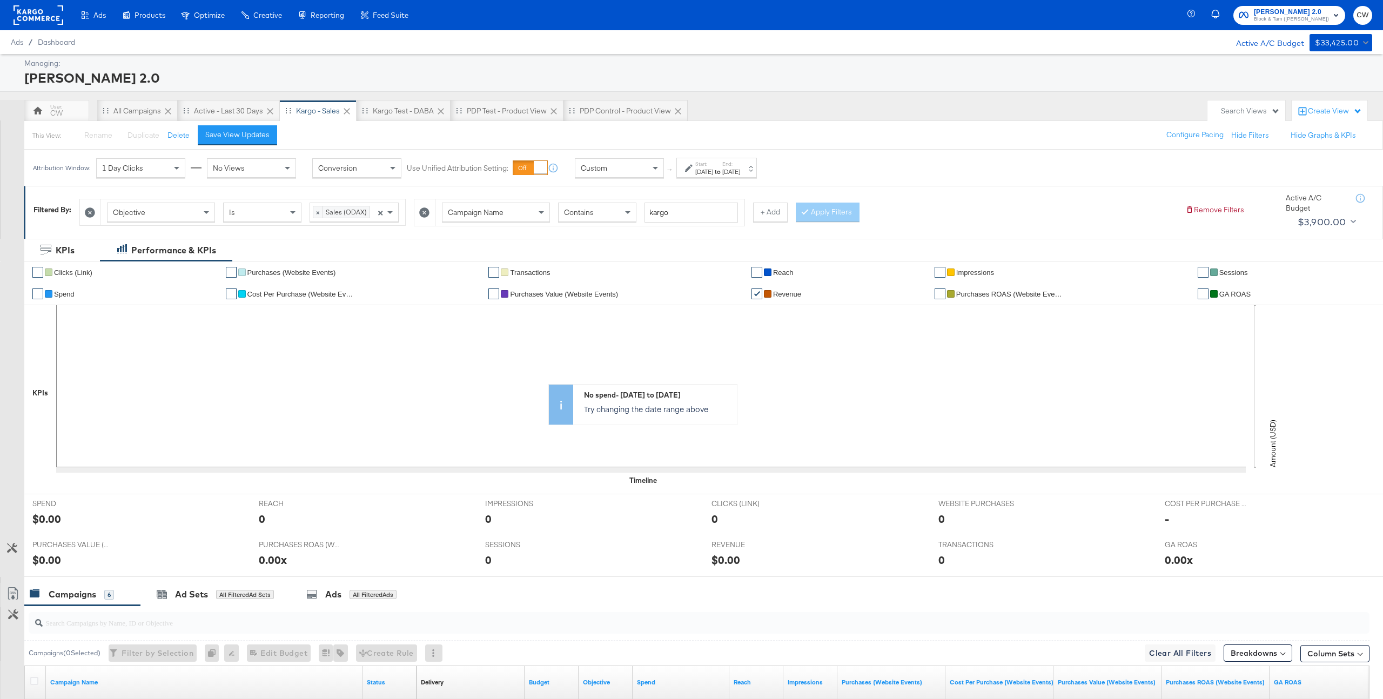
click at [712, 170] on div "Aug 1st 2025" at bounding box center [704, 171] width 18 height 9
click at [708, 254] on input "August 14th 2025" at bounding box center [735, 253] width 113 height 19
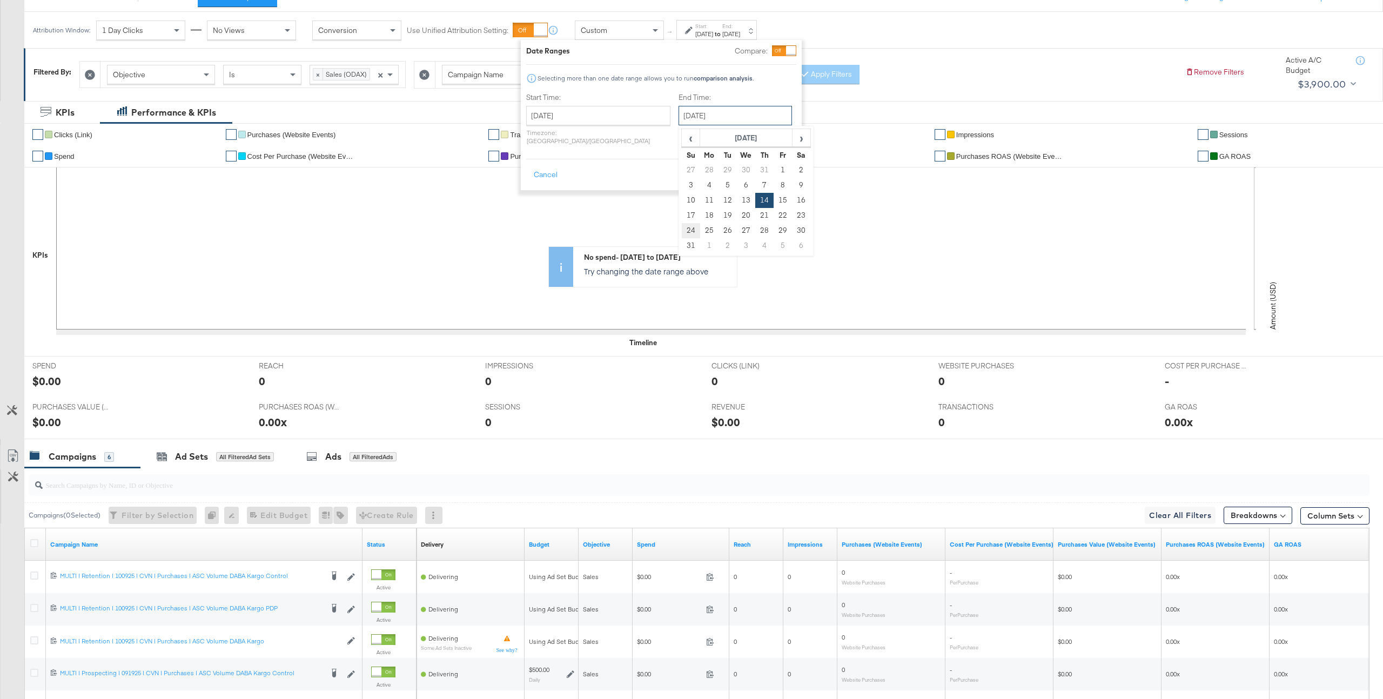
scroll to position [110, 0]
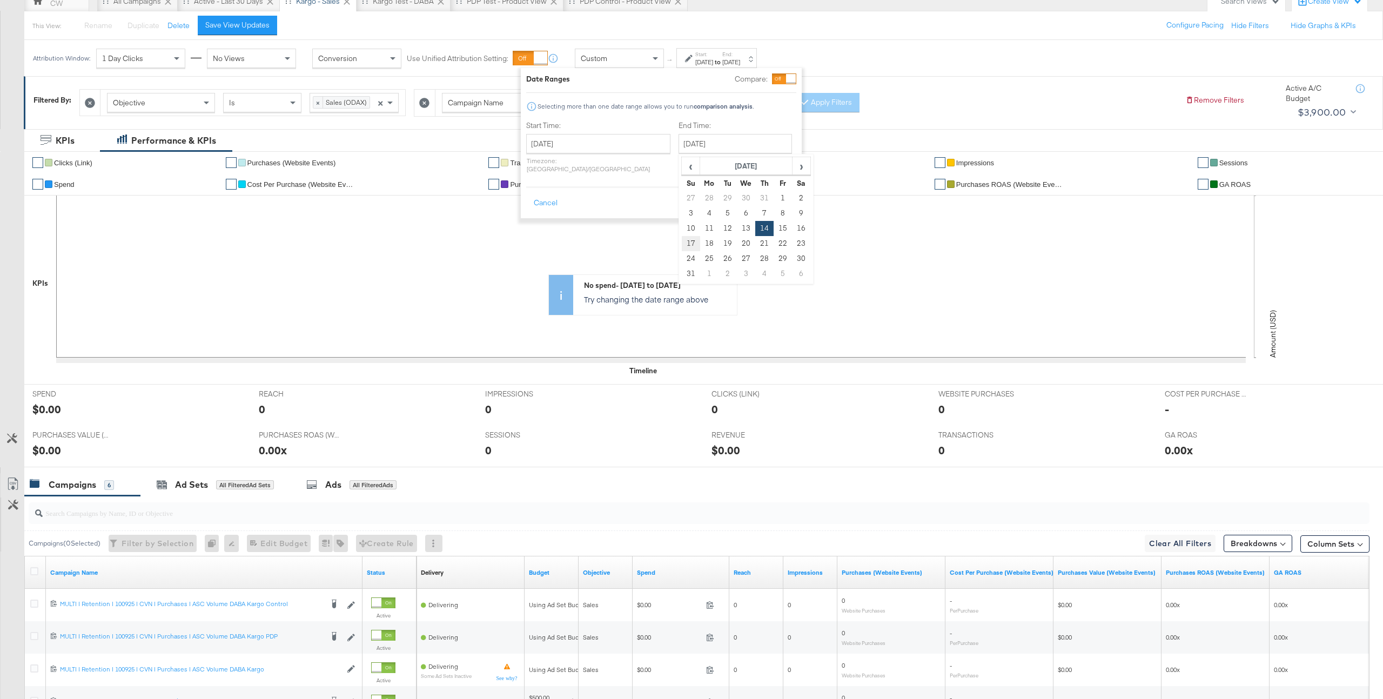
click at [682, 240] on td "17" at bounding box center [691, 243] width 18 height 15
type input "August 17th 2025"
click at [772, 200] on button "Apply" at bounding box center [779, 202] width 34 height 19
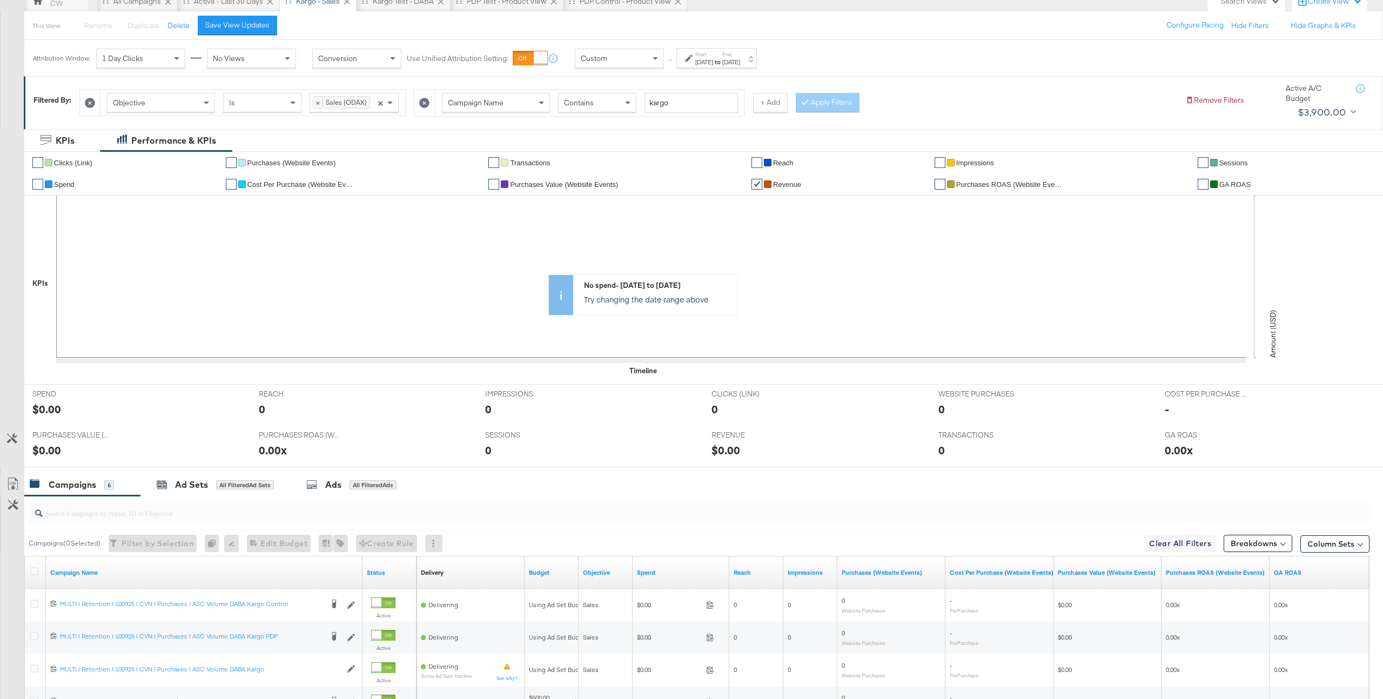
click at [722, 62] on strong "to" at bounding box center [717, 62] width 9 height 8
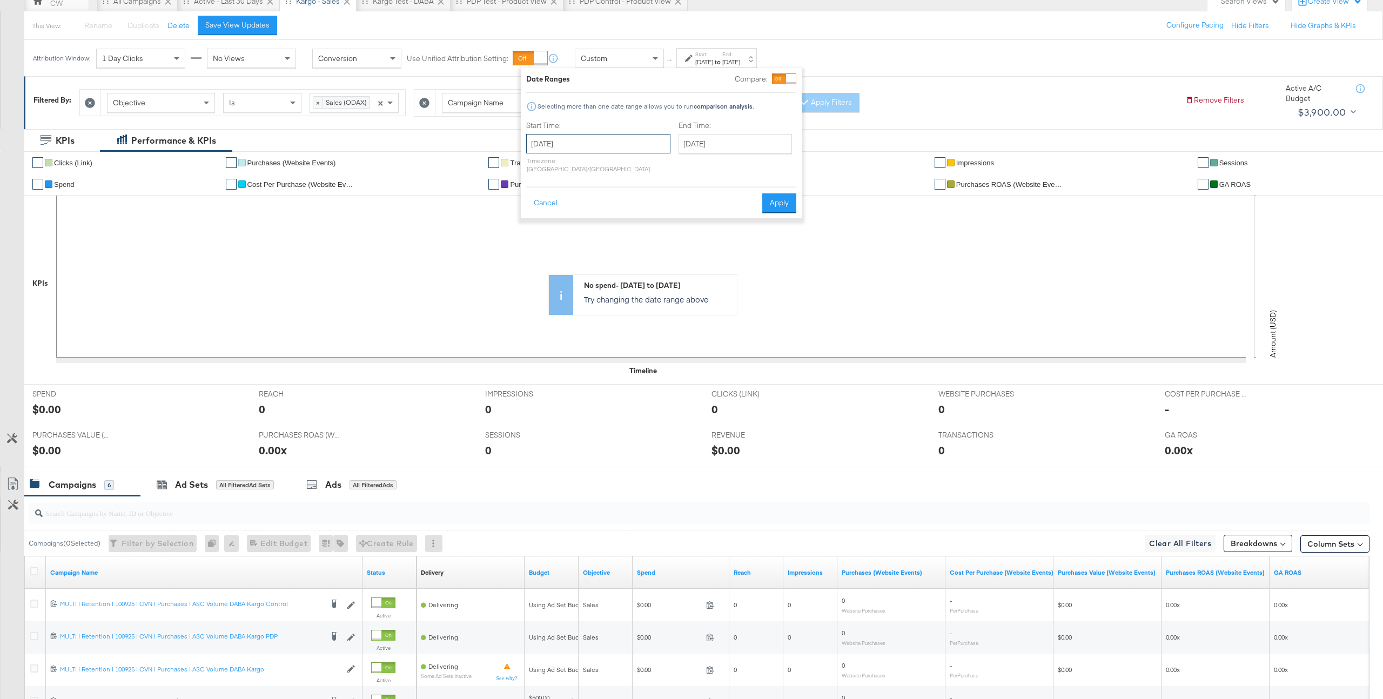
click at [571, 148] on input "August 1st 2025" at bounding box center [598, 143] width 144 height 19
click at [652, 169] on span "›" at bounding box center [649, 166] width 17 height 16
click at [541, 169] on span "‹" at bounding box center [538, 166] width 17 height 16
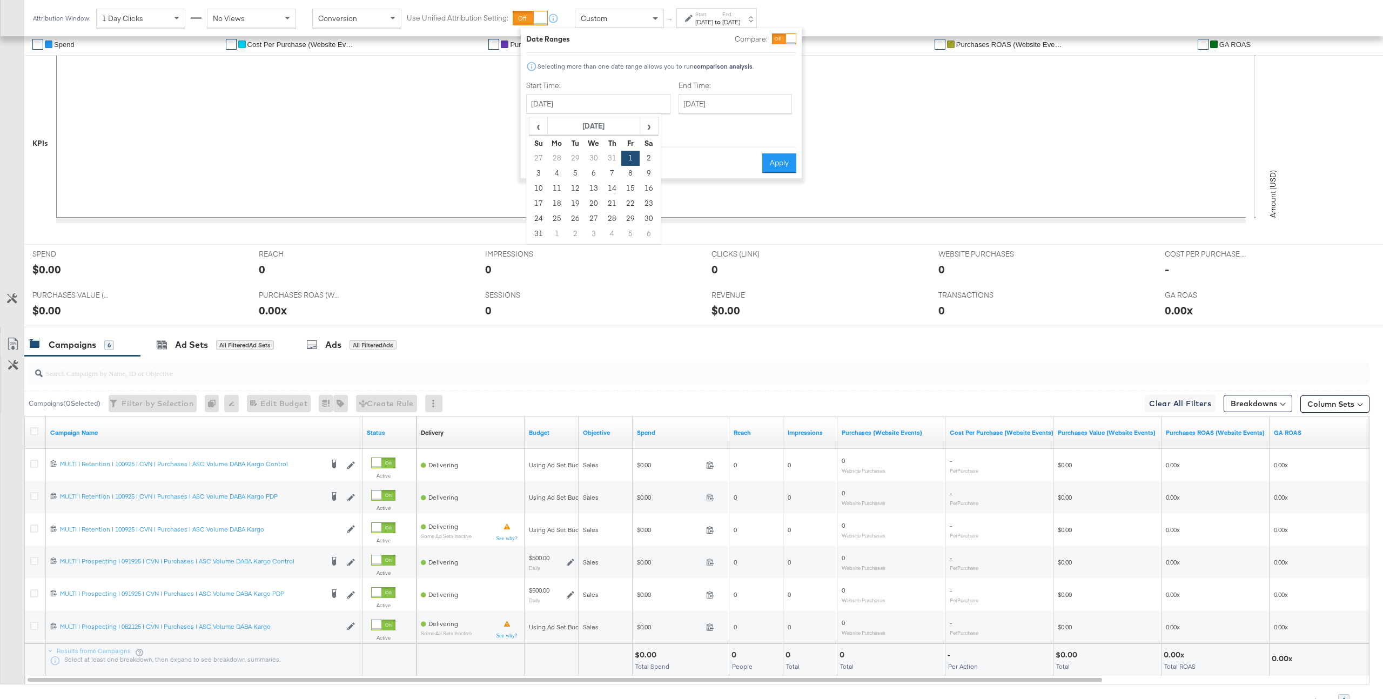
scroll to position [277, 0]
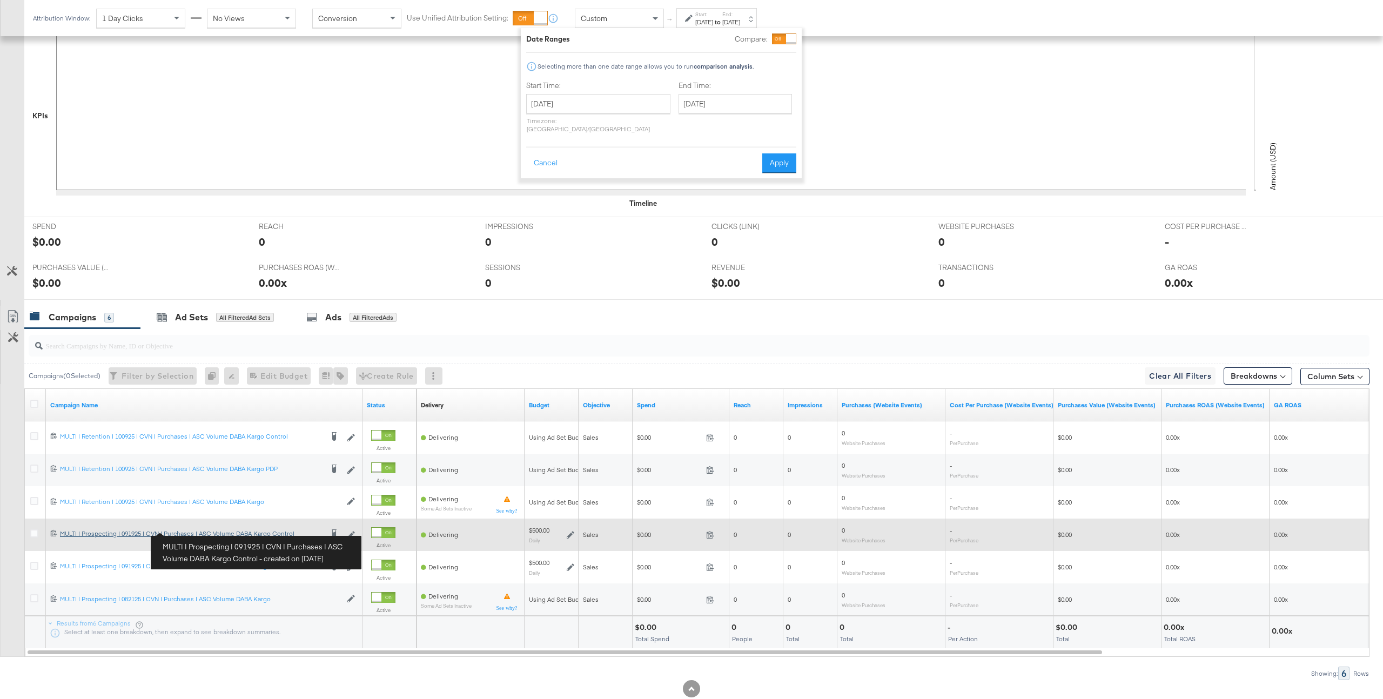
click at [257, 536] on div "MULTI | Prospecting | 091925 | CVN | Purchases | ASC Volume DABA Kargo Control …" at bounding box center [191, 533] width 263 height 9
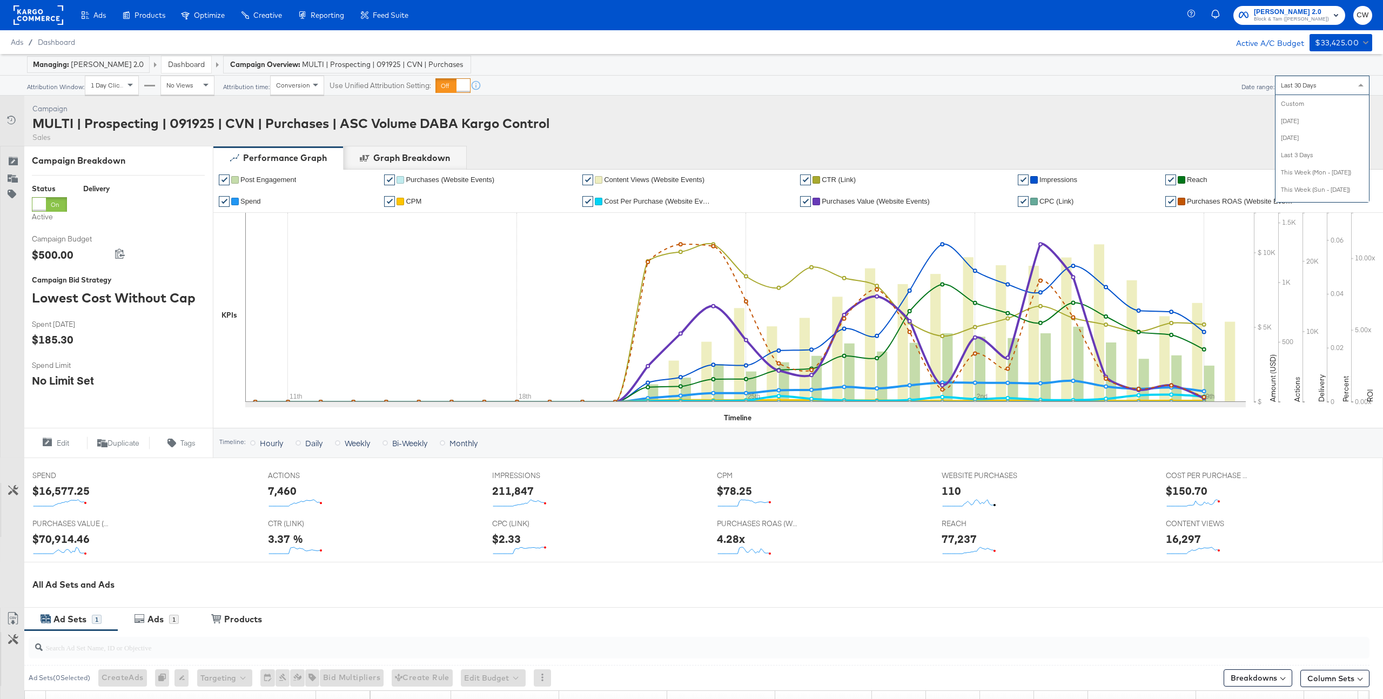
click at [1329, 90] on div "Last 30 Days" at bounding box center [1322, 85] width 93 height 18
click at [191, 66] on link "Dashboard" at bounding box center [186, 64] width 37 height 10
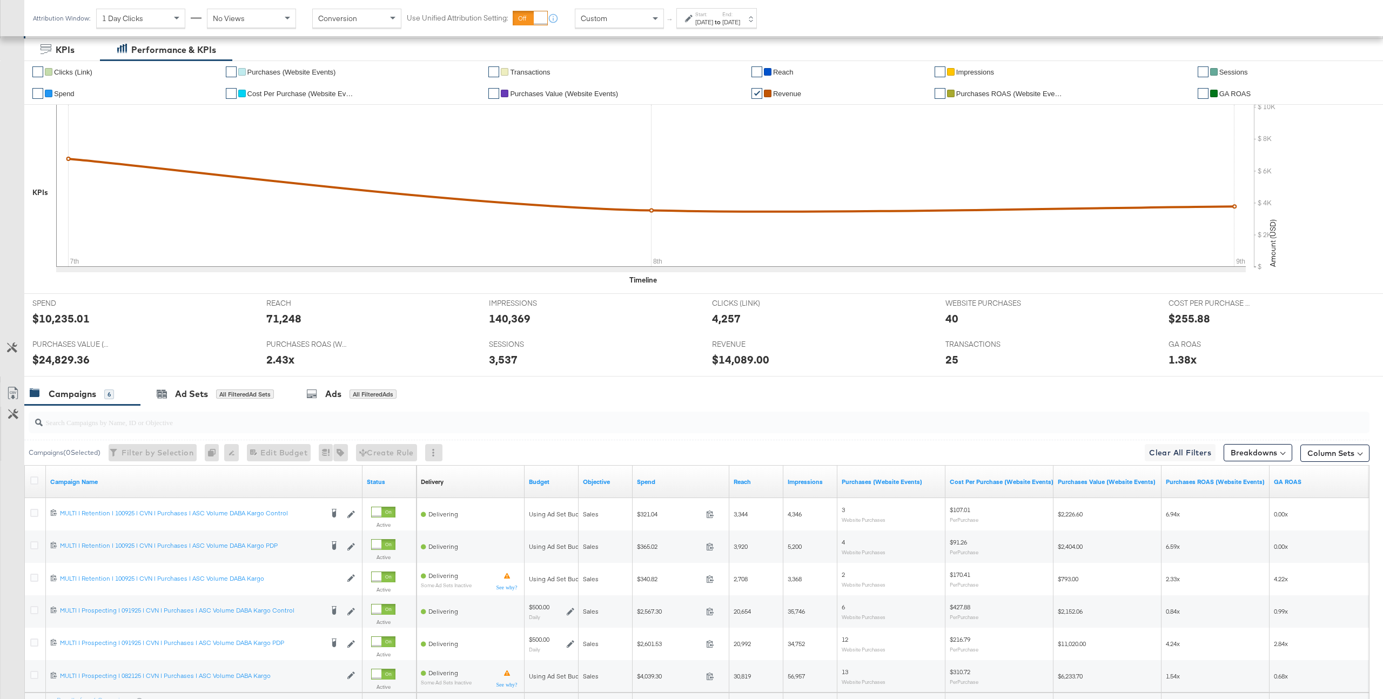
scroll to position [306, 0]
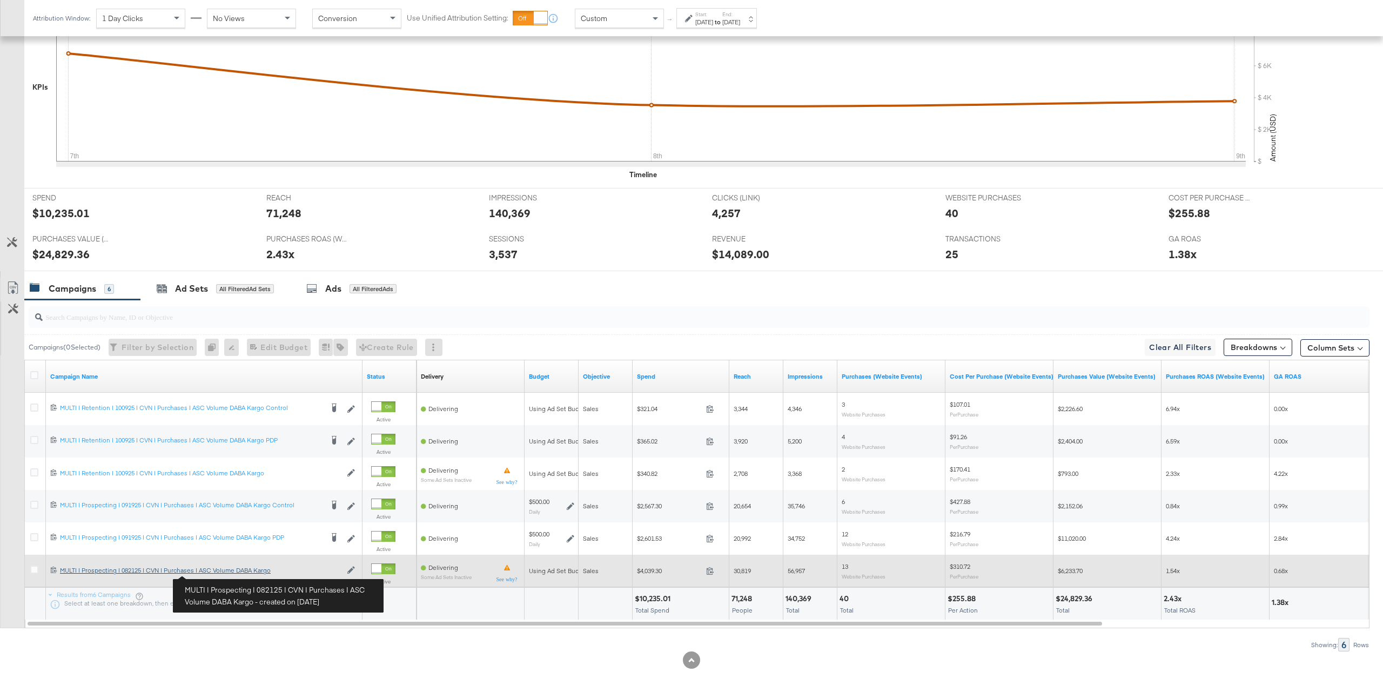
click at [213, 574] on div "MULTI | Prospecting | 082125 | CVN | Purchases | ASC Volume DABA Kargo MULTI | …" at bounding box center [200, 570] width 281 height 9
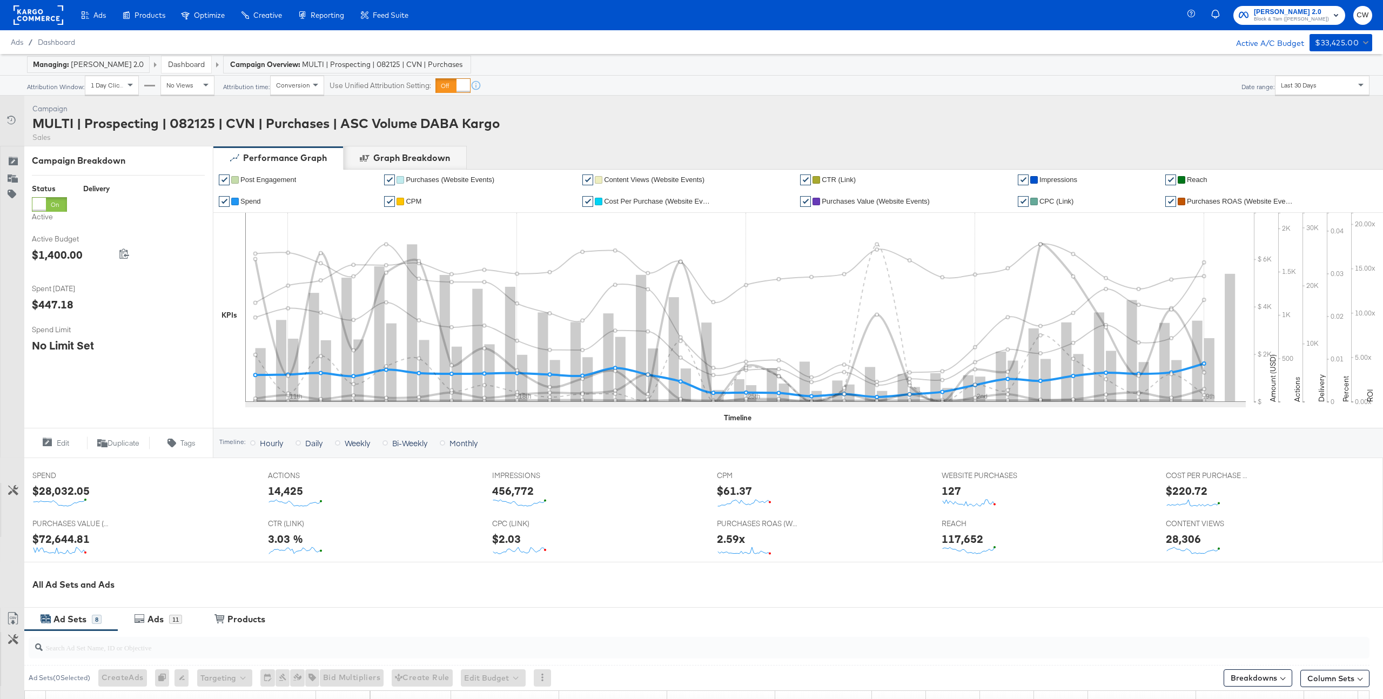
click at [250, 201] on span "Spend" at bounding box center [250, 201] width 21 height 8
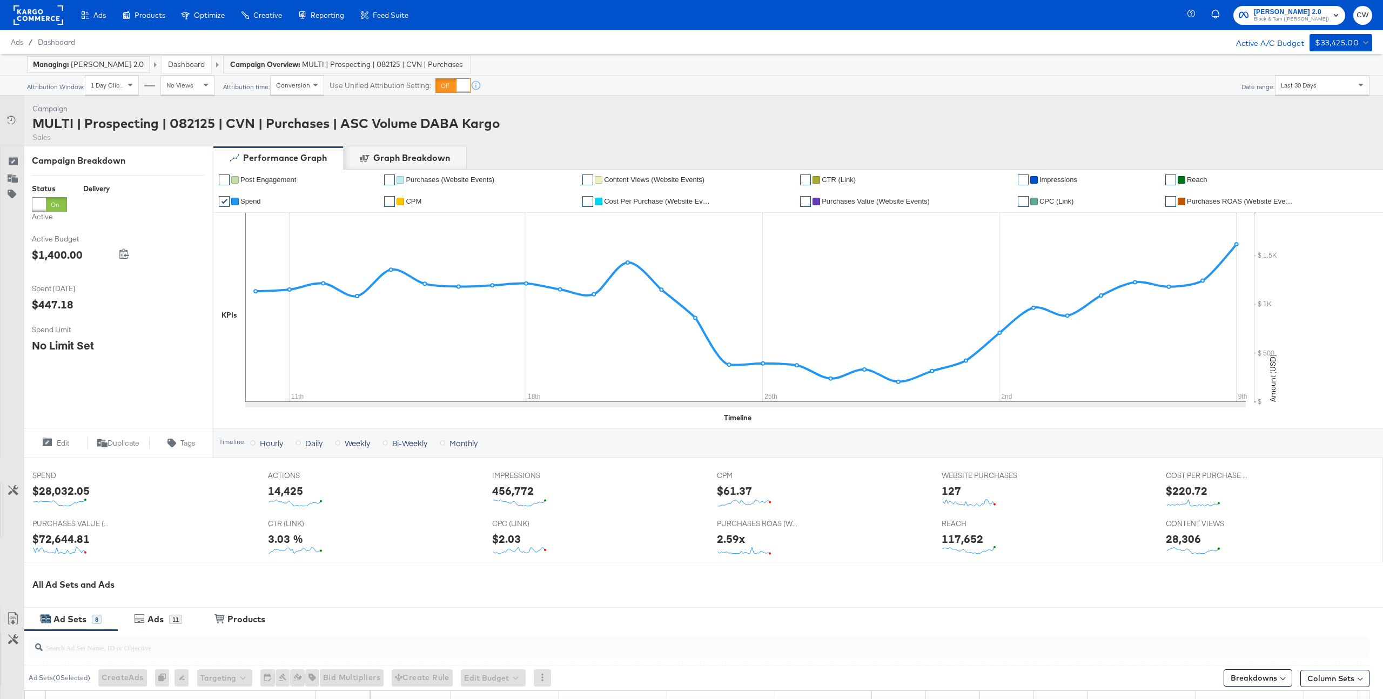
click at [1285, 84] on span "Last 30 Days" at bounding box center [1299, 85] width 36 height 8
click at [1326, 87] on strong "to" at bounding box center [1330, 89] width 9 height 8
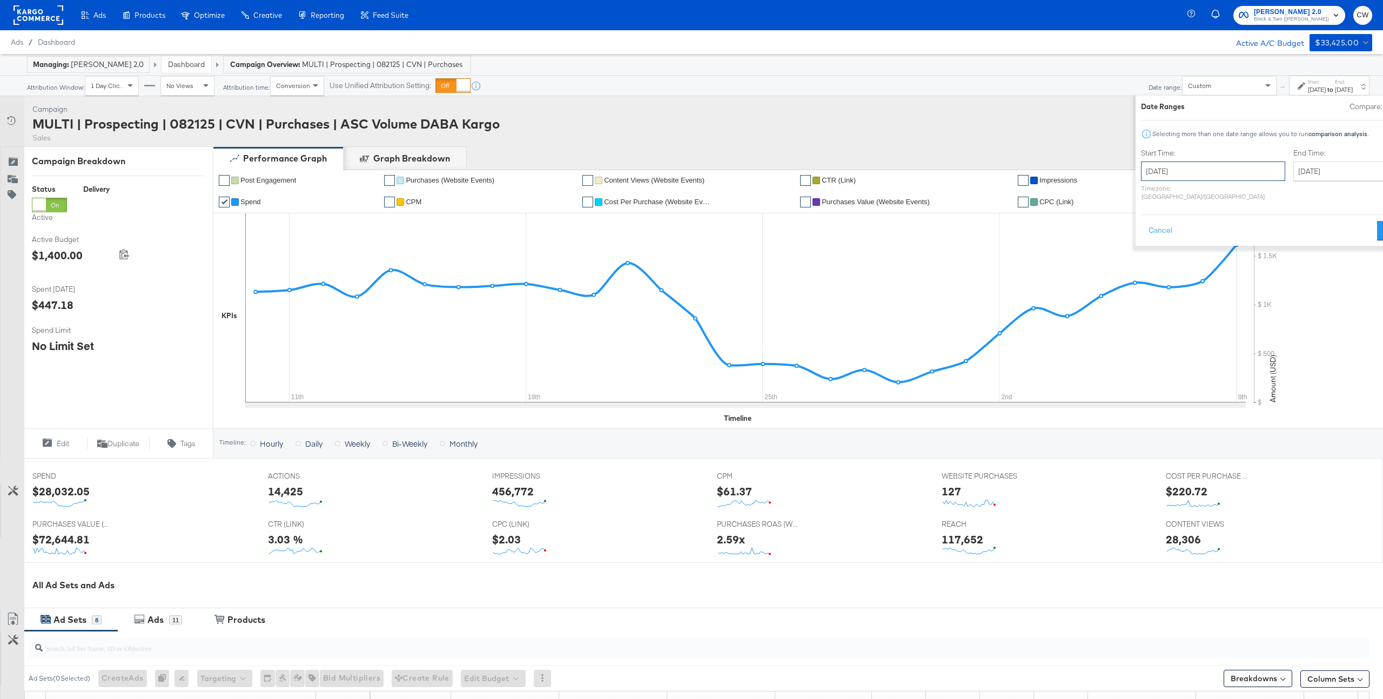
click at [1141, 174] on input "October 10th 2025" at bounding box center [1213, 171] width 144 height 19
click at [1145, 191] on span "‹" at bounding box center [1153, 193] width 17 height 16
click at [1236, 227] on td "1" at bounding box center [1245, 225] width 18 height 15
type input "August 1st 2025"
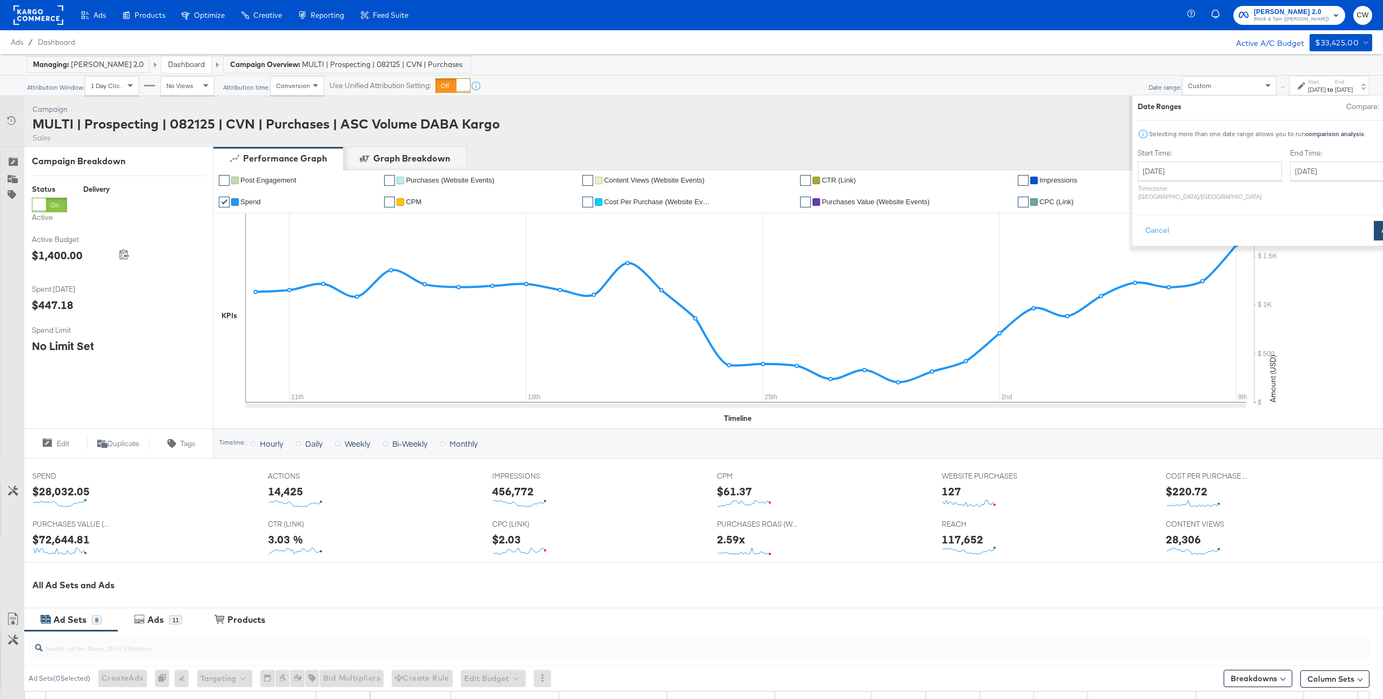
click at [1374, 221] on button "Apply" at bounding box center [1391, 230] width 34 height 19
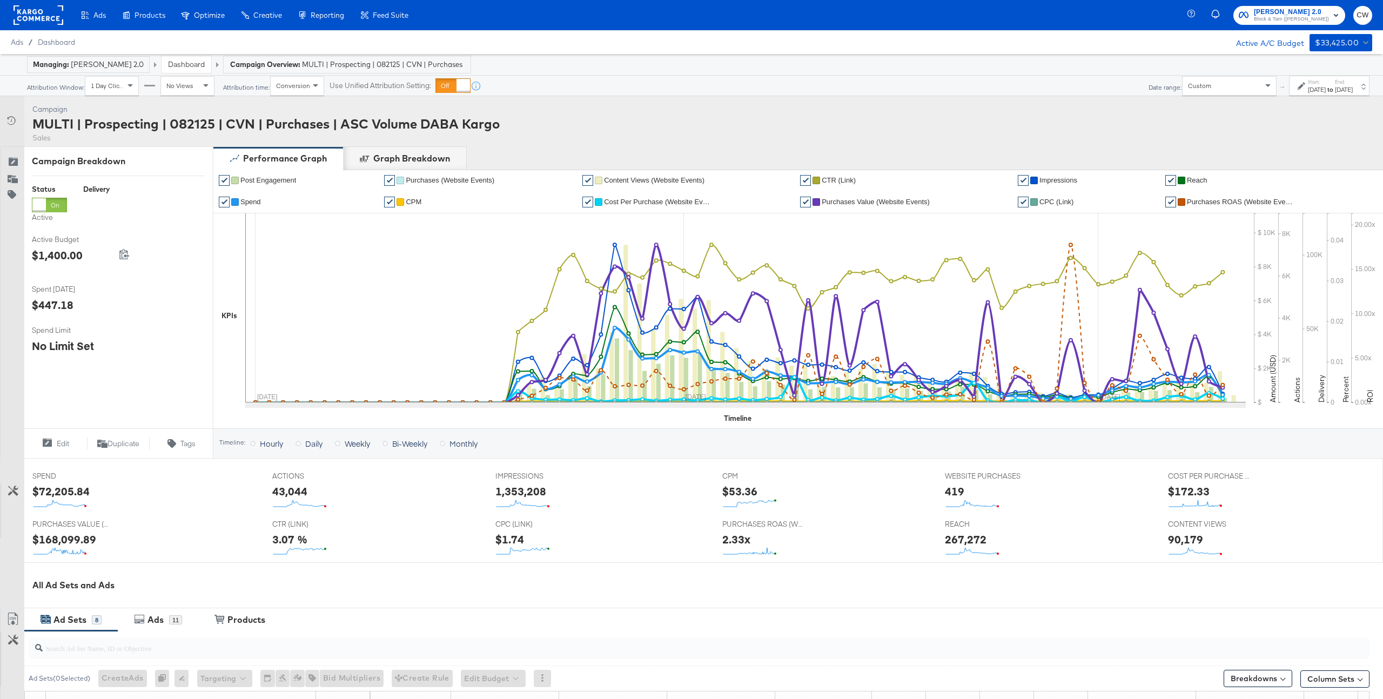
click at [190, 69] on div "Dashboard" at bounding box center [187, 64] width 50 height 17
click at [192, 65] on link "Dashboard" at bounding box center [186, 64] width 37 height 10
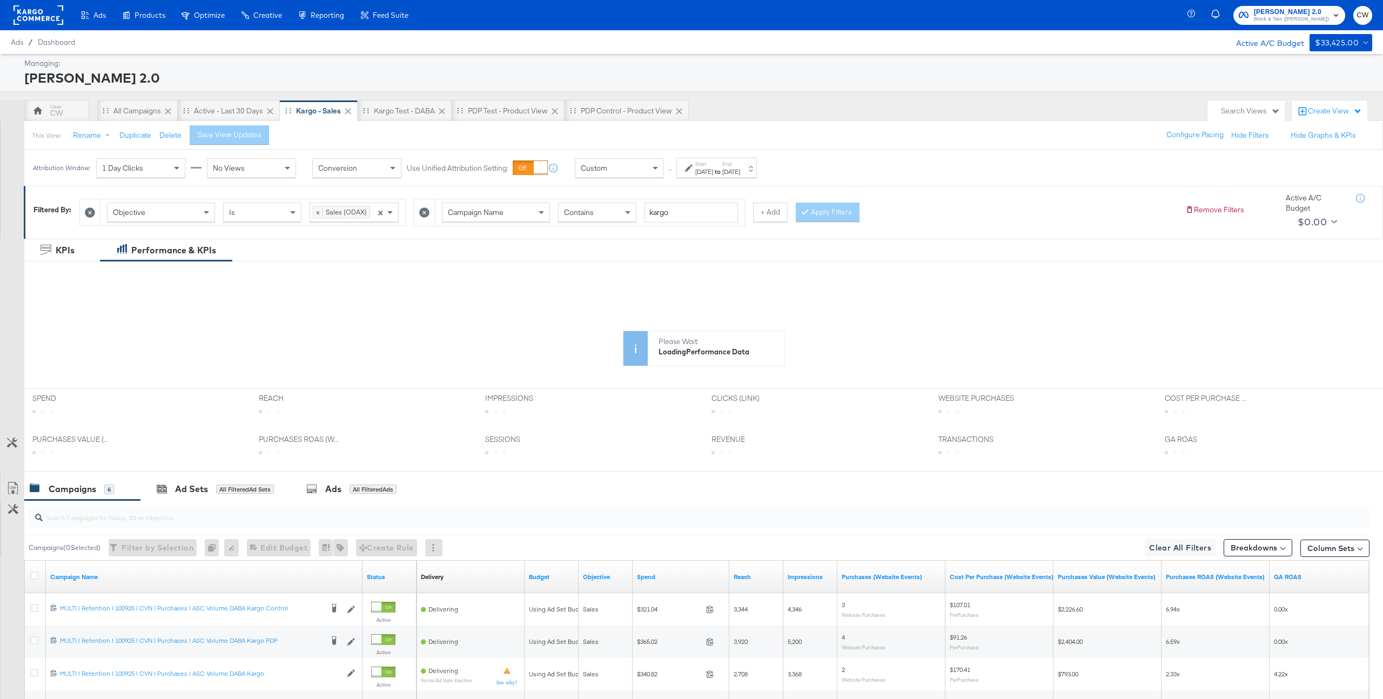
click at [740, 174] on div "Oct 9th 2025" at bounding box center [731, 171] width 18 height 9
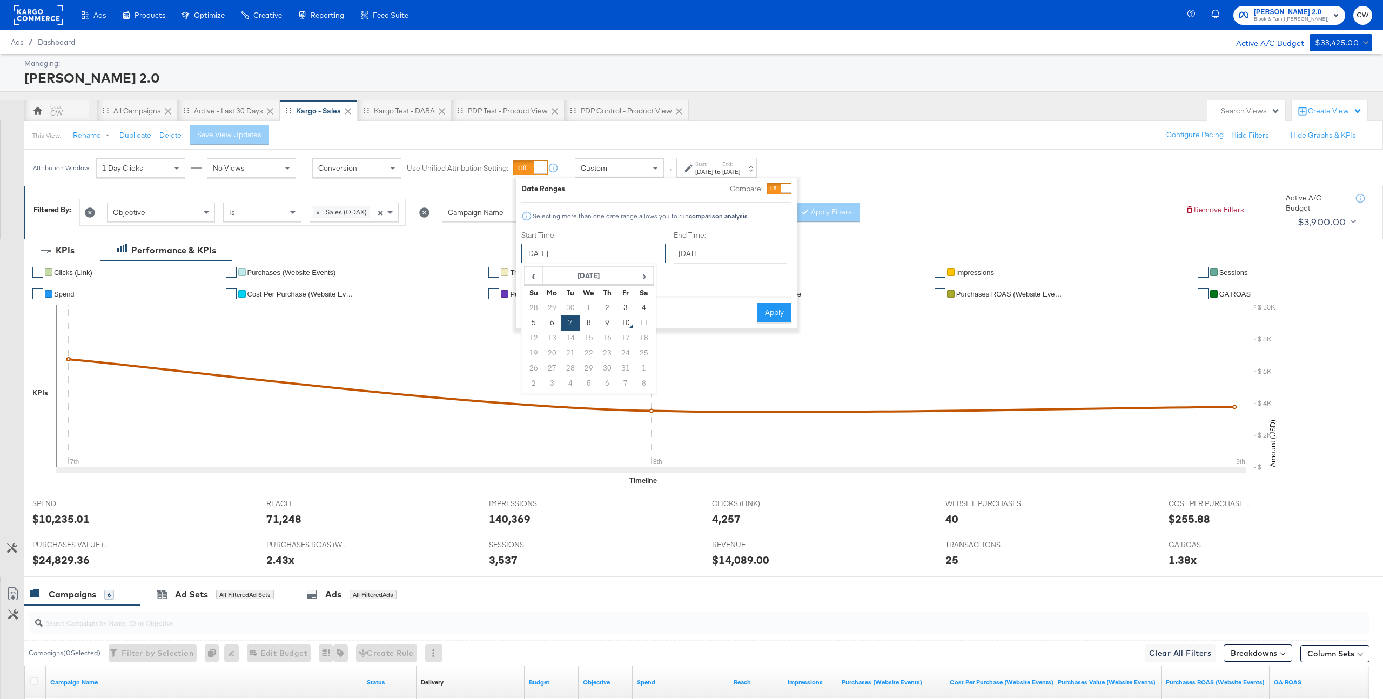
click at [572, 254] on input "October 7th 2025" at bounding box center [593, 253] width 144 height 19
click at [533, 271] on span "‹" at bounding box center [533, 275] width 17 height 16
click at [607, 355] on td "21" at bounding box center [607, 353] width 18 height 15
type input "August 21st 2025"
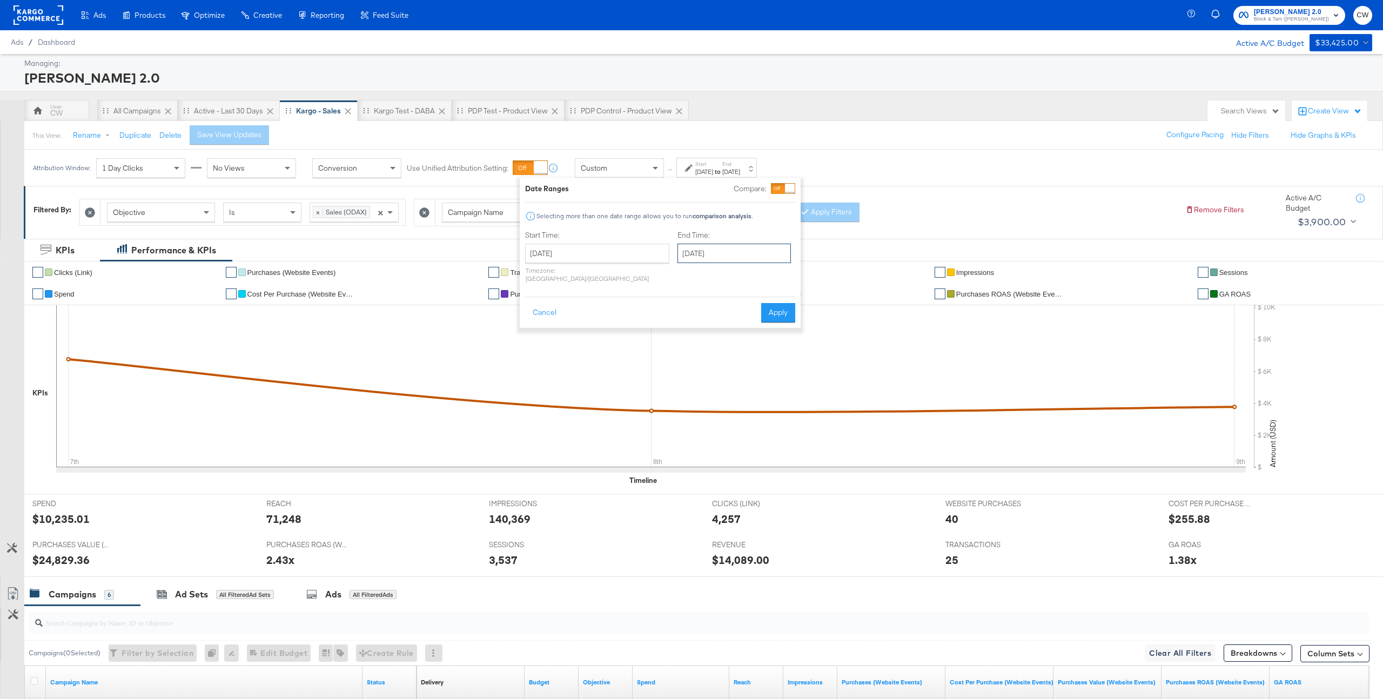
click at [699, 258] on input "October 9th 2025" at bounding box center [733, 253] width 113 height 19
click at [681, 273] on span "‹" at bounding box center [689, 275] width 17 height 16
click at [754, 325] on td "11" at bounding box center [763, 323] width 18 height 15
type input "September 11th 2025"
click at [784, 305] on button "Apply" at bounding box center [783, 312] width 34 height 19
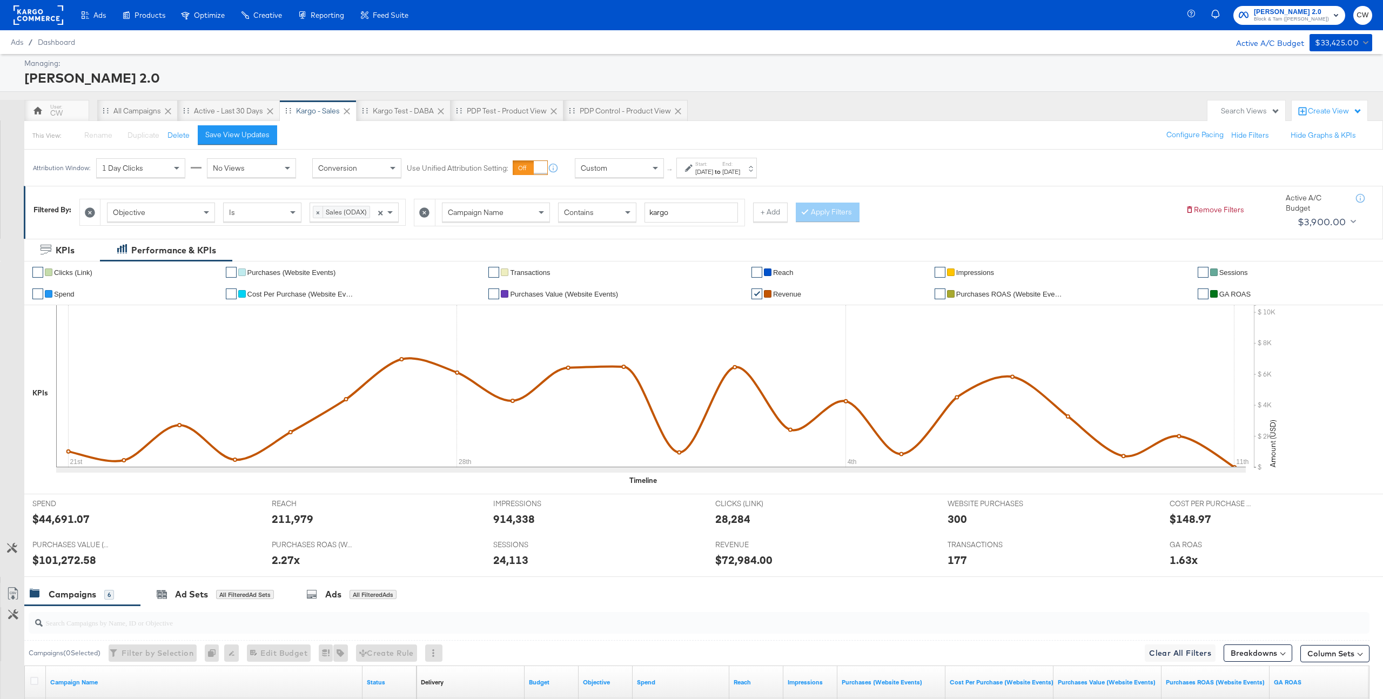
scroll to position [306, 0]
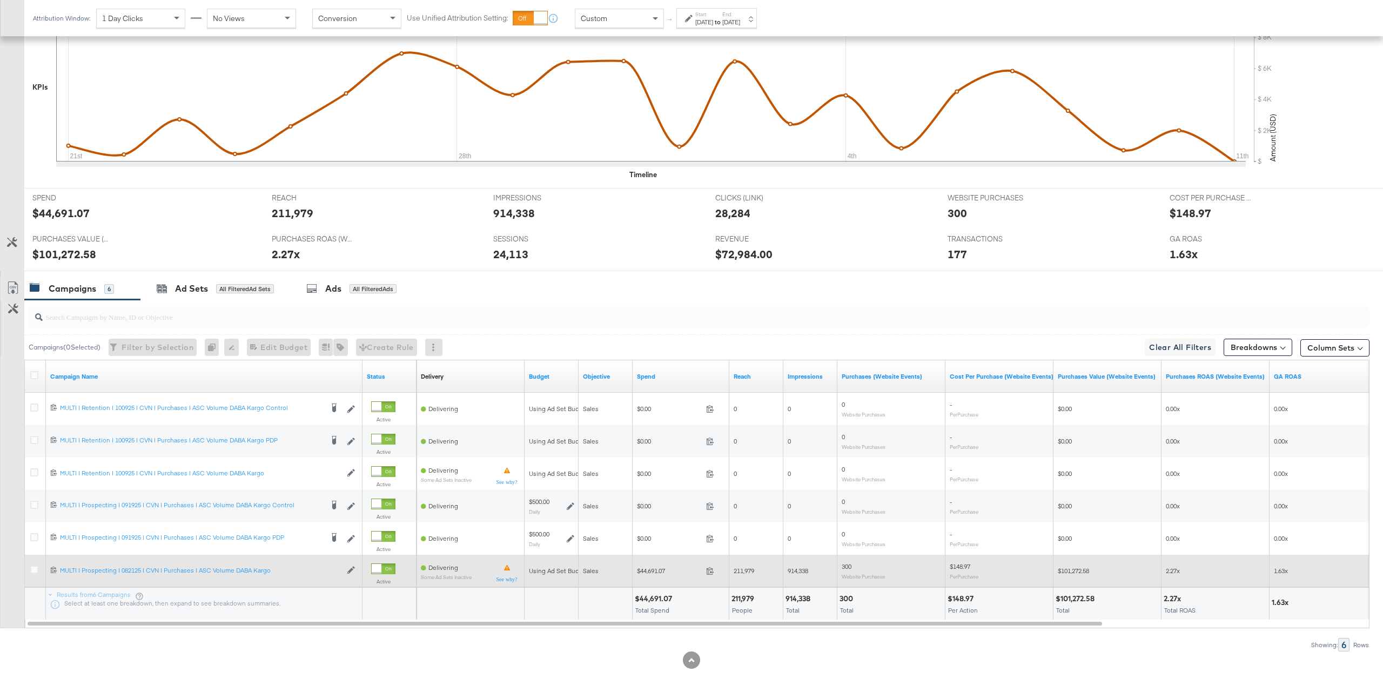
click at [31, 575] on div at bounding box center [35, 571] width 11 height 11
click at [35, 570] on icon at bounding box center [34, 570] width 8 height 8
click at [0, 0] on input "checkbox" at bounding box center [0, 0] width 0 height 0
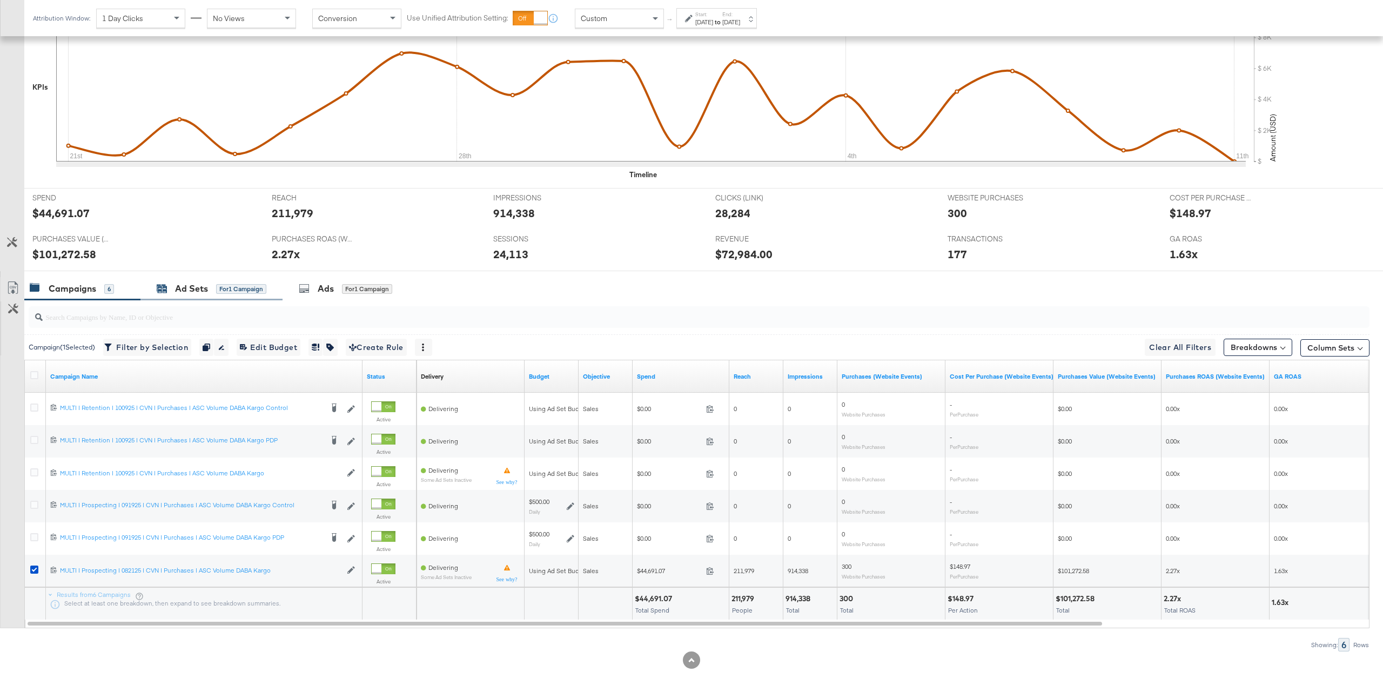
click at [210, 284] on div "Ad Sets for 1 Campaign" at bounding box center [212, 289] width 110 height 12
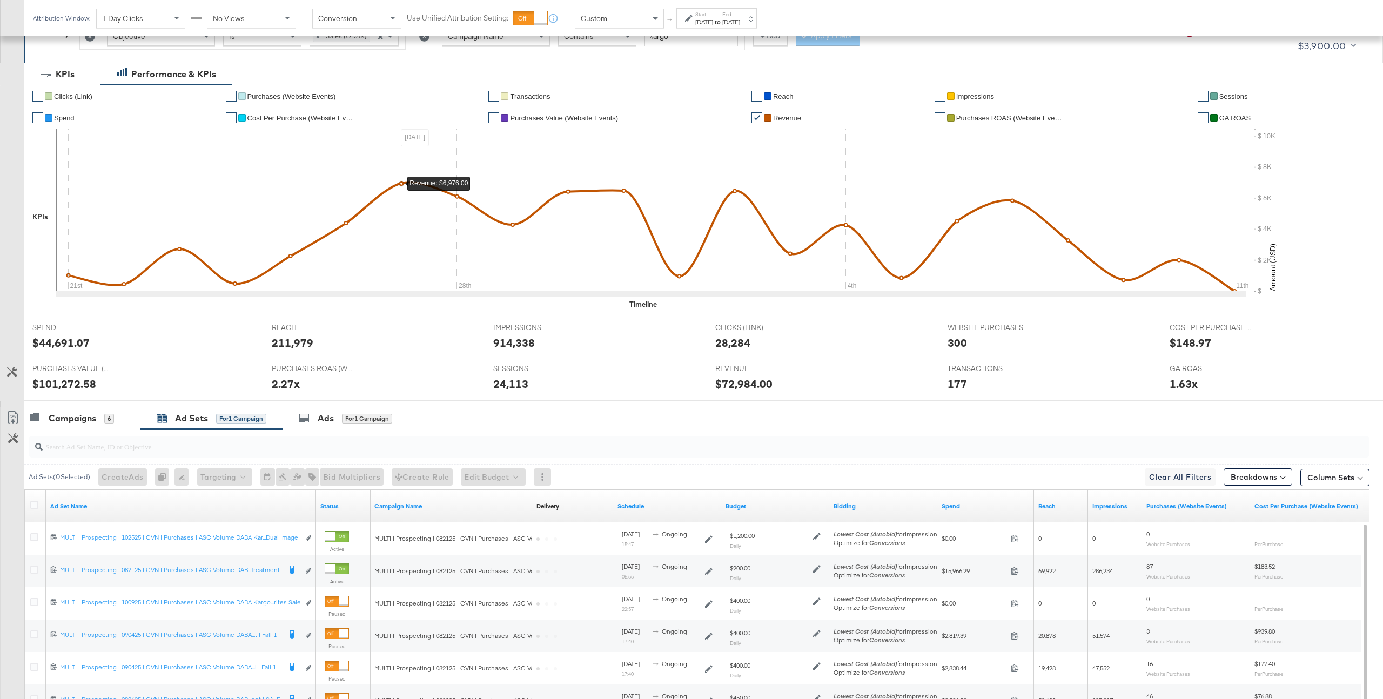
scroll to position [338, 0]
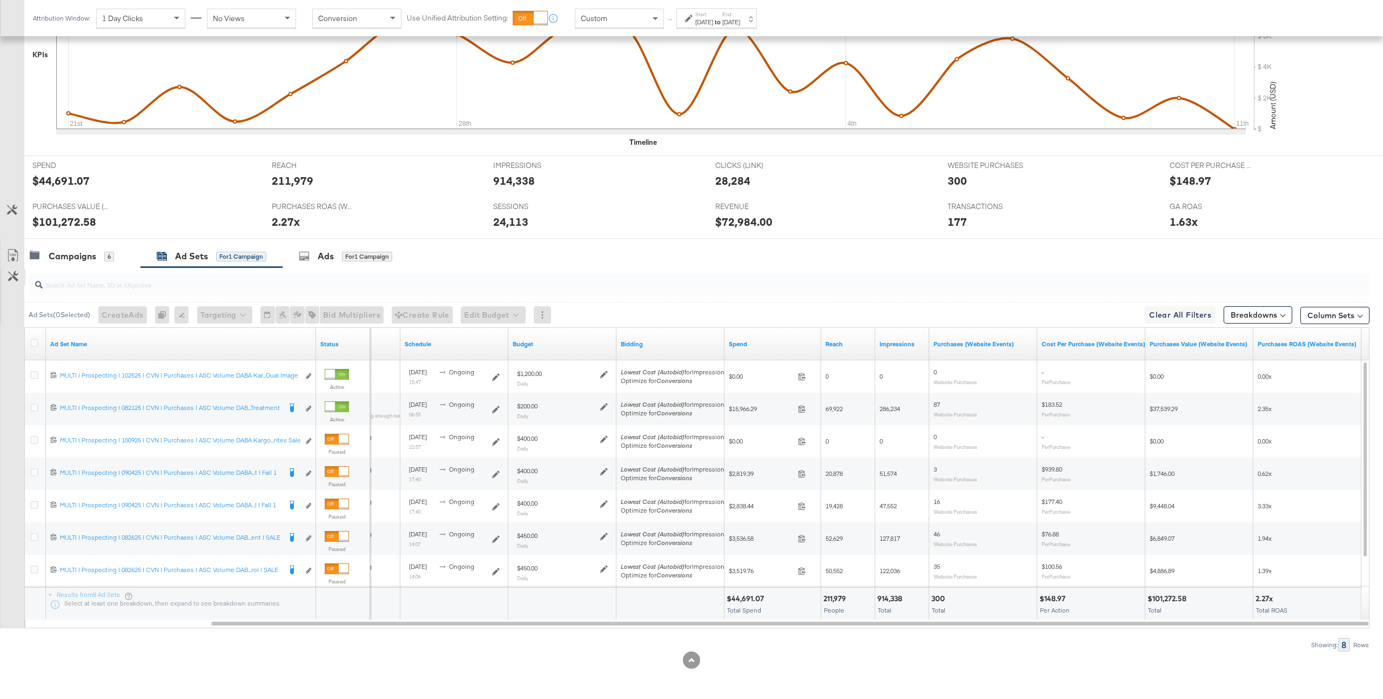
click at [16, 284] on button "Customize KPIs" at bounding box center [13, 277] width 24 height 16
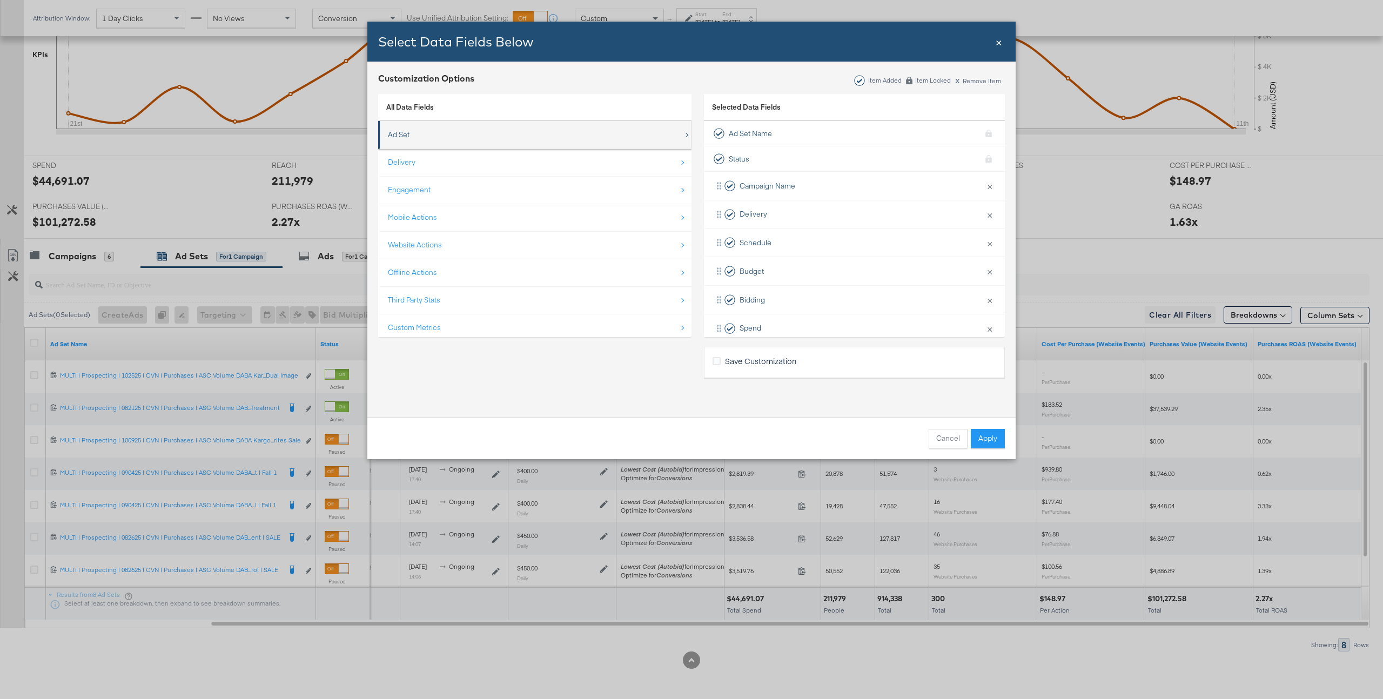
click at [474, 135] on div "Ad Set" at bounding box center [536, 135] width 296 height 22
click at [419, 98] on div "All Data Fields » Ad Set" at bounding box center [534, 108] width 313 height 28
click at [419, 105] on link "All Data Fields" at bounding box center [410, 107] width 48 height 10
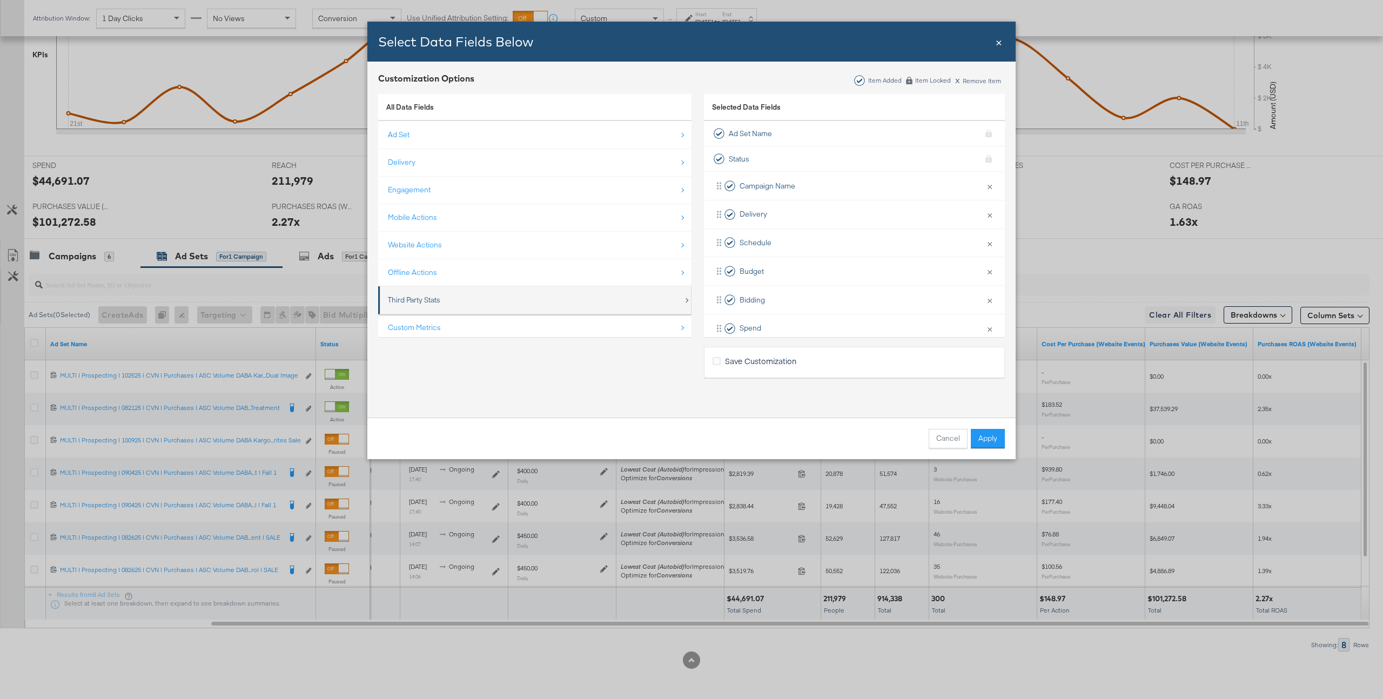
click at [423, 303] on div "Third Party Stats" at bounding box center [414, 300] width 52 height 10
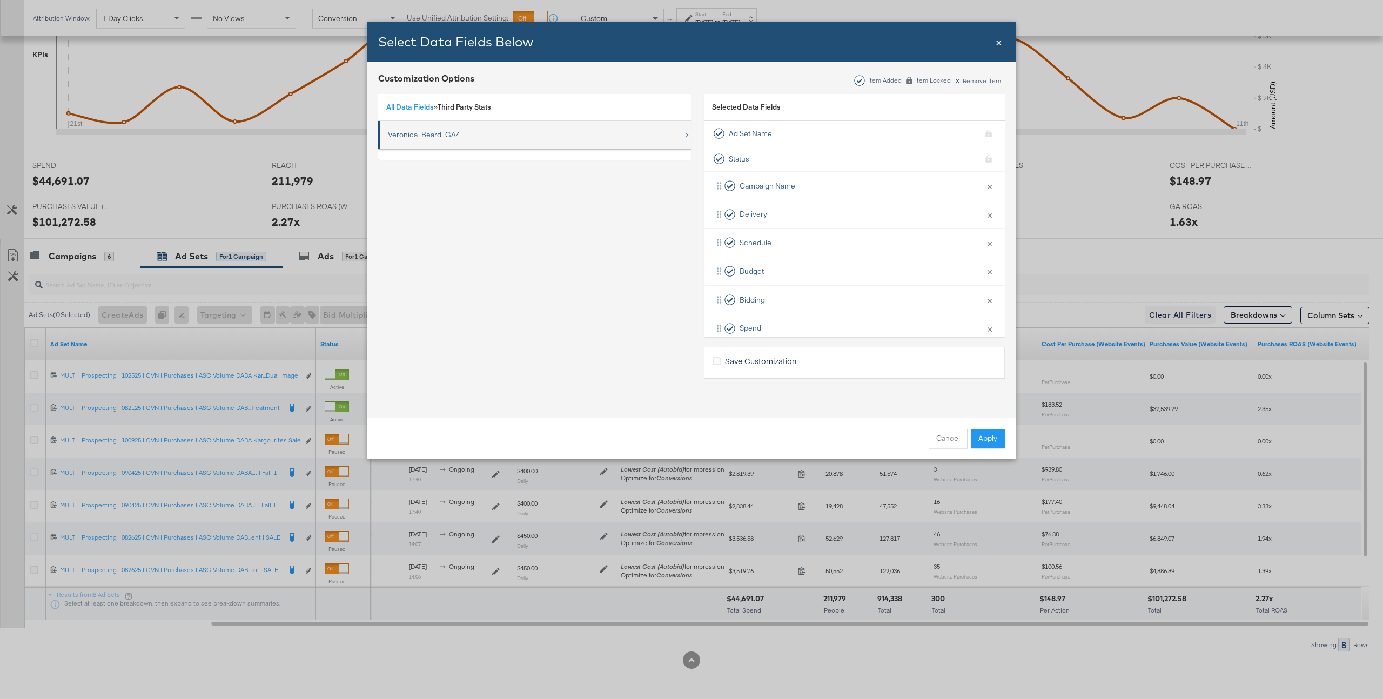
click at [416, 131] on div "Veronica_Beard_GA4" at bounding box center [424, 135] width 72 height 10
click at [408, 151] on div "Revenue" at bounding box center [415, 162] width 30 height 22
click at [415, 132] on div "Sessions" at bounding box center [415, 135] width 30 height 22
click at [415, 179] on div "Transactions" at bounding box center [421, 190] width 42 height 22
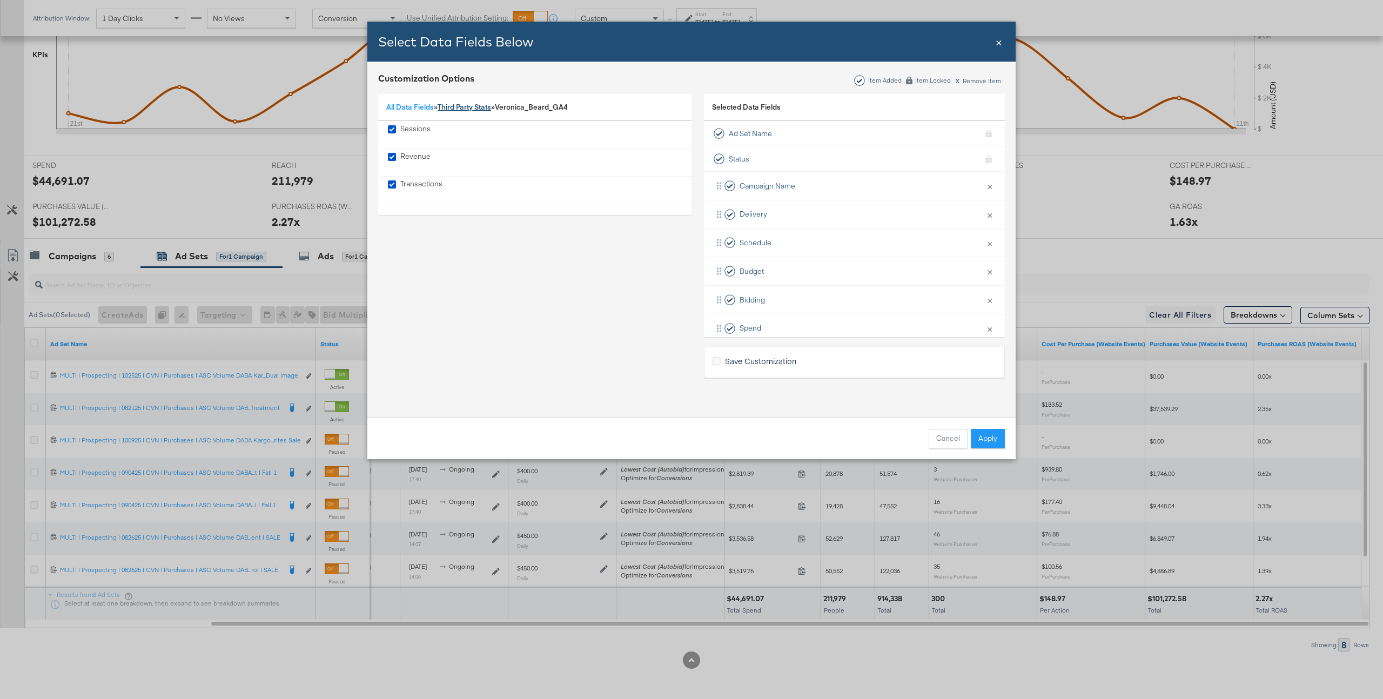
click at [465, 105] on link "Third Party Stats" at bounding box center [464, 107] width 53 height 10
click at [415, 110] on link "All Data Fields" at bounding box center [410, 107] width 48 height 10
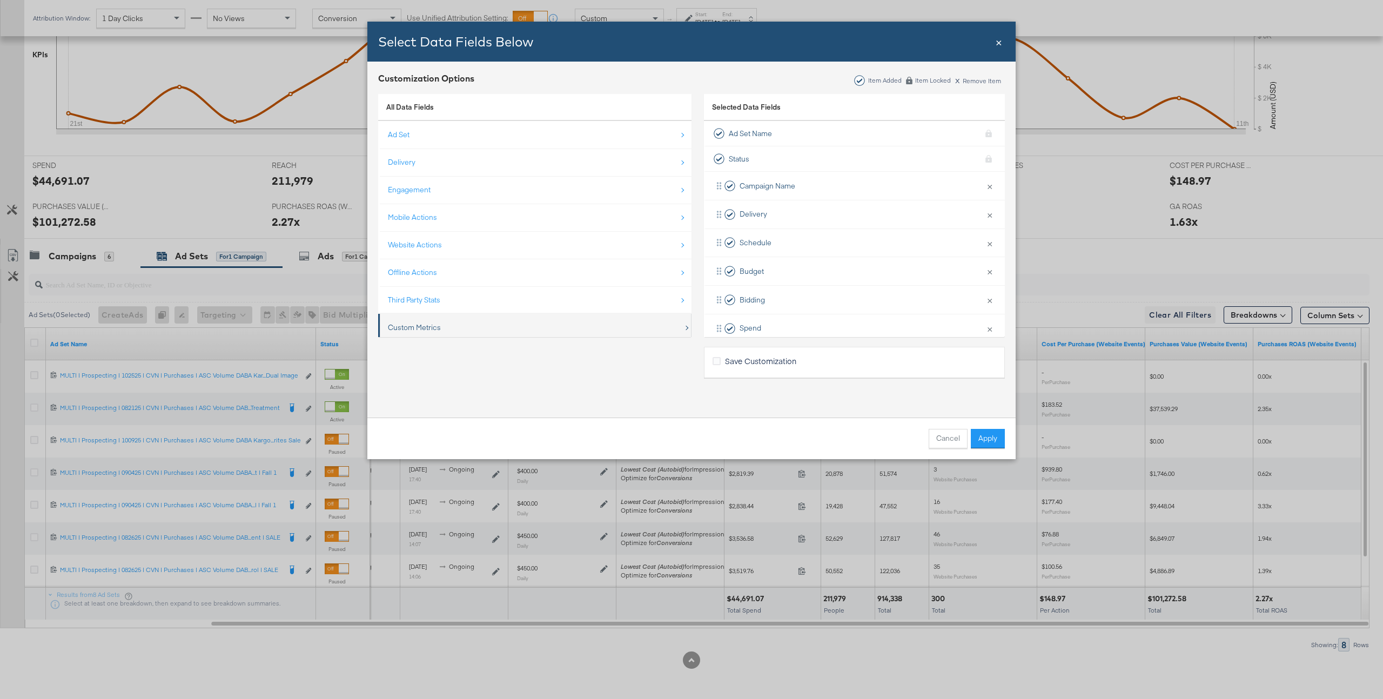
click at [415, 330] on div "Custom Metrics" at bounding box center [414, 328] width 53 height 10
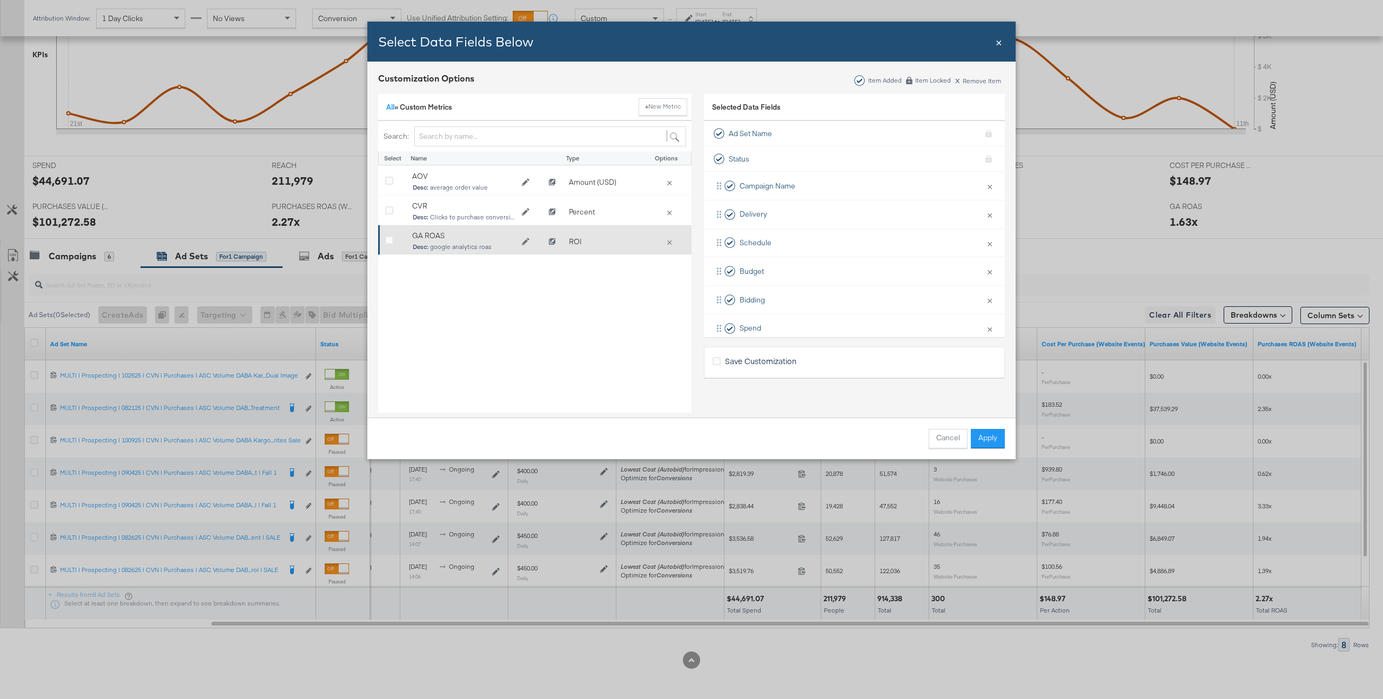
click at [411, 240] on div "GA ROAS Desc: google analytics roas" at bounding box center [474, 241] width 135 height 32
click at [385, 241] on icon "Bulk Add Locations Modal" at bounding box center [389, 241] width 8 height 8
click at [0, 0] on input "Bulk Add Locations Modal" at bounding box center [0, 0] width 0 height 0
click at [983, 448] on button "Apply" at bounding box center [988, 438] width 34 height 19
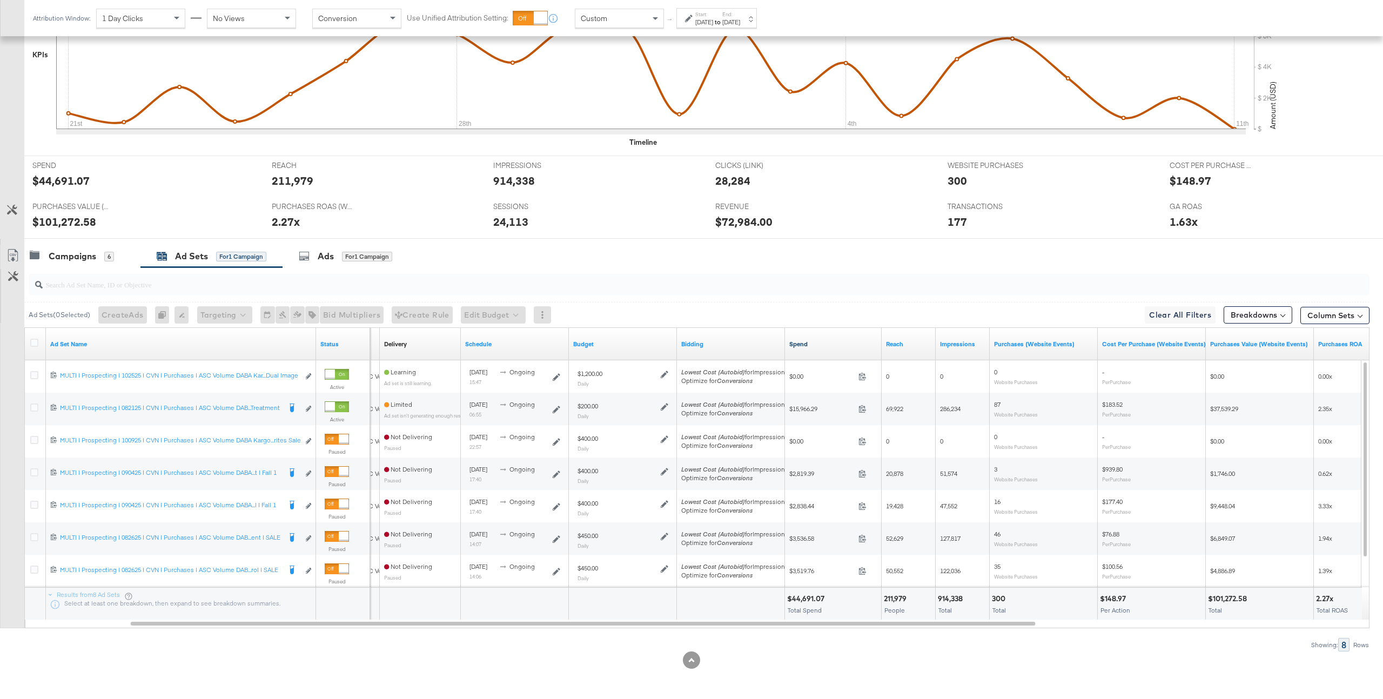
click at [796, 343] on link "Spend" at bounding box center [833, 344] width 88 height 9
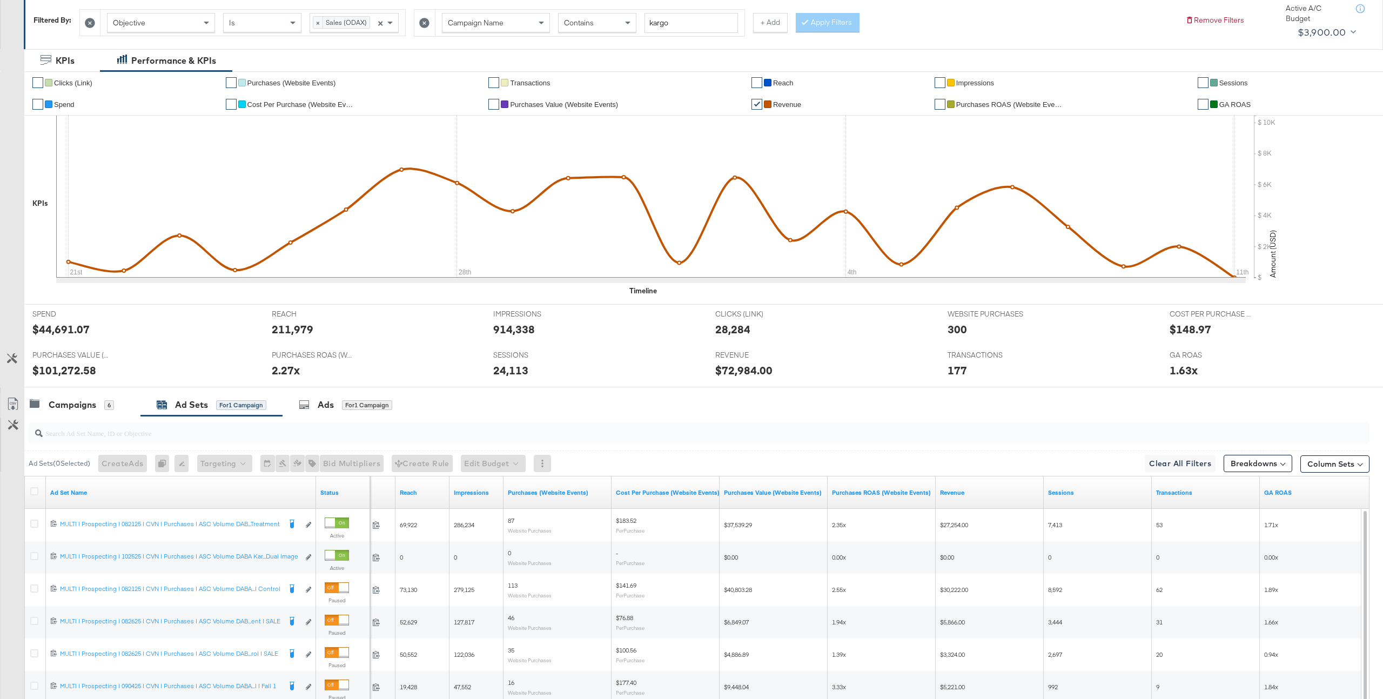
scroll to position [0, 0]
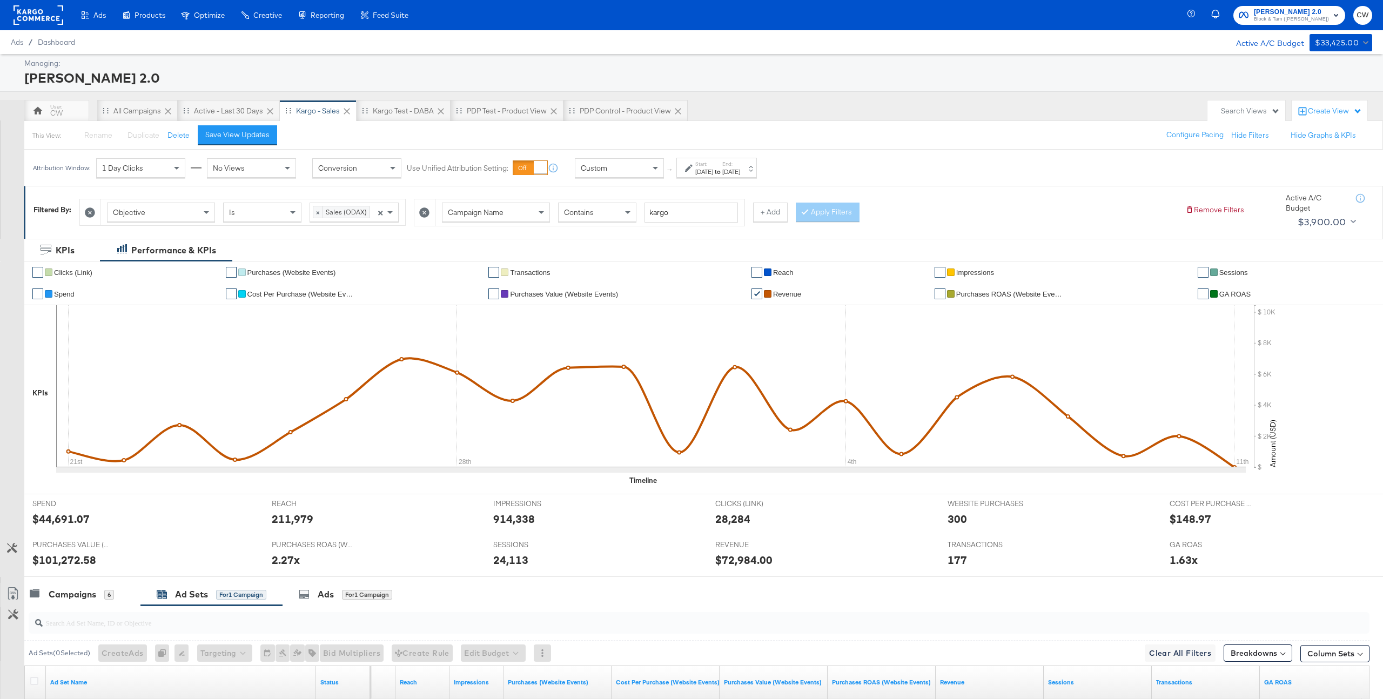
click at [713, 170] on div "[DATE]" at bounding box center [704, 171] width 18 height 9
click at [709, 254] on input "September 11th 2025" at bounding box center [738, 253] width 113 height 19
click at [722, 370] on td "30" at bounding box center [731, 368] width 18 height 15
type input "September 30th 2025"
click at [768, 303] on button "Apply" at bounding box center [783, 312] width 34 height 19
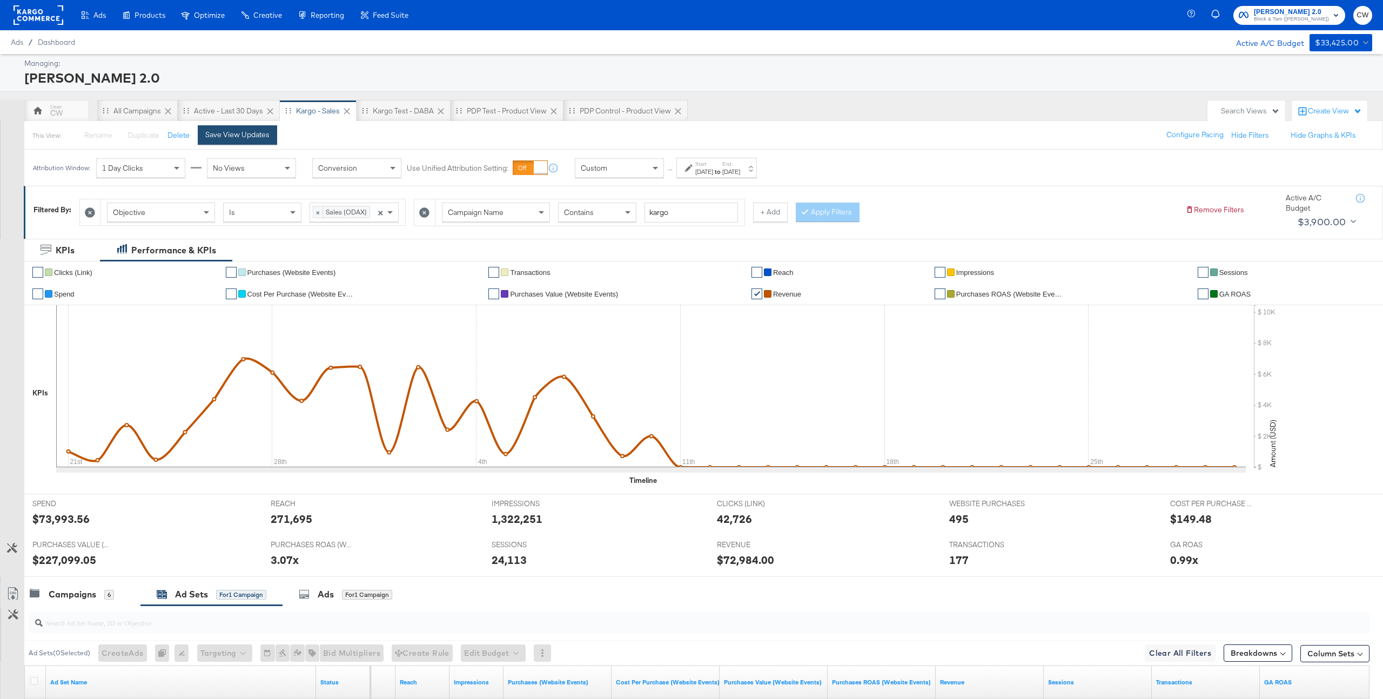
click at [244, 139] on div "Save View Updates" at bounding box center [237, 135] width 64 height 10
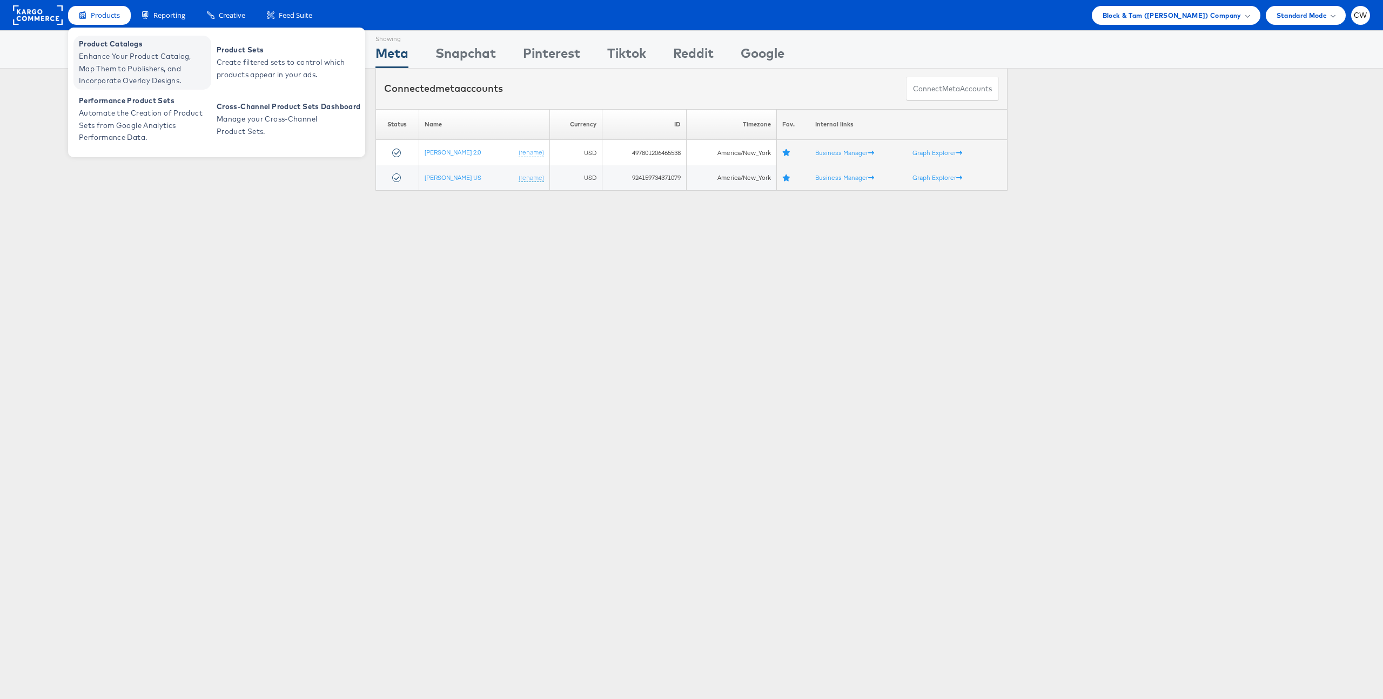
click at [158, 69] on span "Enhance Your Product Catalog, Map Them to Publishers, and Incorporate Overlay D…" at bounding box center [144, 68] width 130 height 37
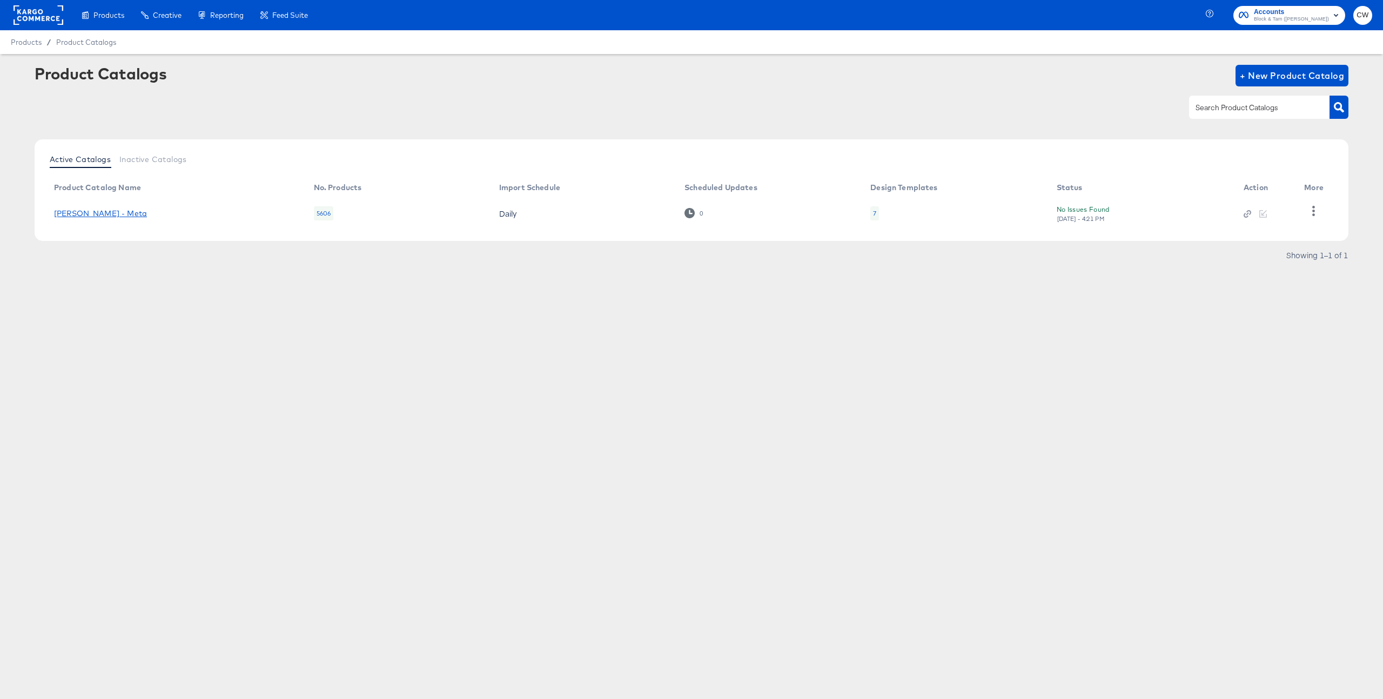
click at [104, 210] on link "[PERSON_NAME] - Meta" at bounding box center [100, 213] width 93 height 9
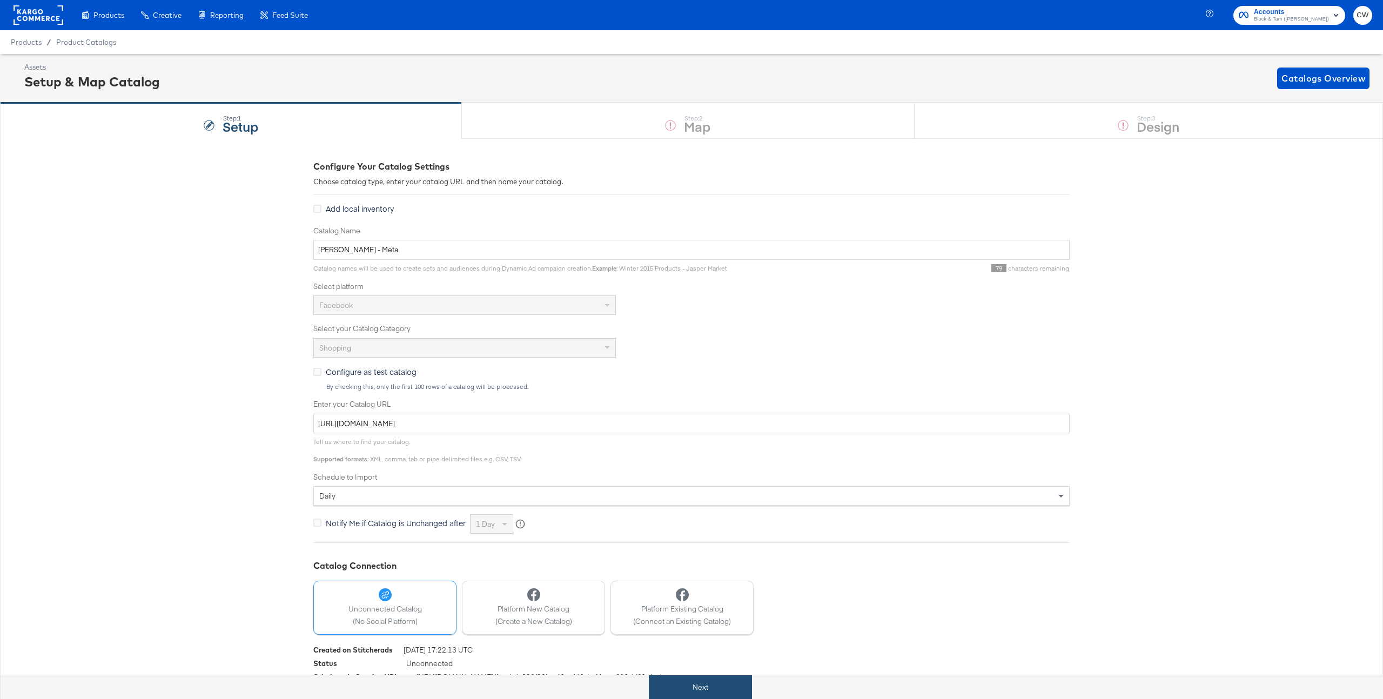
click at [716, 685] on button "Next" at bounding box center [700, 687] width 103 height 24
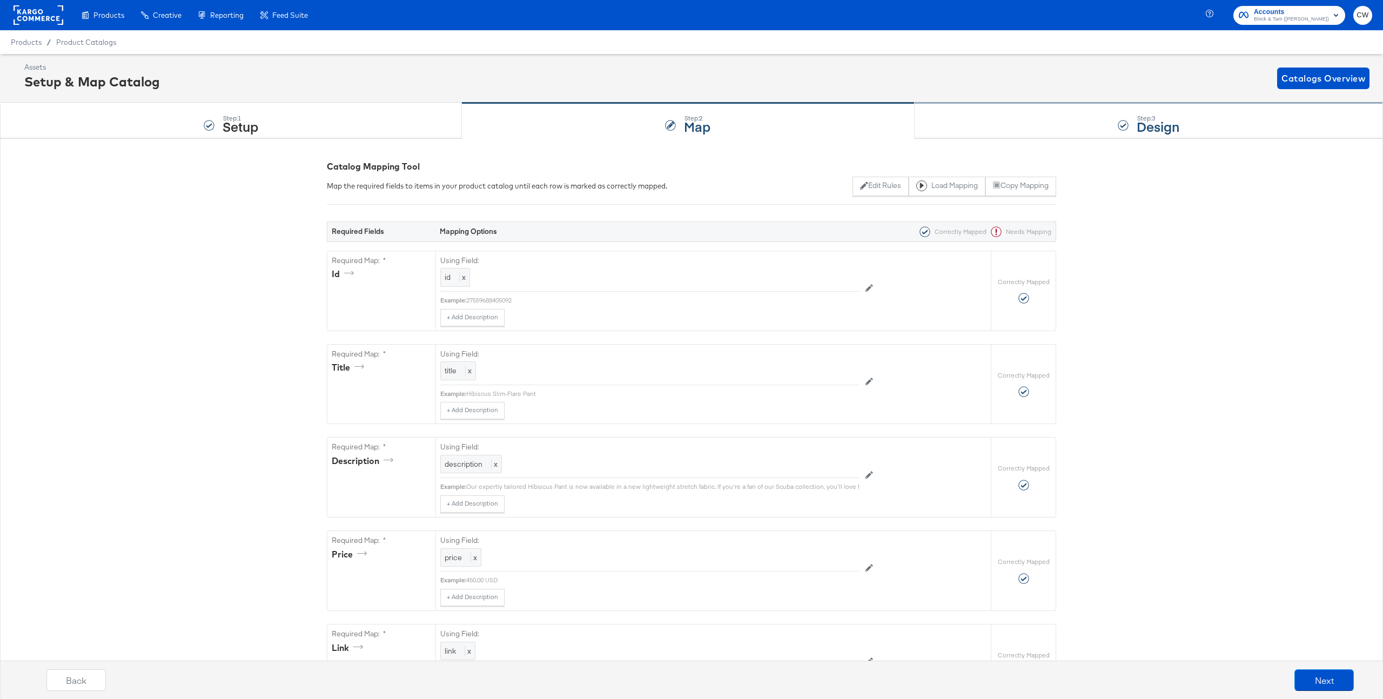
click at [1077, 122] on div "Step: 3 Design" at bounding box center [1149, 121] width 468 height 36
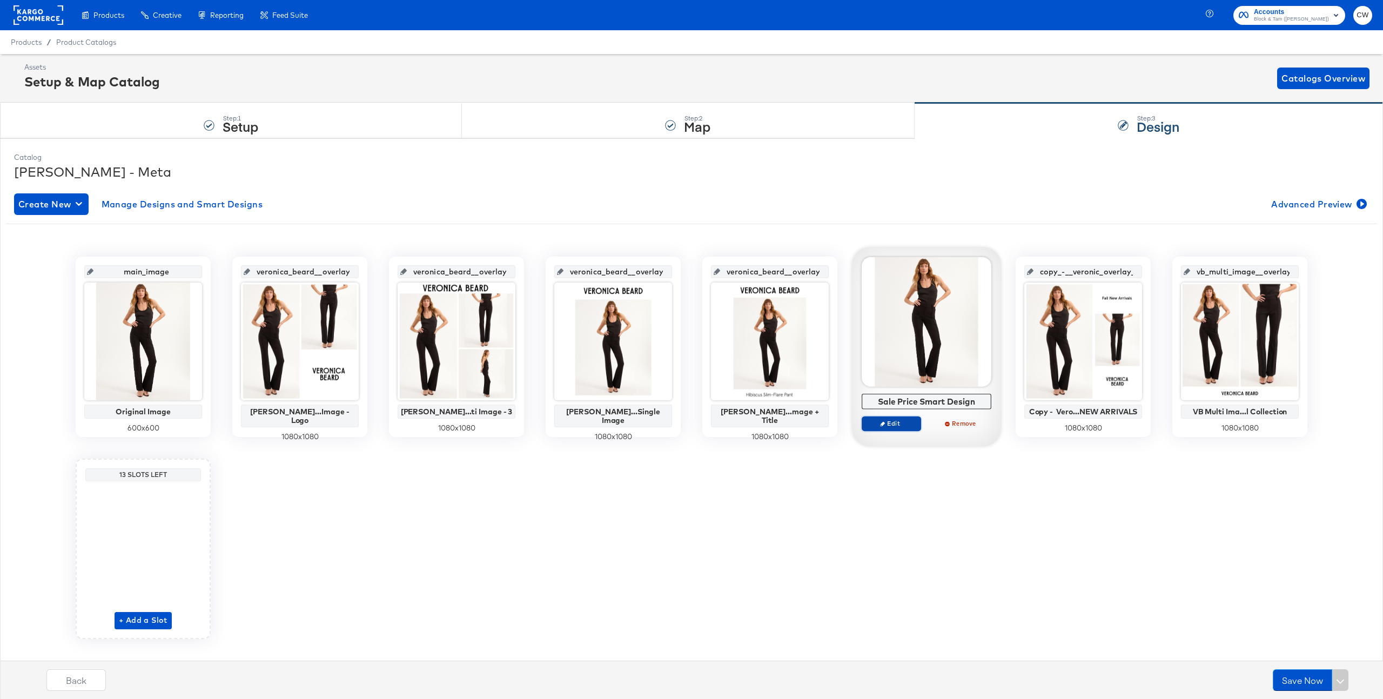
click at [897, 419] on button "Edit" at bounding box center [891, 423] width 59 height 15
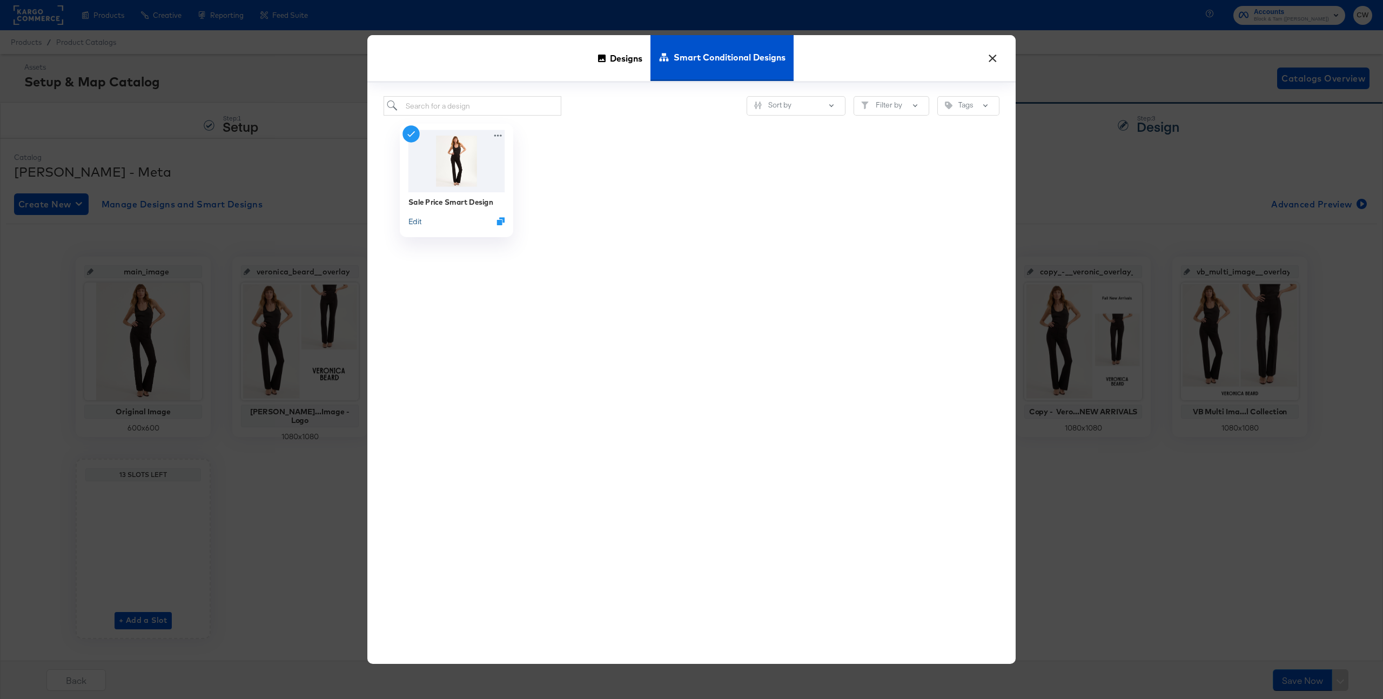
click at [418, 224] on button "Edit" at bounding box center [414, 221] width 13 height 10
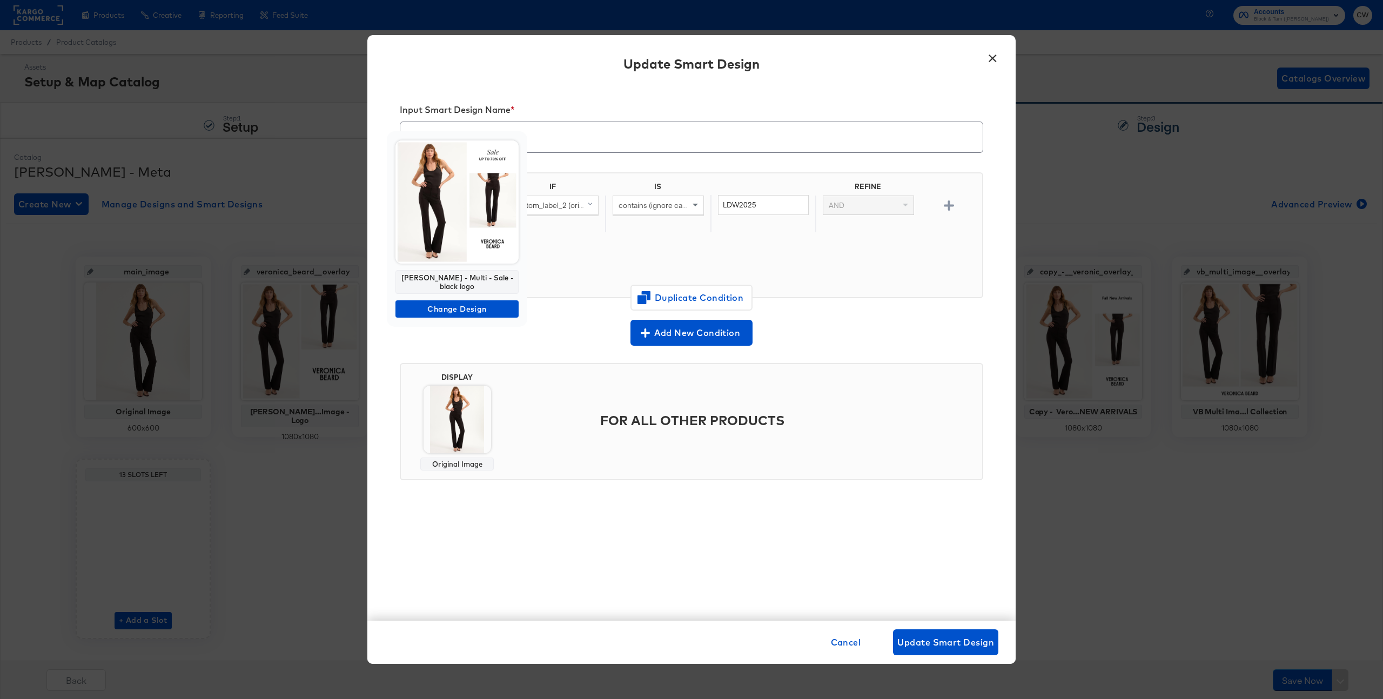
click at [461, 241] on img at bounding box center [456, 201] width 123 height 123
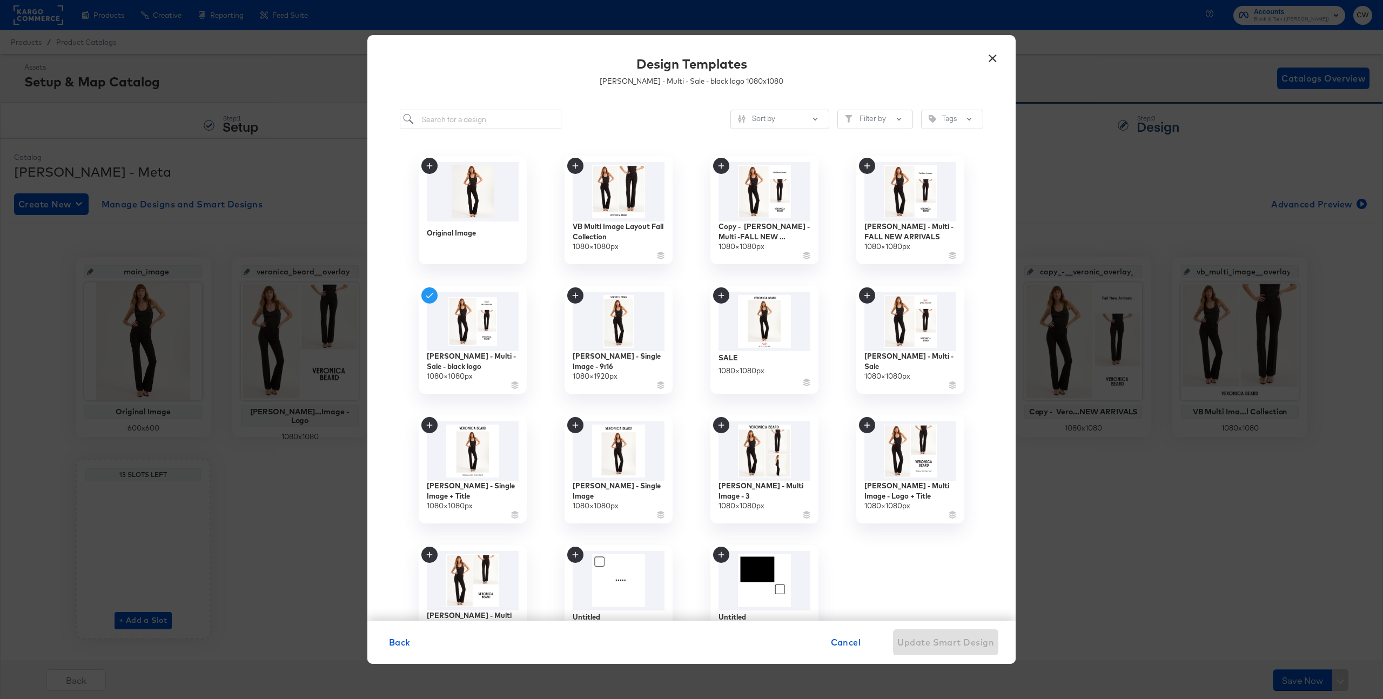
click at [985, 61] on button "×" at bounding box center [992, 55] width 19 height 19
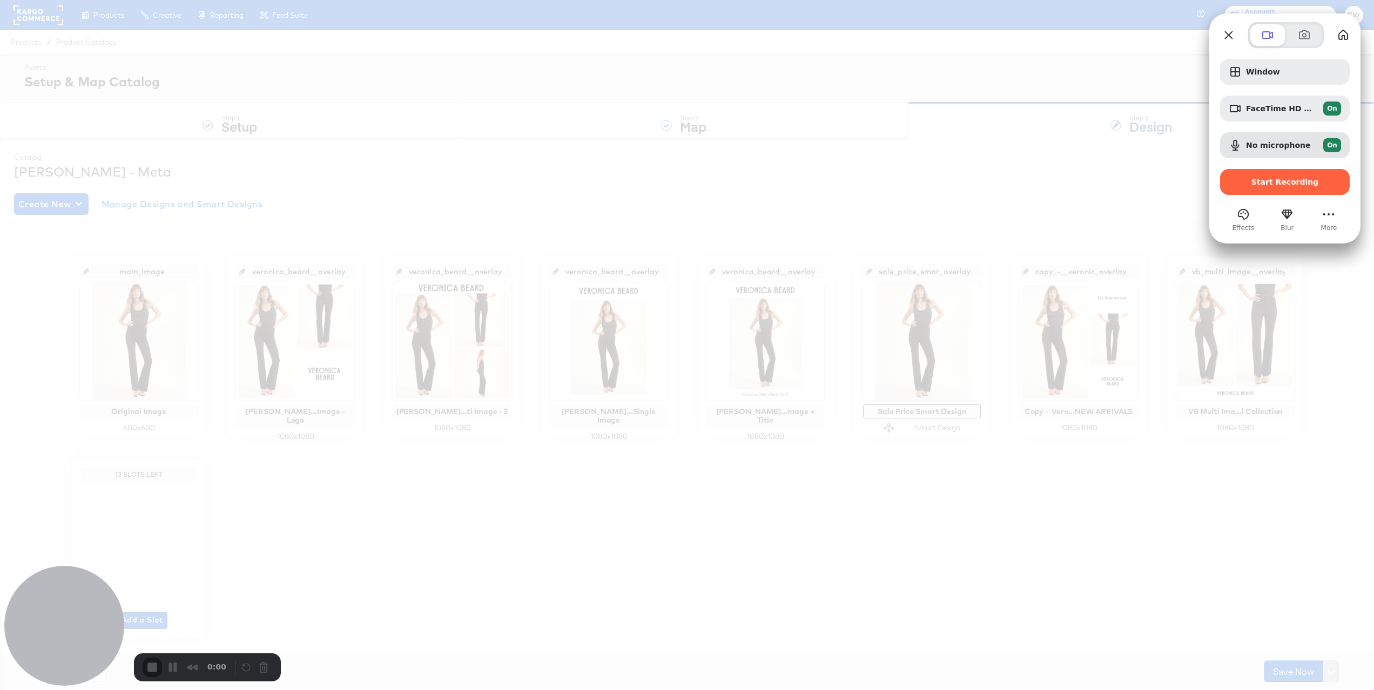
click at [1291, 196] on div at bounding box center [1285, 197] width 130 height 5
click at [1298, 184] on span "Start Recording" at bounding box center [1286, 182] width 68 height 9
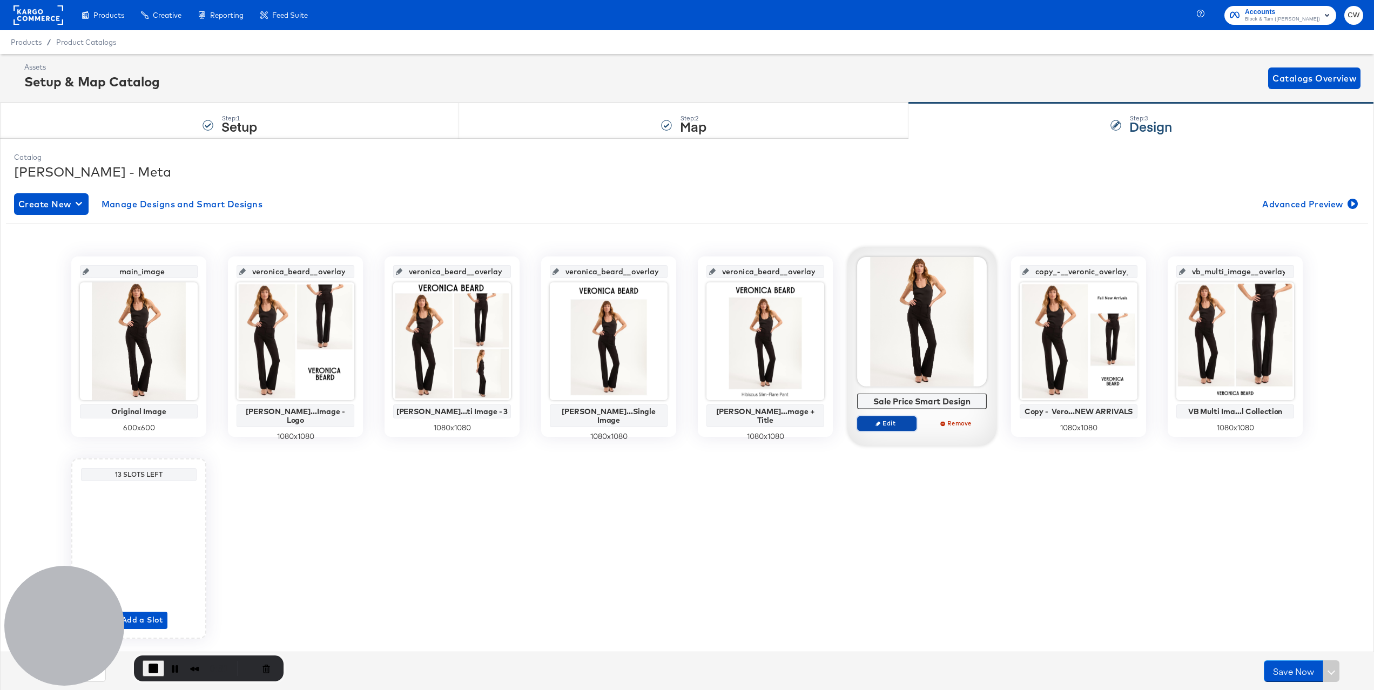
click at [888, 427] on span "Edit" at bounding box center [887, 423] width 50 height 8
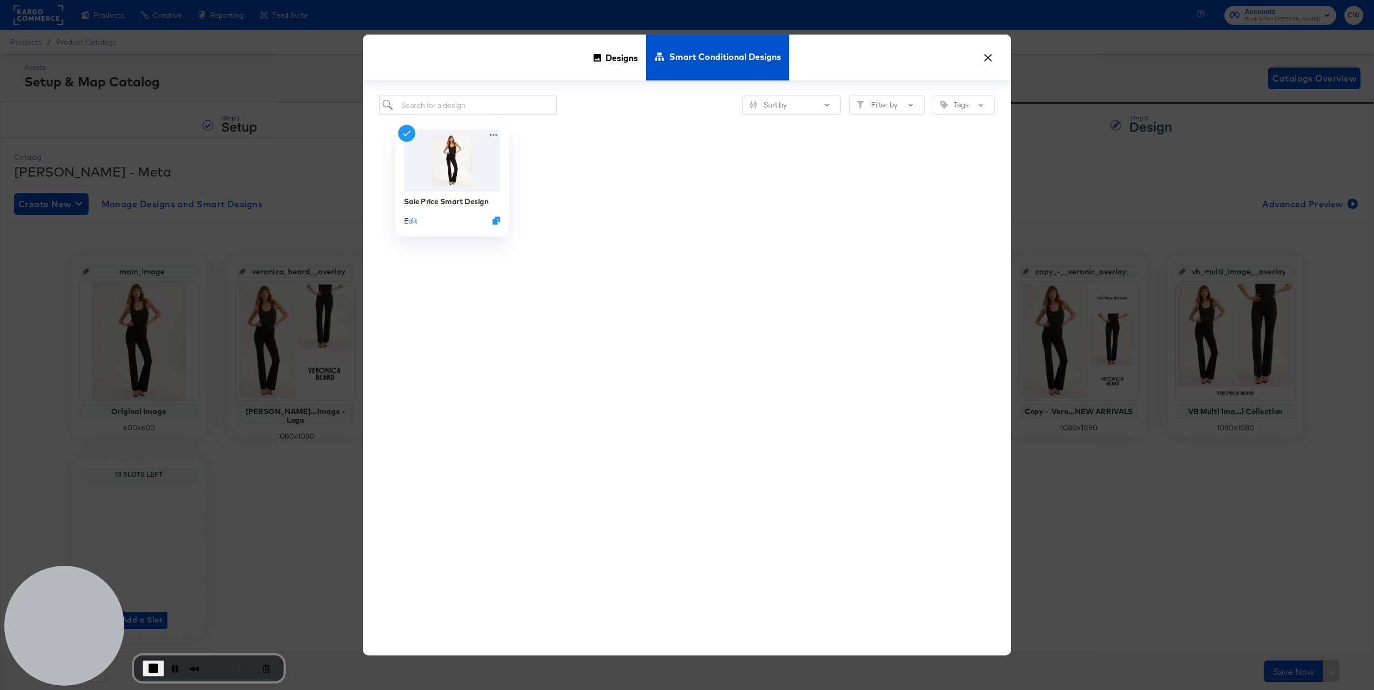
click at [409, 220] on button "Edit" at bounding box center [410, 221] width 13 height 10
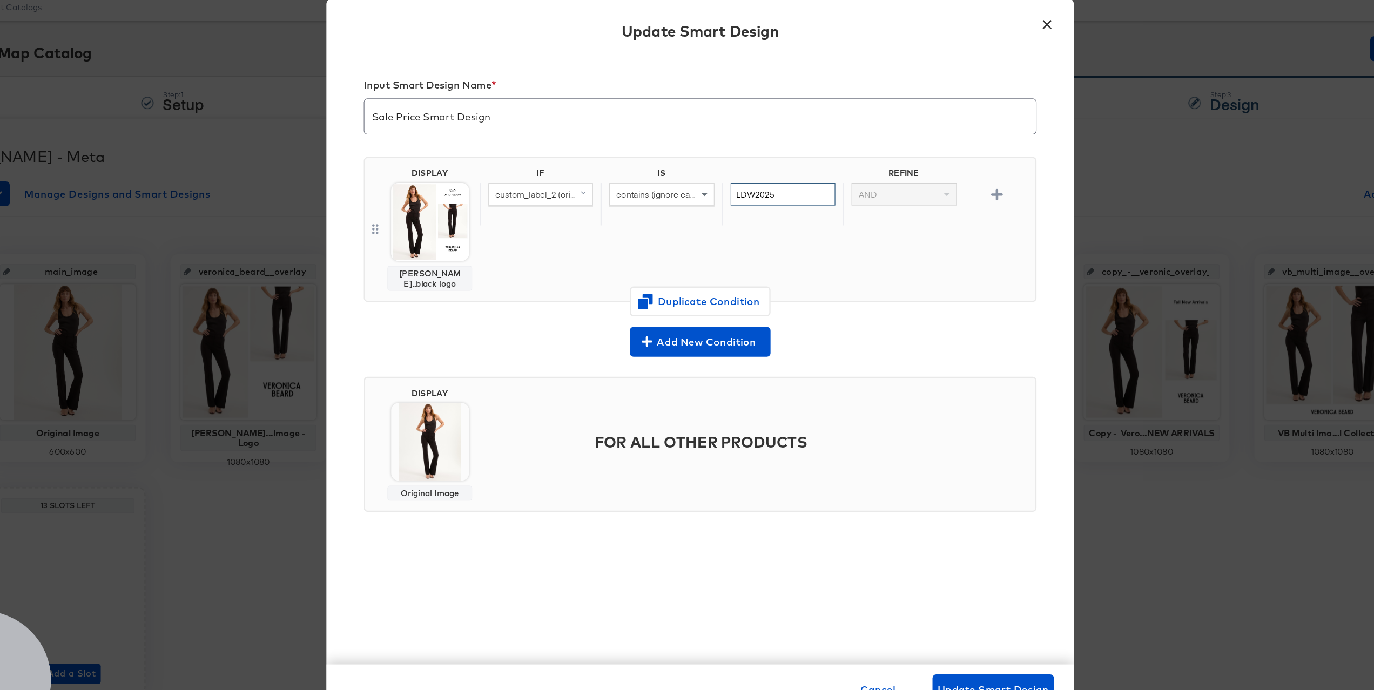
click at [729, 207] on input "LDW2025" at bounding box center [759, 205] width 91 height 20
click at [737, 208] on input "LDW2025" at bounding box center [759, 205] width 91 height 20
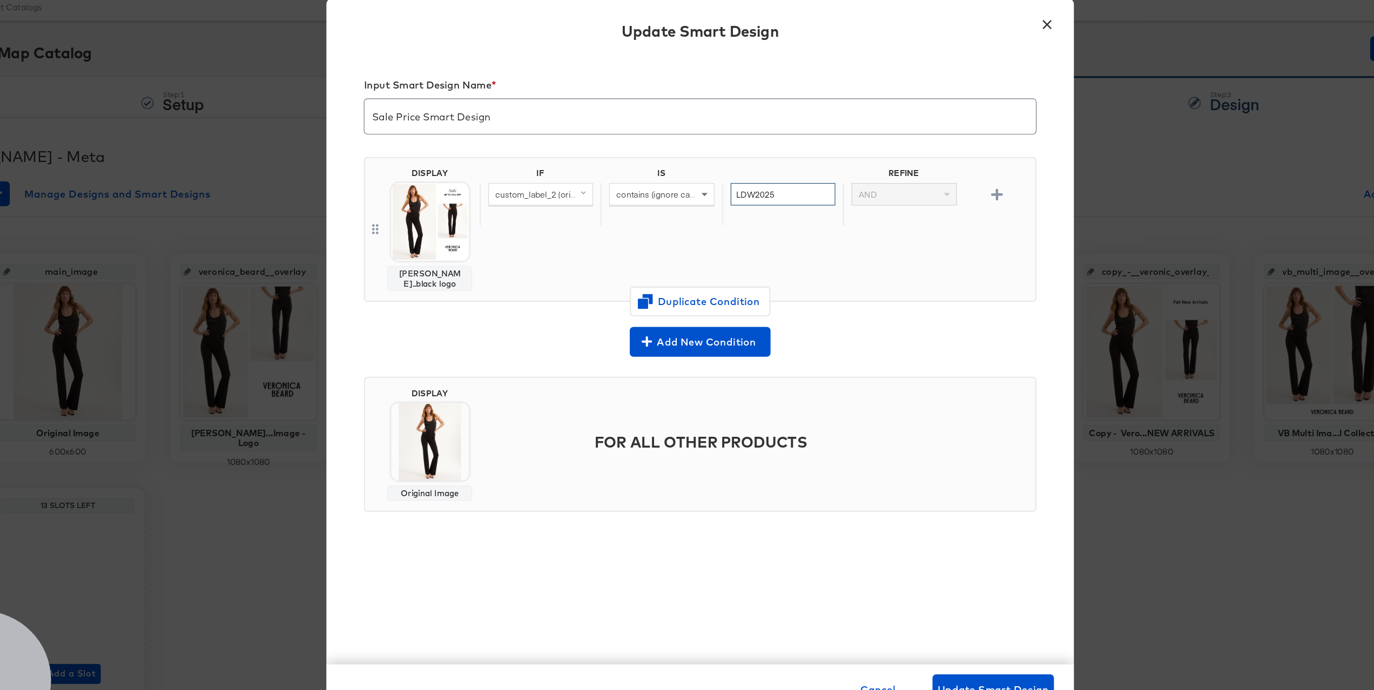
click at [737, 208] on input "LDW2025" at bounding box center [759, 205] width 91 height 20
click at [734, 207] on input "LDW2025" at bounding box center [759, 205] width 91 height 20
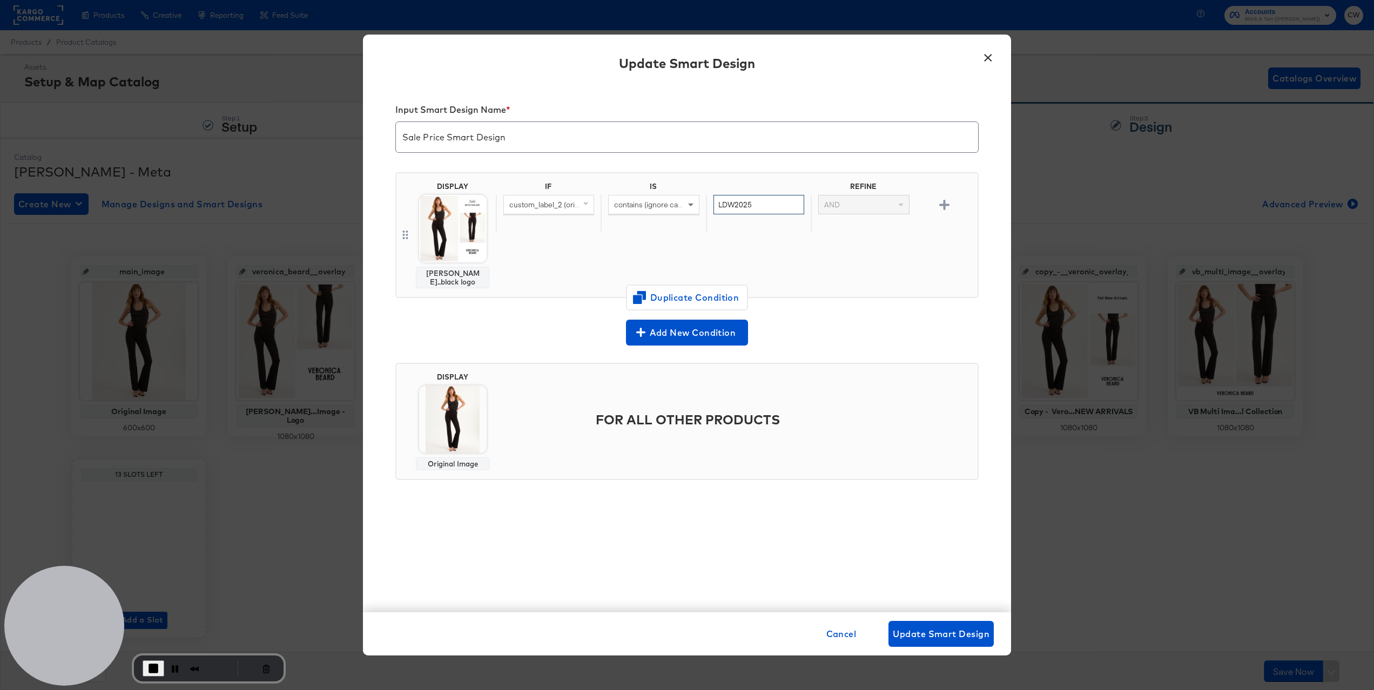
click at [740, 212] on input "LDW2025" at bounding box center [759, 205] width 91 height 20
click at [736, 211] on input "LDW2025" at bounding box center [759, 205] width 91 height 20
click at [723, 205] on input "LDW2025" at bounding box center [759, 205] width 91 height 20
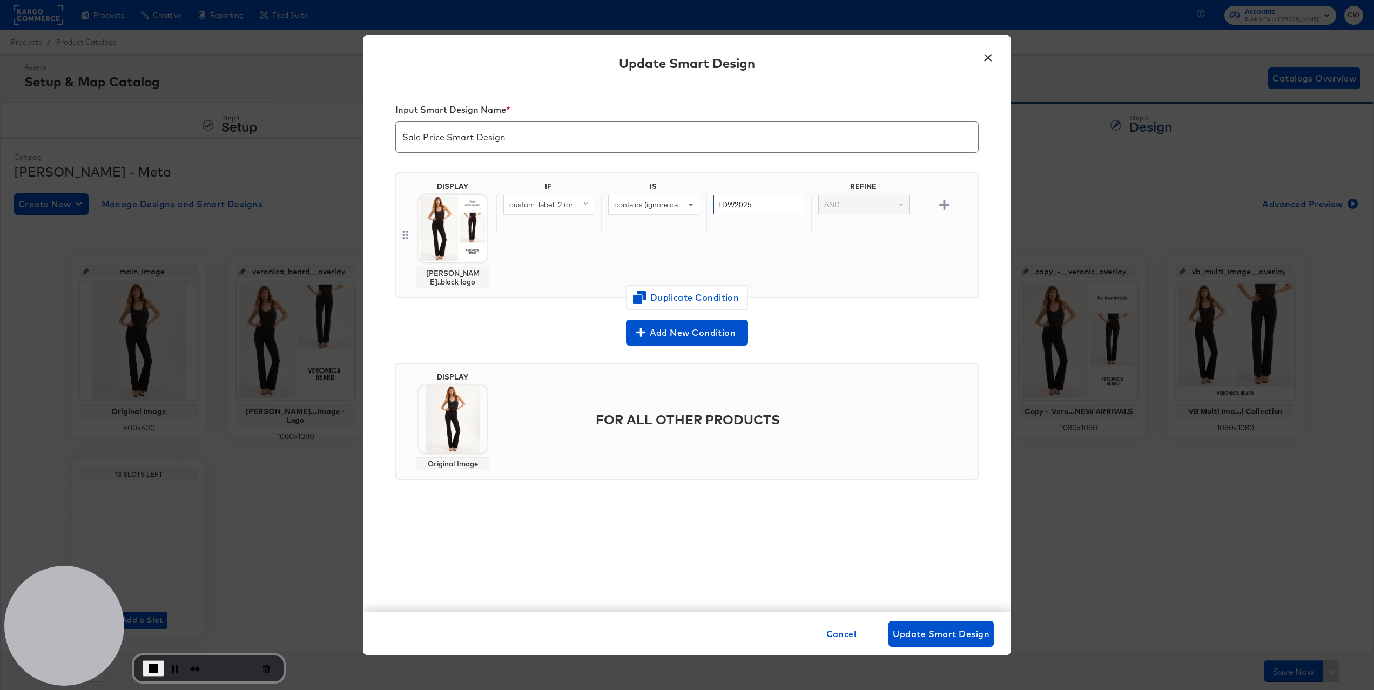
click at [742, 212] on input "LDW2025" at bounding box center [759, 205] width 91 height 20
click at [744, 207] on input "LDW2025" at bounding box center [759, 205] width 91 height 20
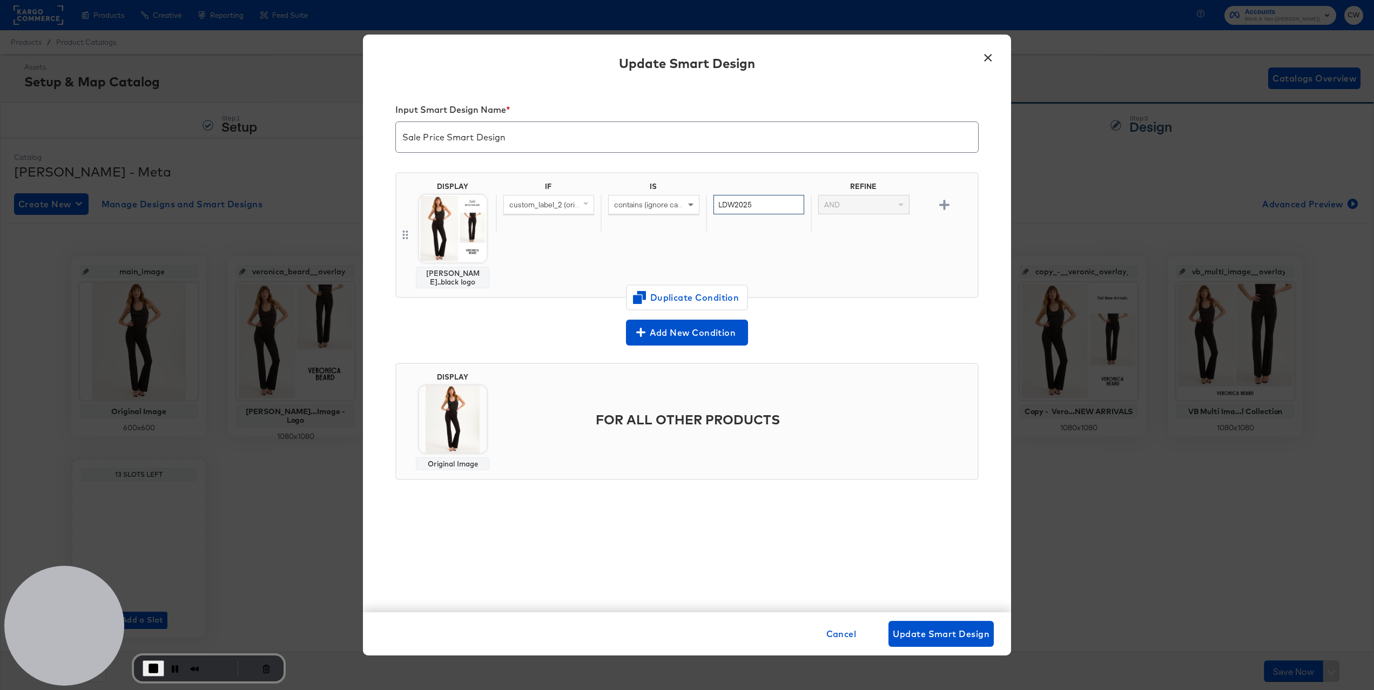
click at [744, 207] on input "LDW2025" at bounding box center [759, 205] width 91 height 20
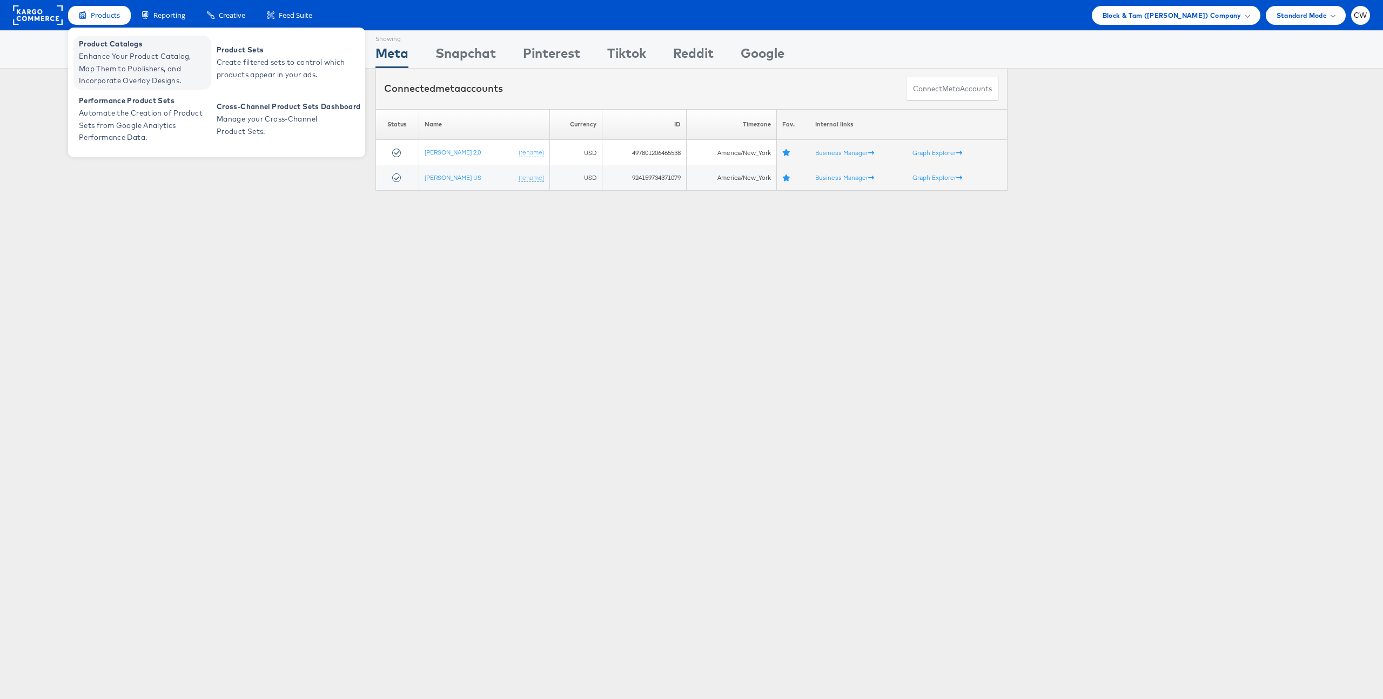
click at [143, 63] on span "Enhance Your Product Catalog, Map Them to Publishers, and Incorporate Overlay D…" at bounding box center [144, 68] width 130 height 37
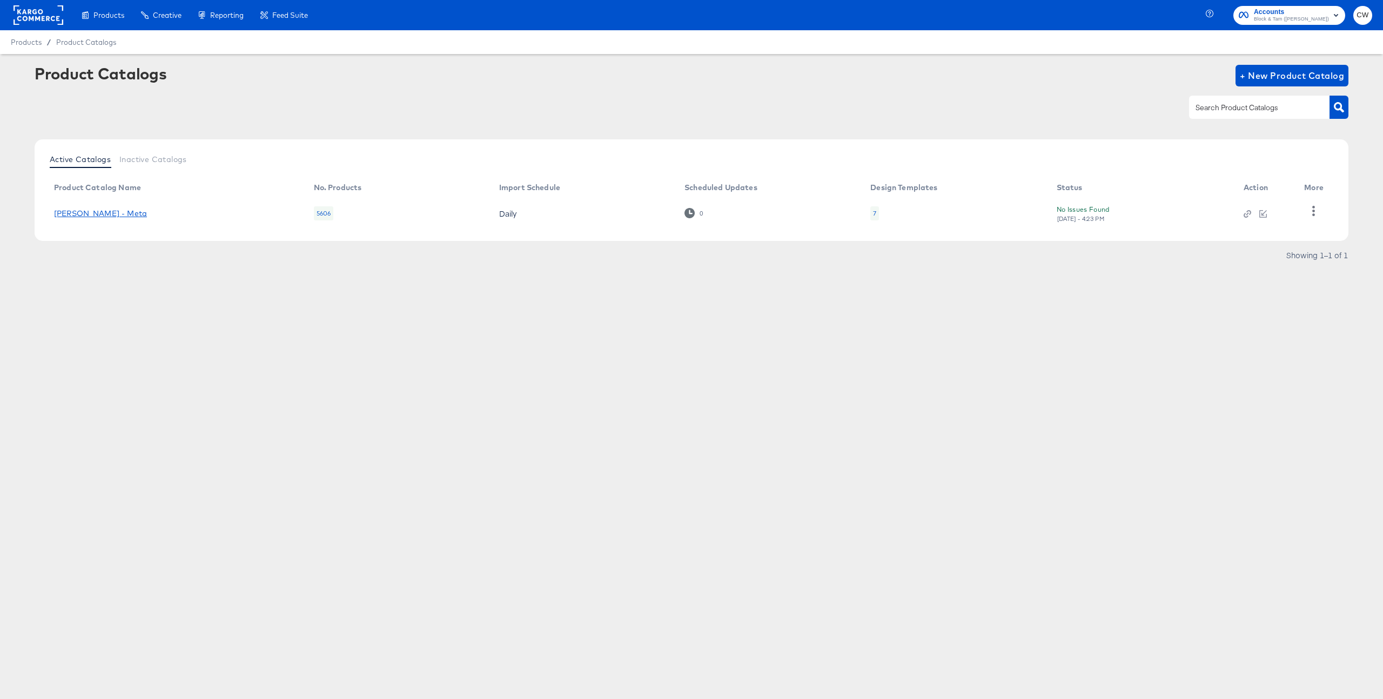
click at [117, 213] on link "[PERSON_NAME] - Meta" at bounding box center [100, 213] width 93 height 9
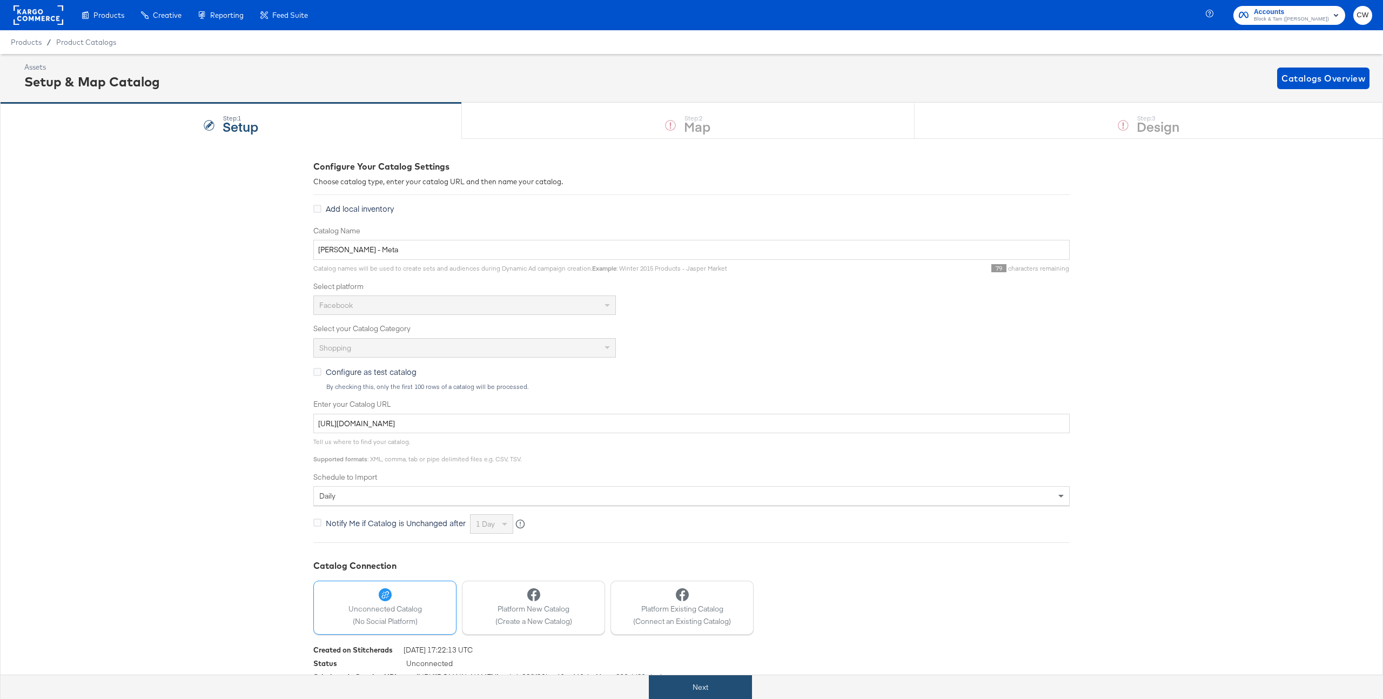
click at [737, 682] on button "Next" at bounding box center [700, 687] width 103 height 24
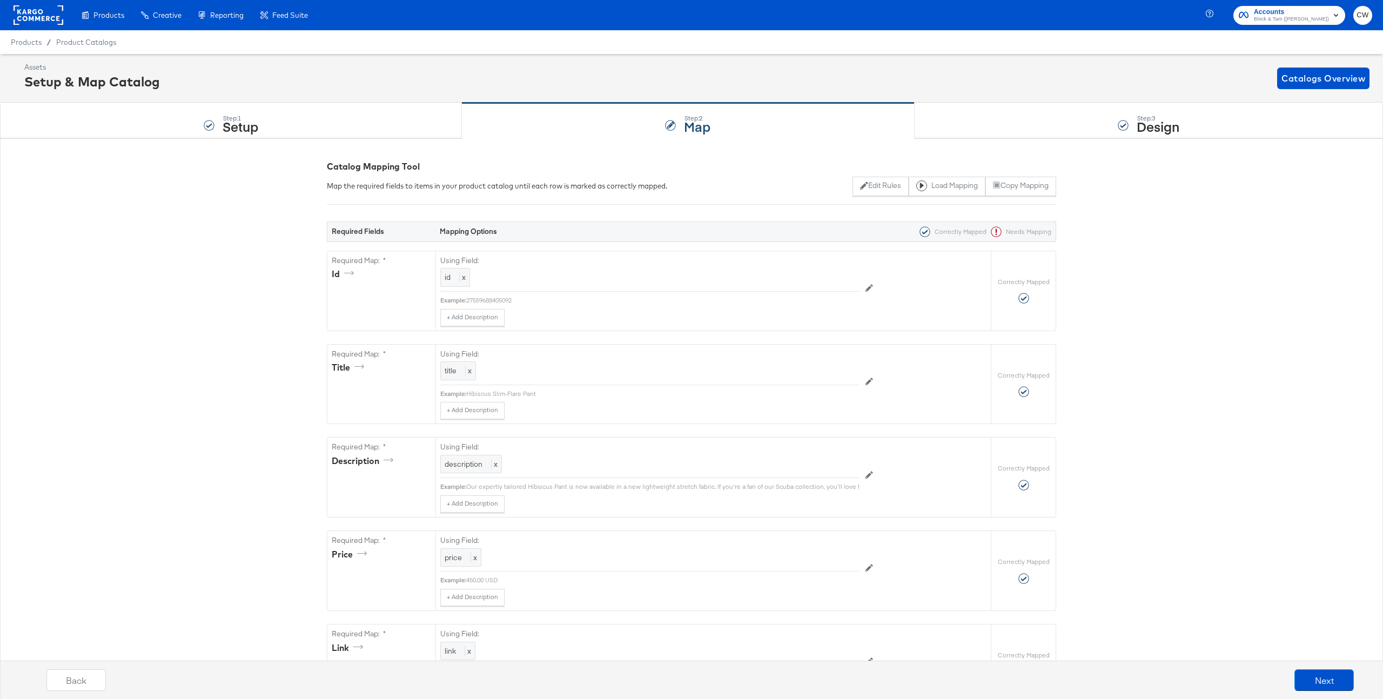
click at [1025, 100] on div "Assets Setup & Map Catalog Catalogs Overview" at bounding box center [691, 78] width 1383 height 49
click at [1021, 113] on div "Step: 3 Design" at bounding box center [1149, 121] width 468 height 36
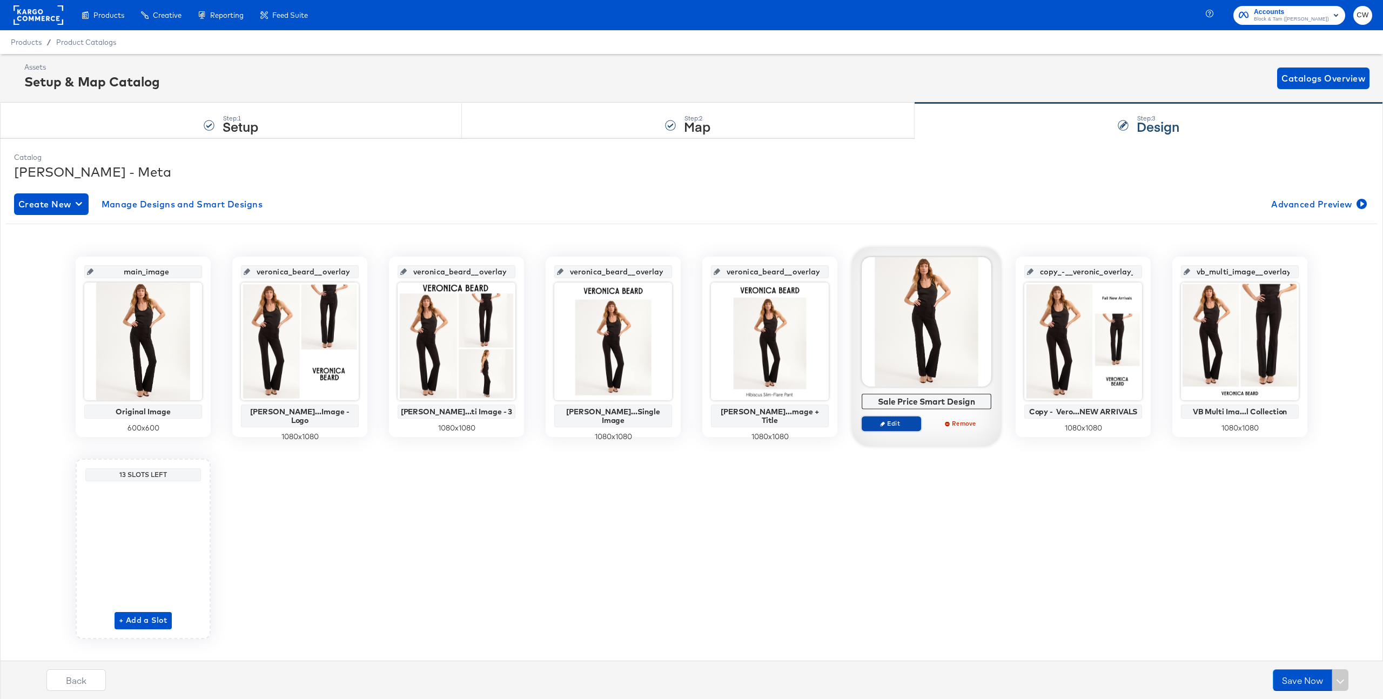
click at [898, 426] on span "Edit" at bounding box center [892, 423] width 50 height 8
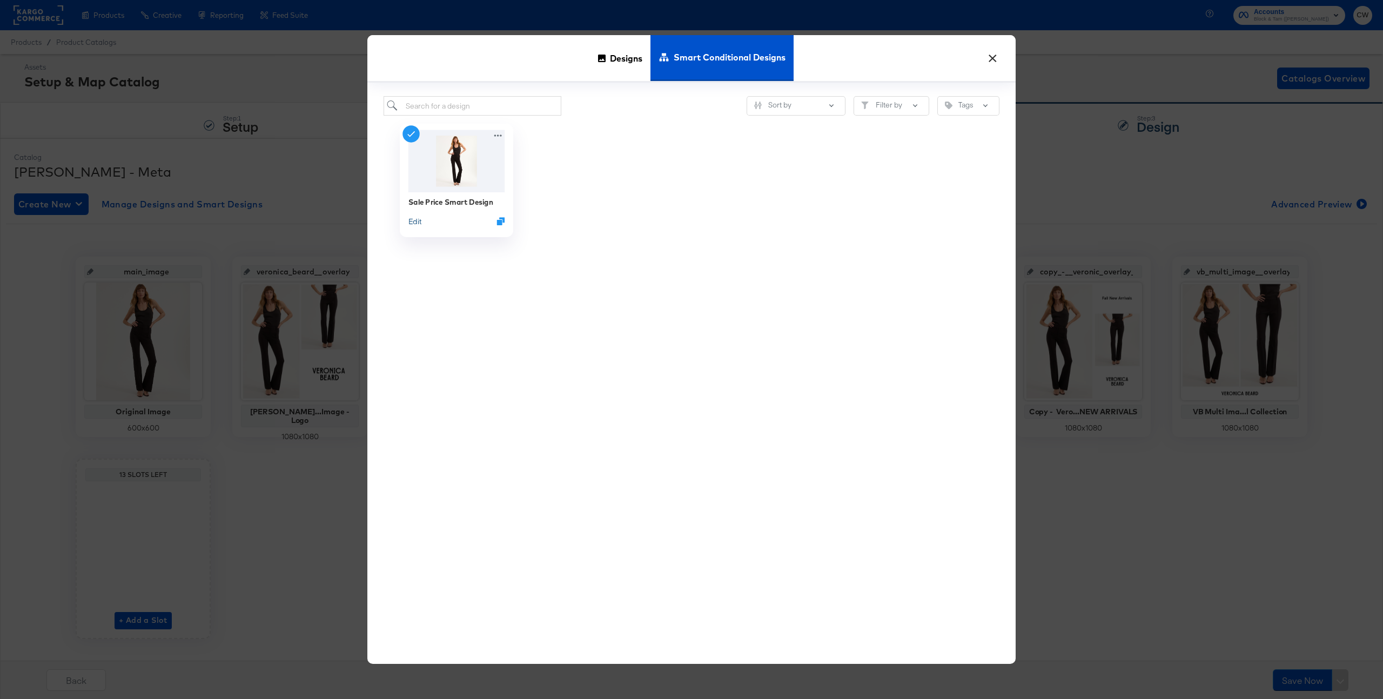
click at [419, 217] on button "Edit" at bounding box center [414, 221] width 13 height 10
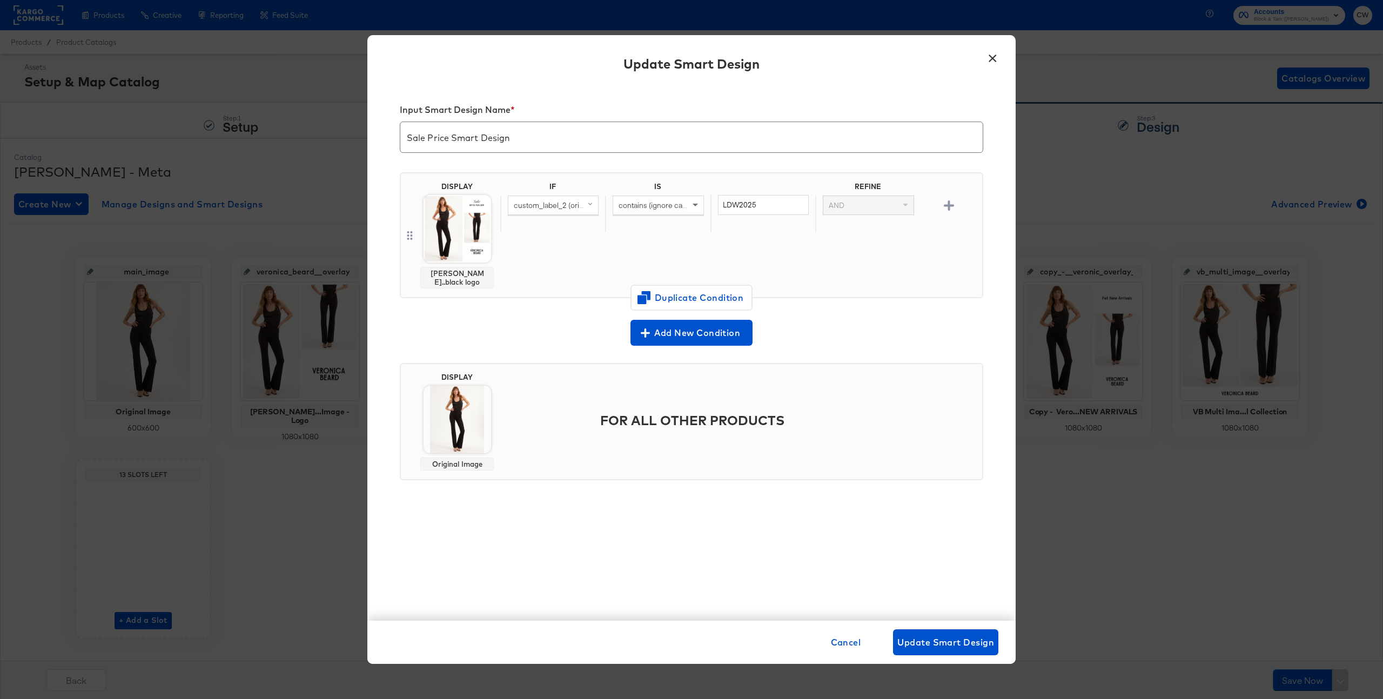
click at [998, 51] on button "×" at bounding box center [992, 55] width 19 height 19
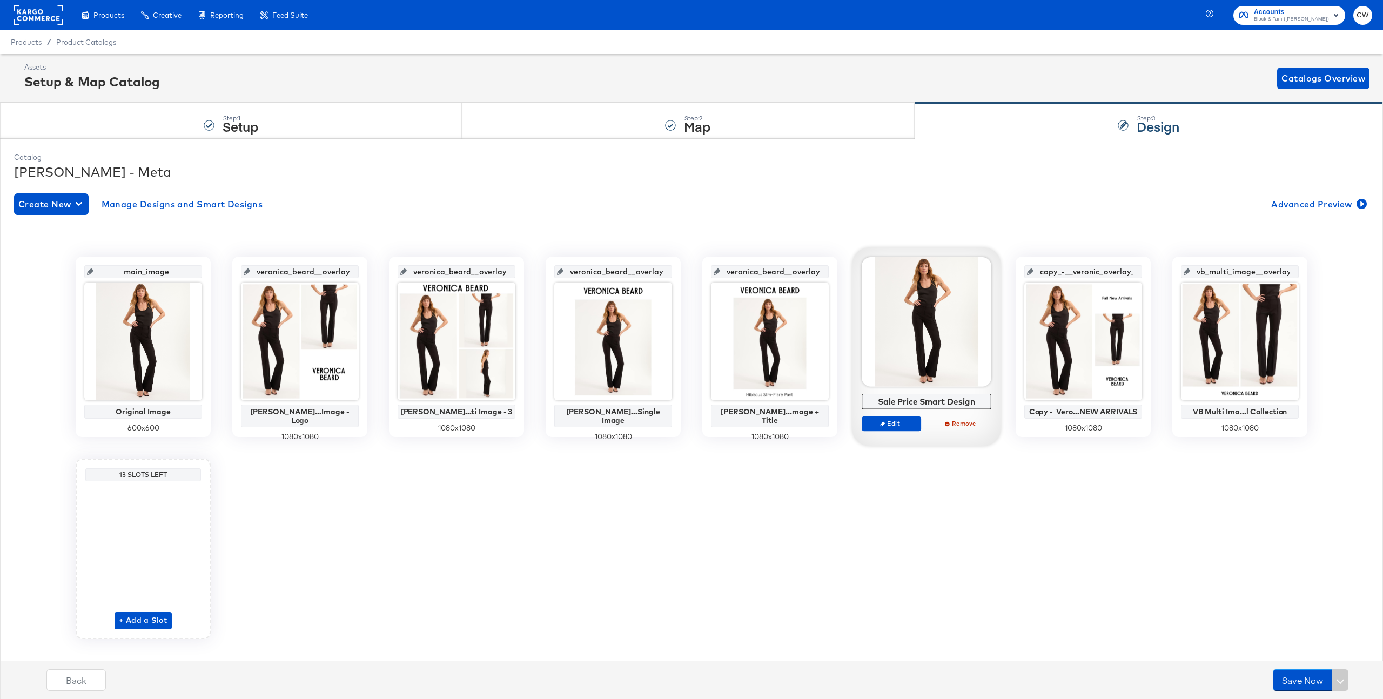
click at [931, 366] on div at bounding box center [927, 322] width 130 height 130
click at [897, 422] on span "Edit" at bounding box center [892, 423] width 50 height 8
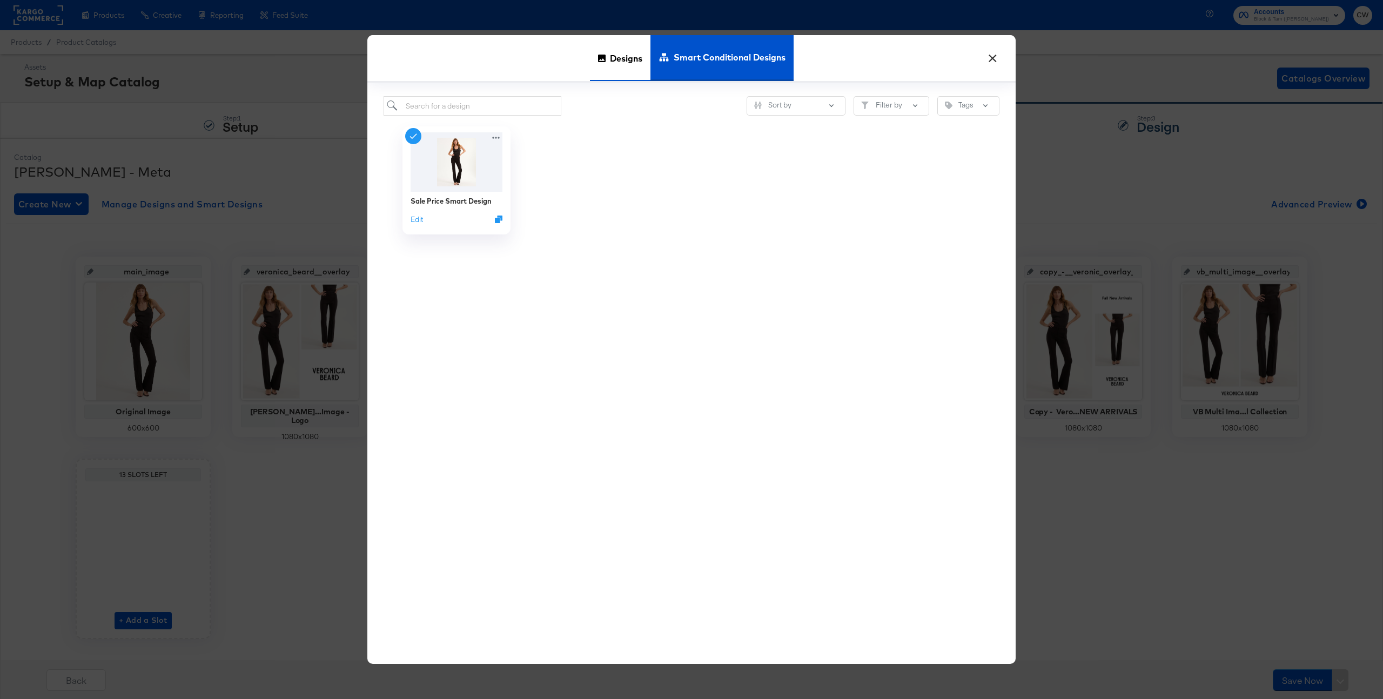
click at [616, 58] on span "Designs" at bounding box center [626, 58] width 32 height 48
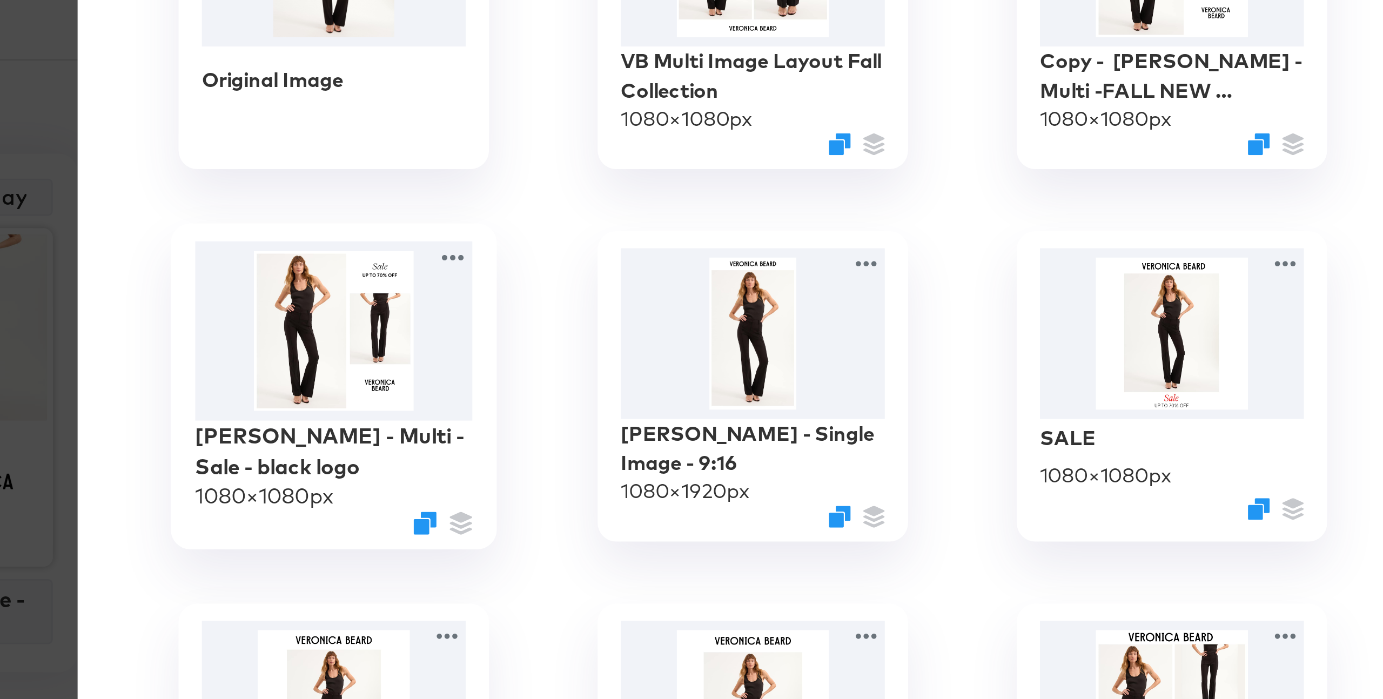
click at [462, 330] on img at bounding box center [456, 318] width 97 height 63
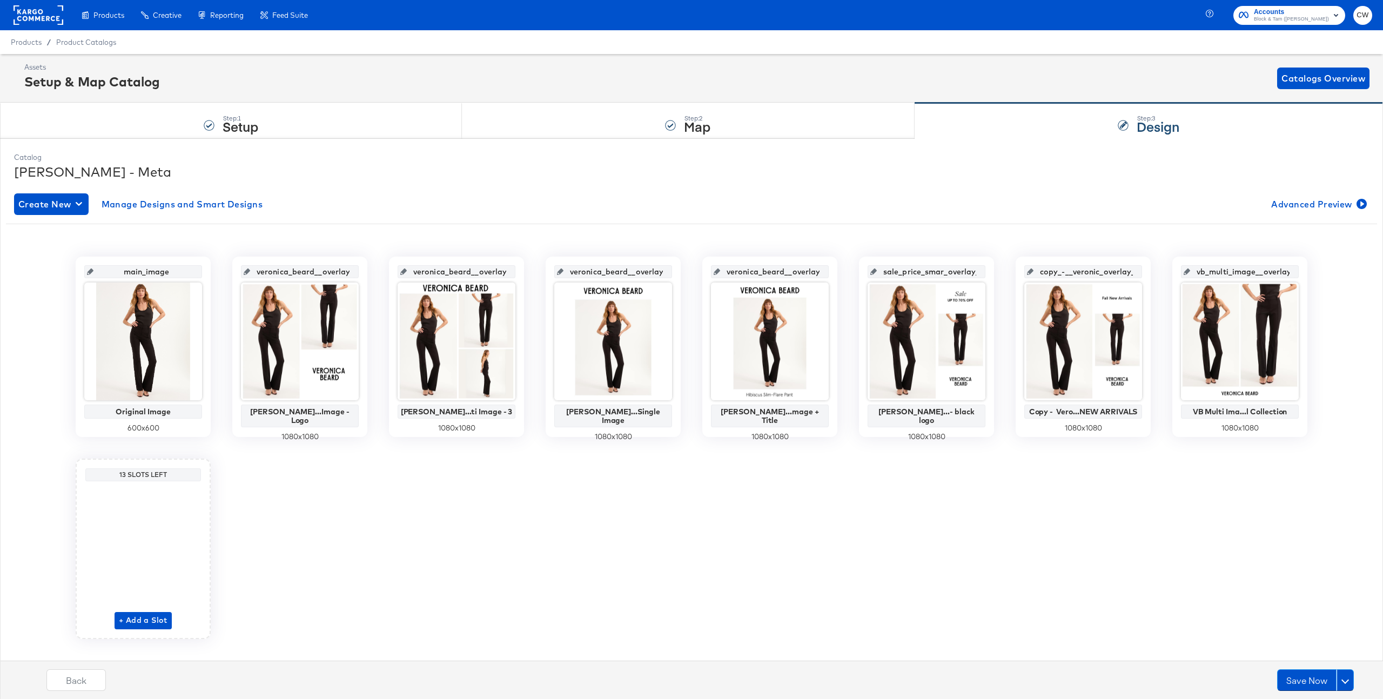
scroll to position [18, 0]
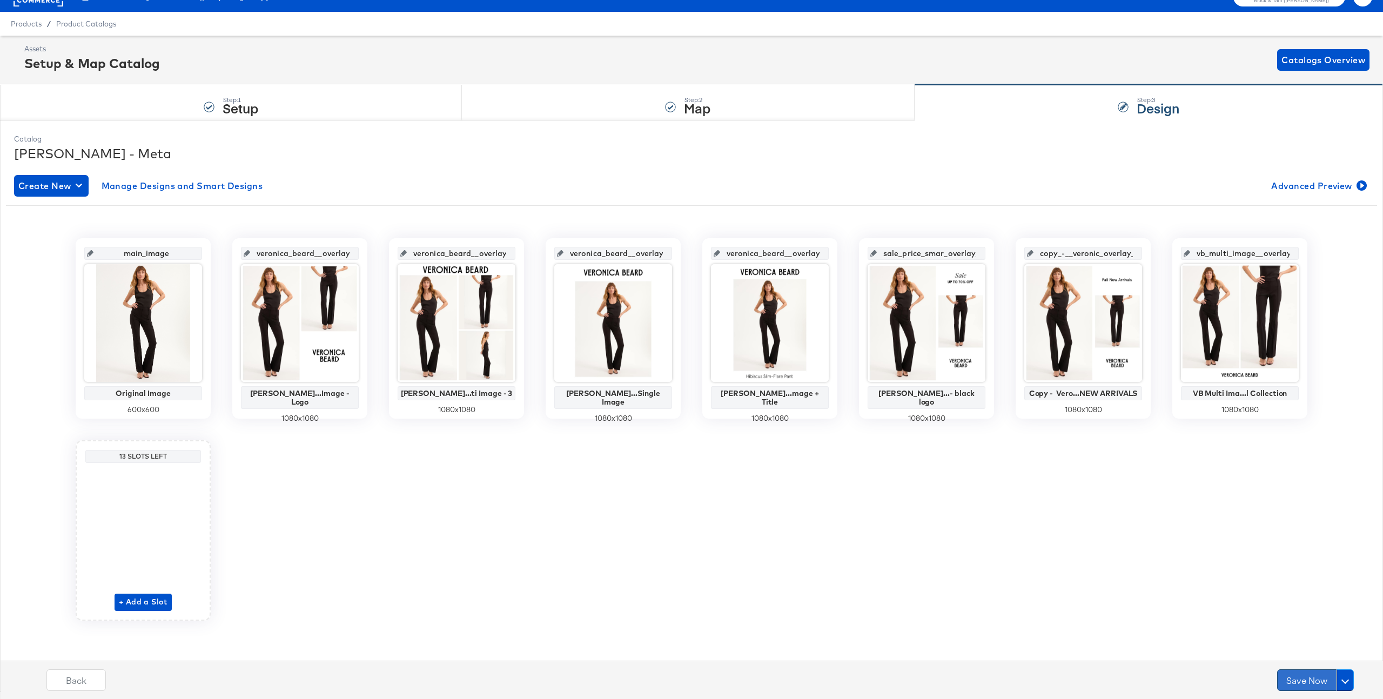
click at [1295, 679] on button "Save Now" at bounding box center [1306, 680] width 59 height 22
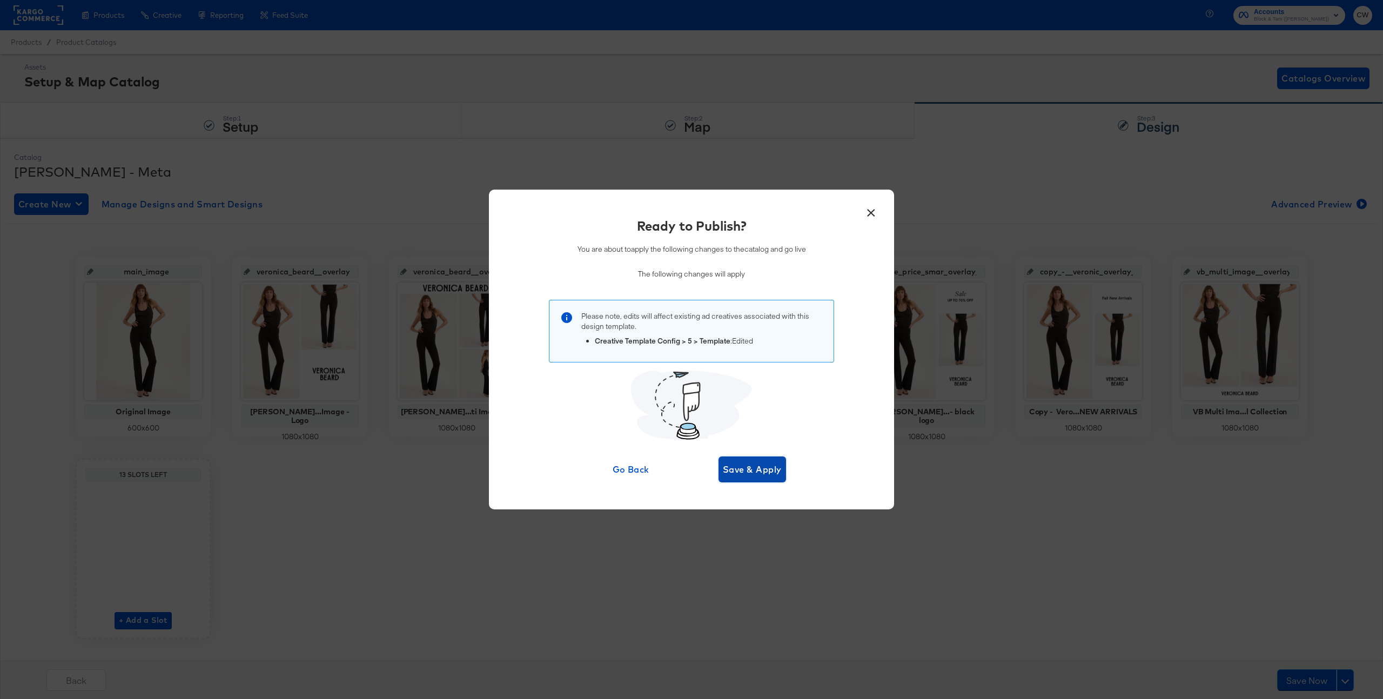
click at [756, 479] on button "Save & Apply" at bounding box center [753, 470] width 68 height 26
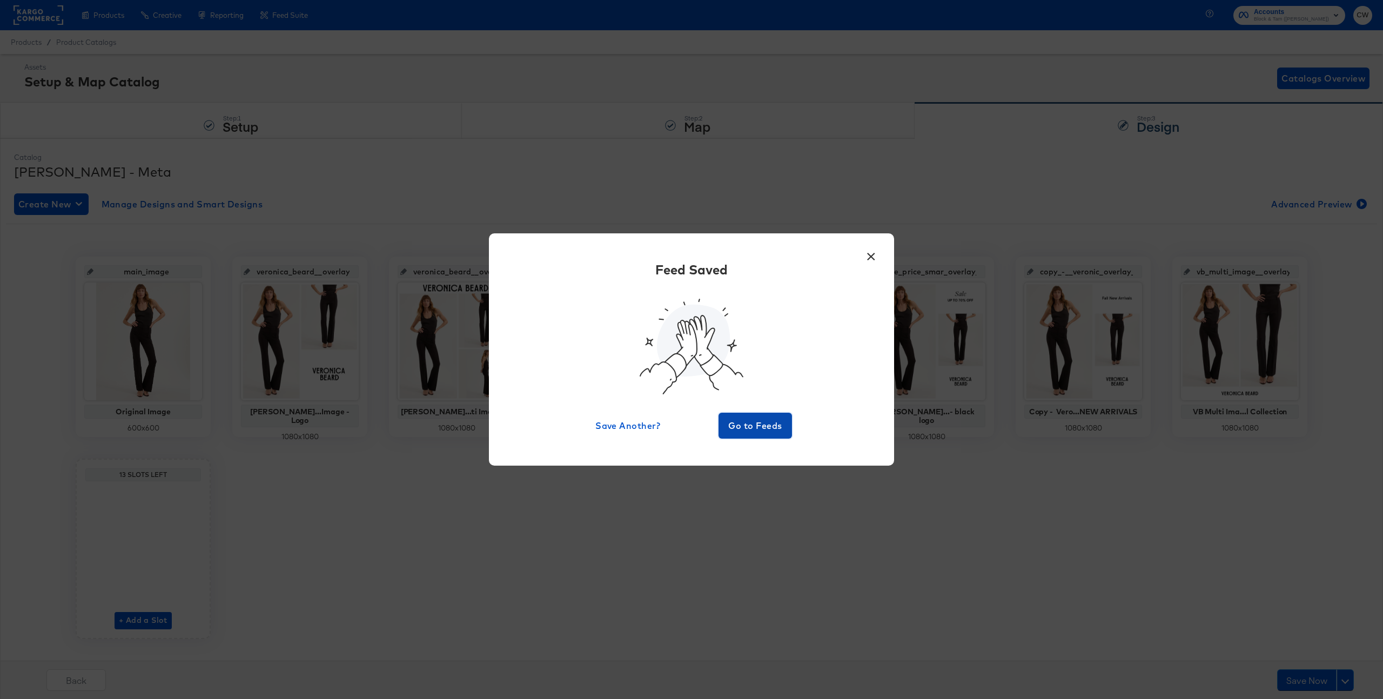
click at [773, 429] on span "Go to Feeds" at bounding box center [755, 425] width 65 height 15
